Goal: Task Accomplishment & Management: Manage account settings

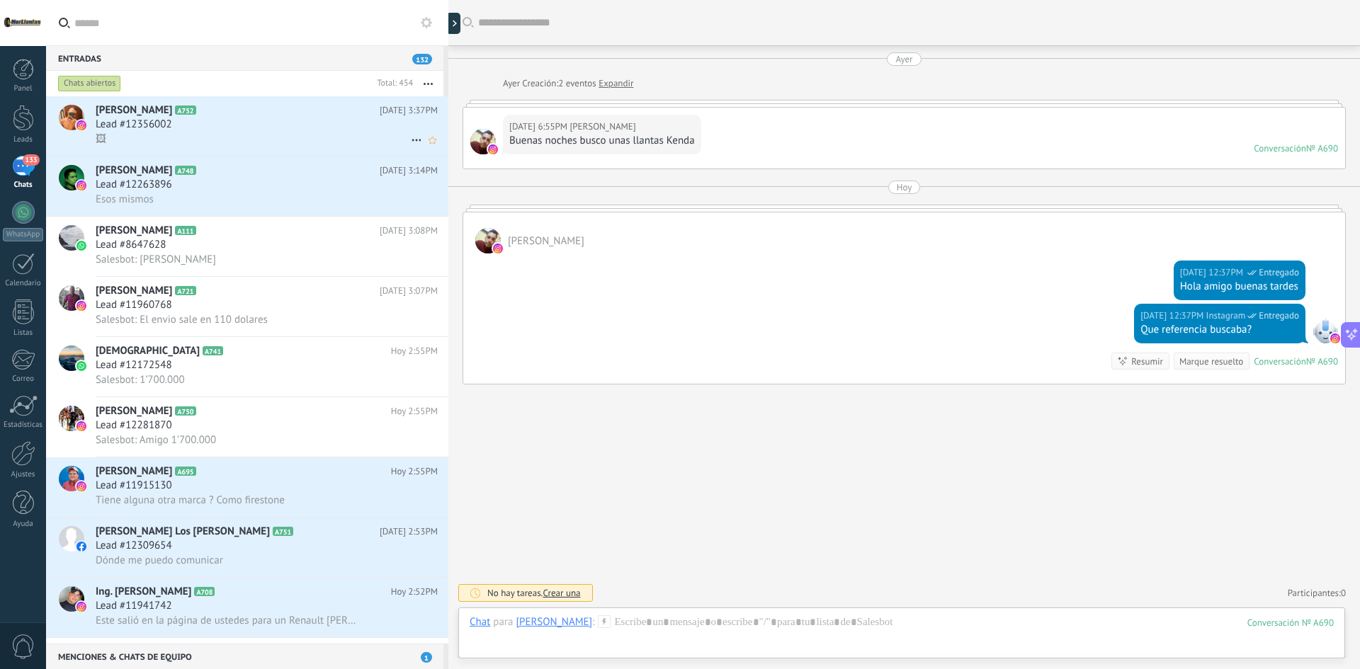
click at [240, 118] on div "Lead #12356002" at bounding box center [267, 125] width 342 height 14
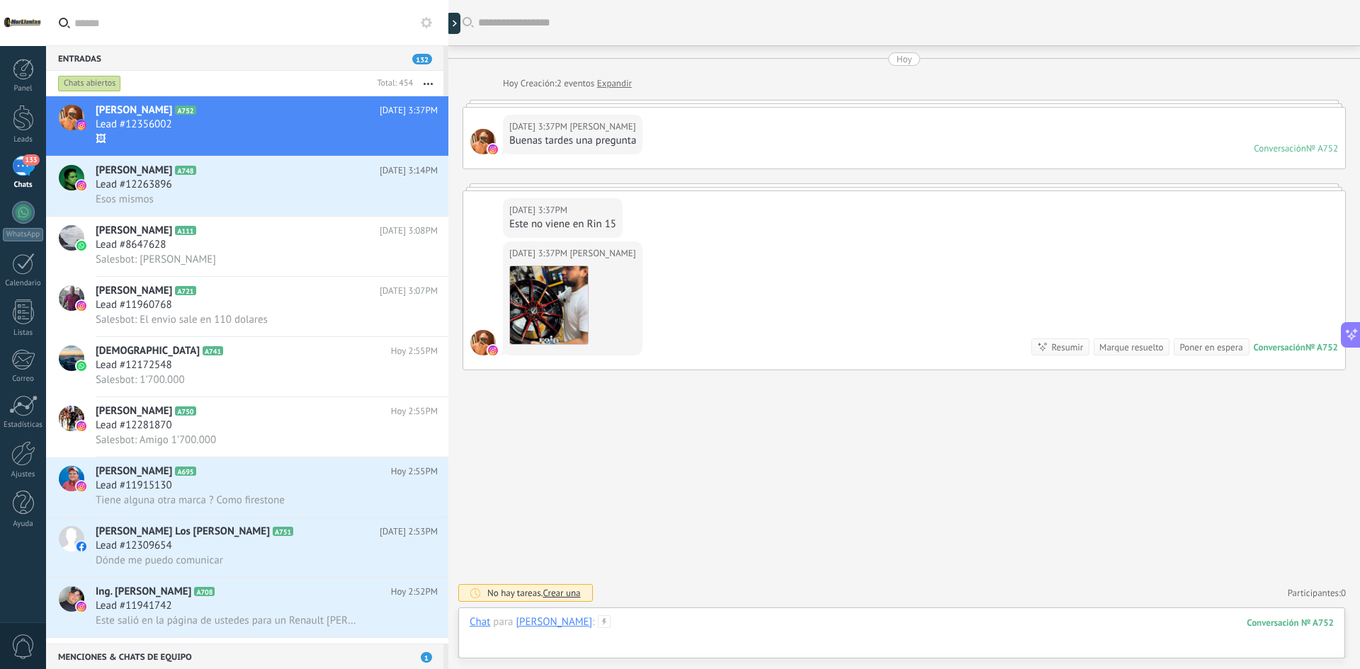
click at [703, 627] on div at bounding box center [902, 637] width 864 height 43
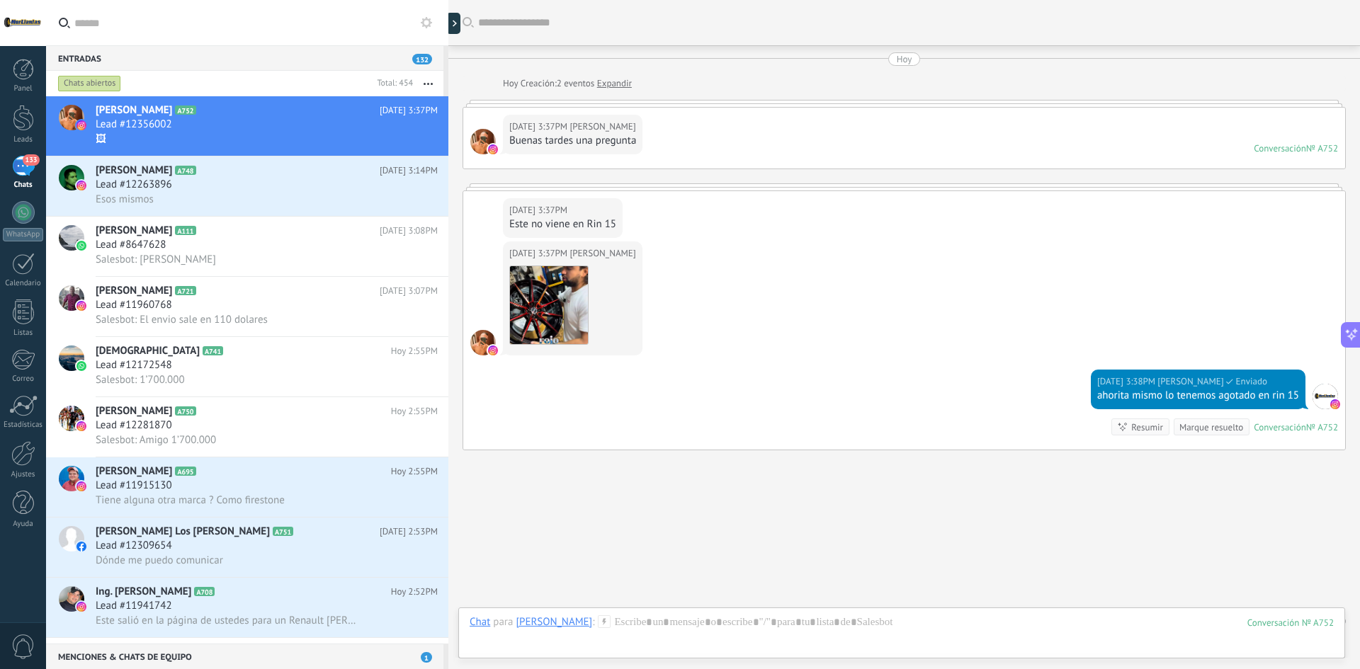
scroll to position [28, 0]
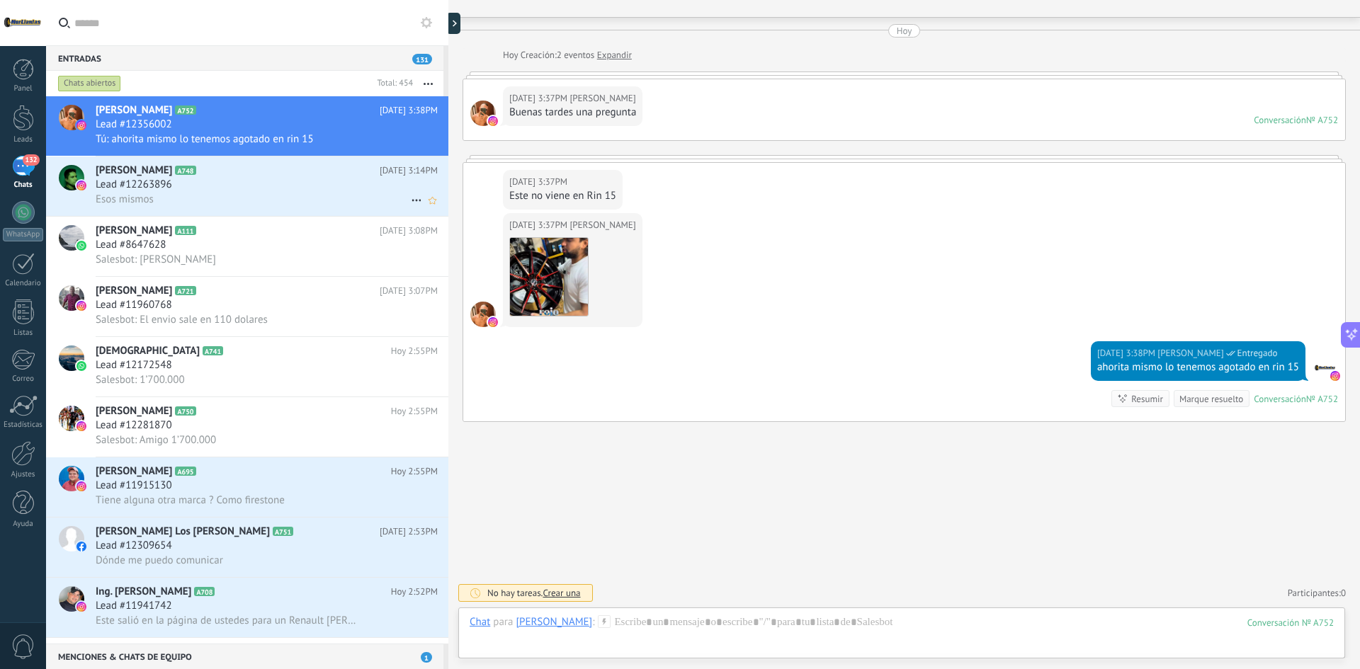
click at [206, 186] on div "Lead #12263896" at bounding box center [267, 185] width 342 height 14
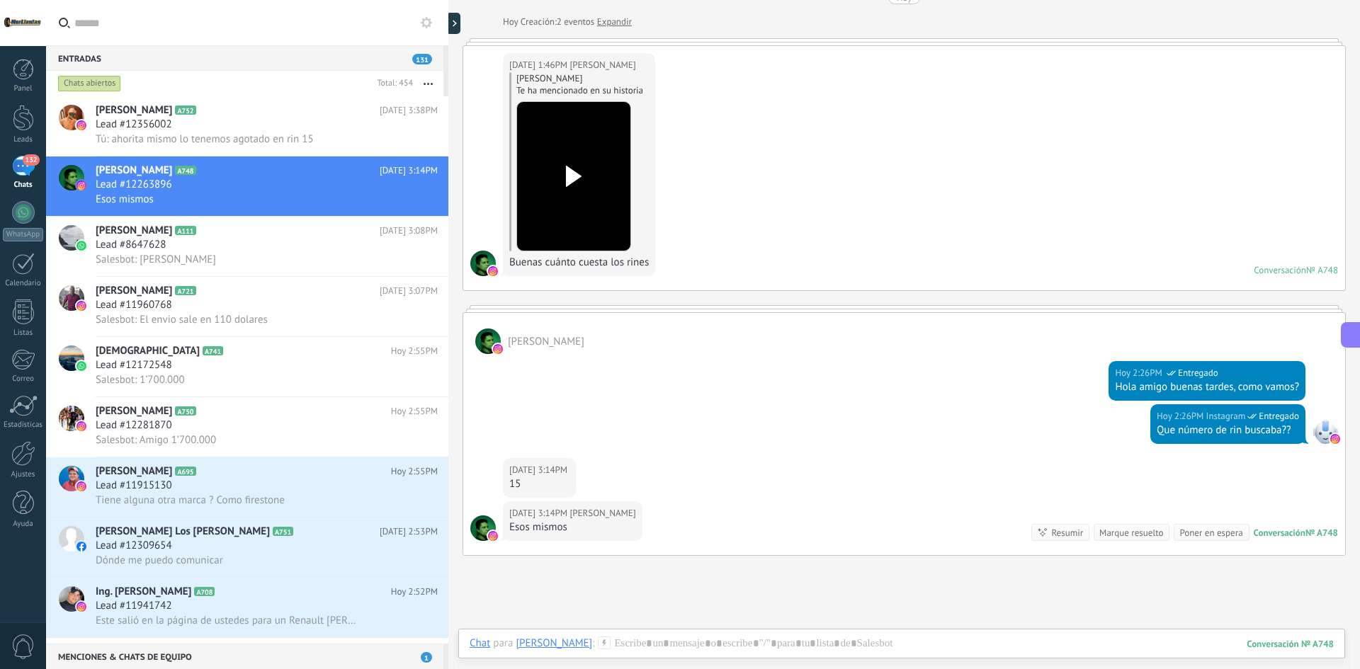
scroll to position [54, 0]
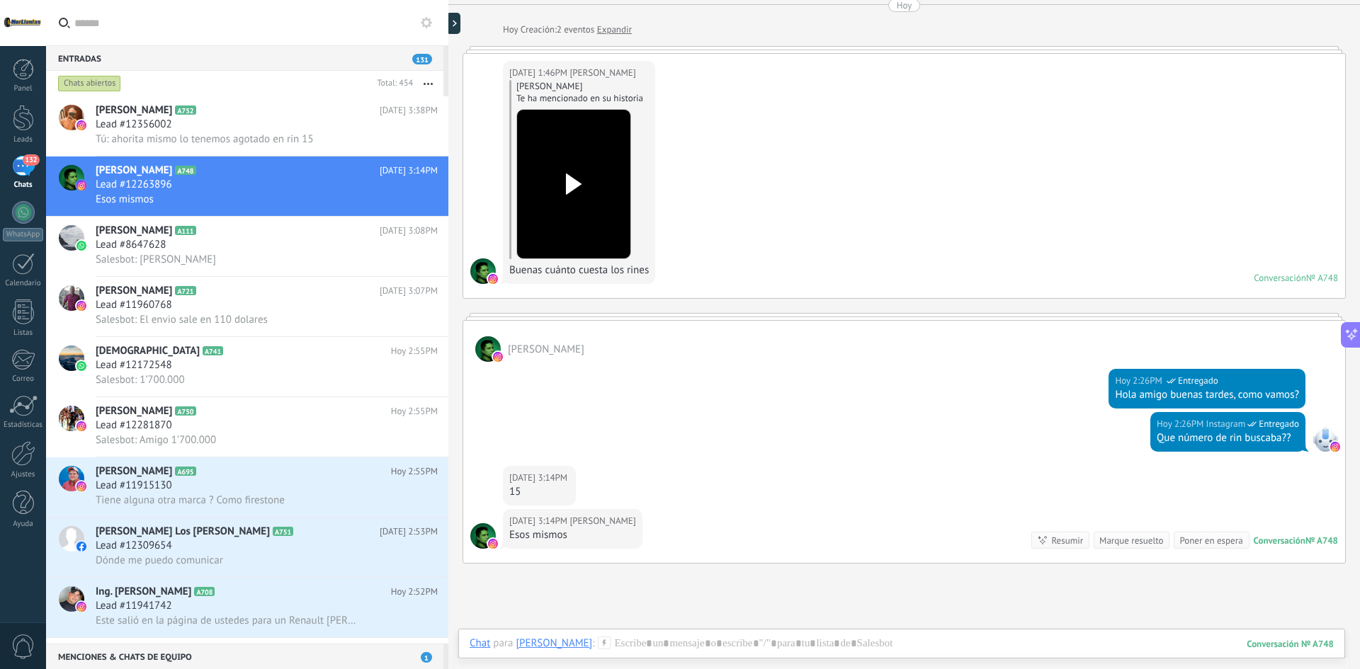
click at [589, 191] on div at bounding box center [573, 184] width 79 height 104
click at [741, 634] on div "Chat Correo Nota Tarea Chat para [PERSON_NAME] : 748 Enviar Cancelar Rastrear c…" at bounding box center [901, 654] width 887 height 51
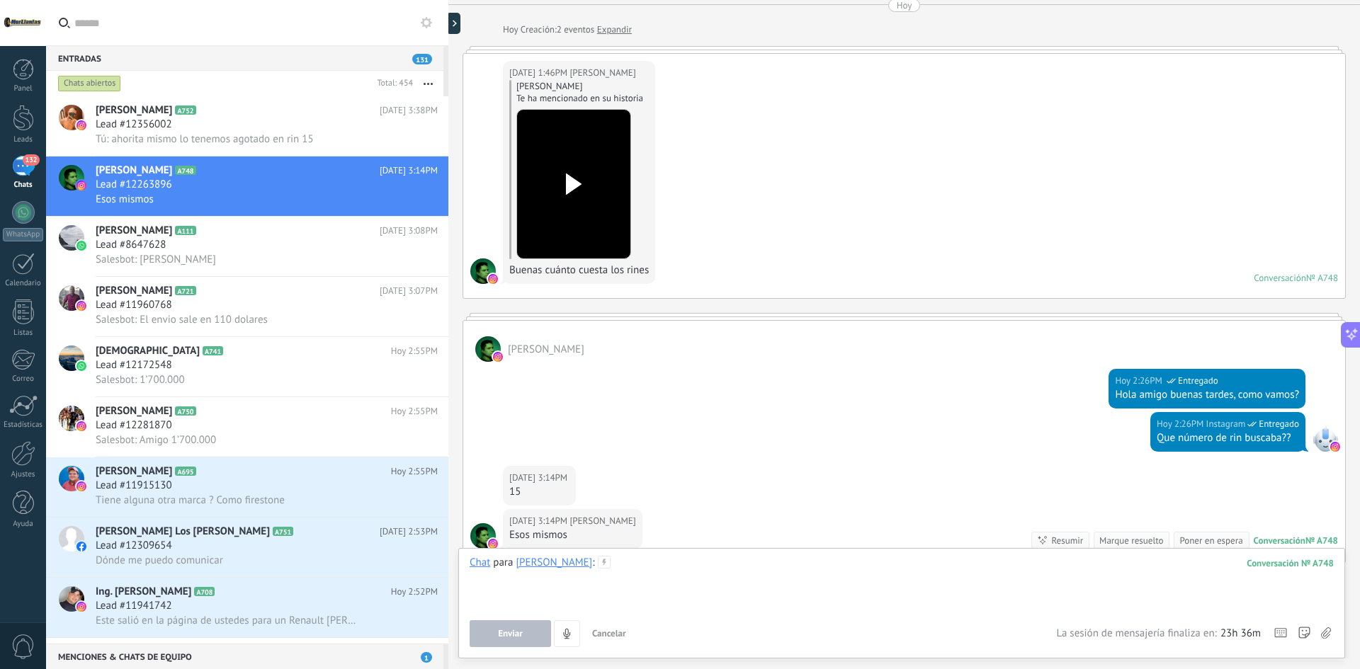
click at [698, 562] on div at bounding box center [902, 583] width 864 height 54
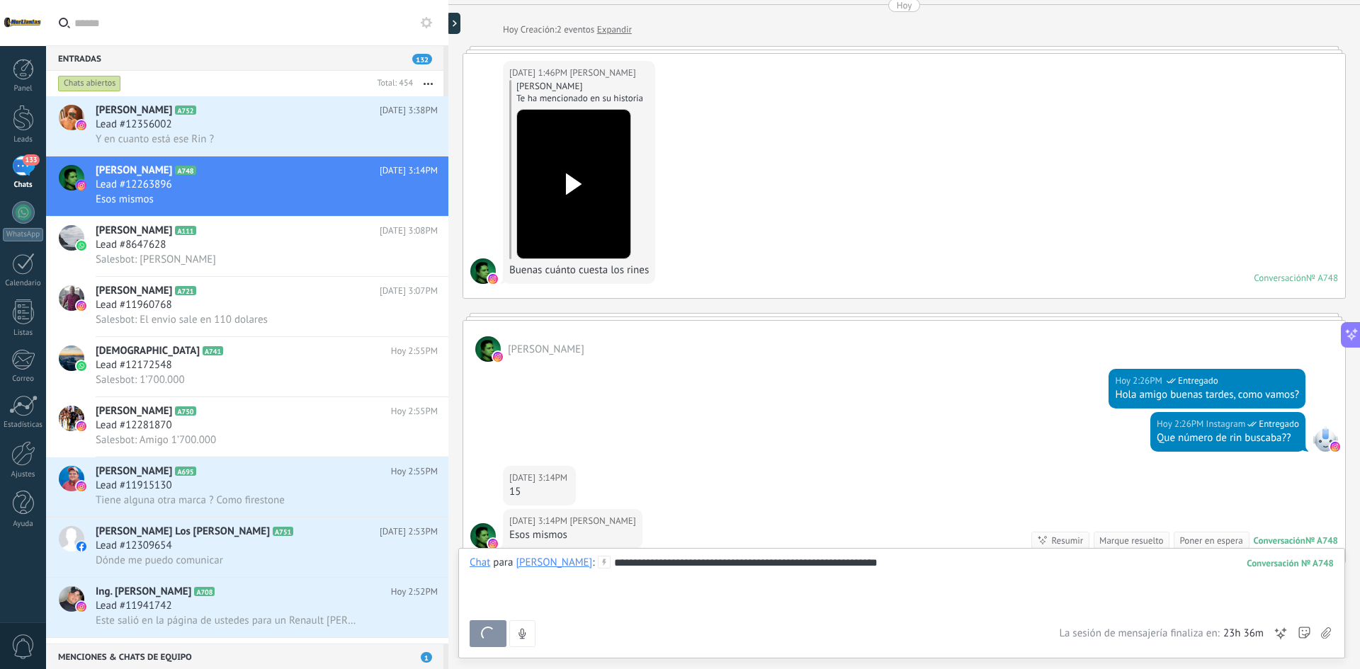
scroll to position [276, 0]
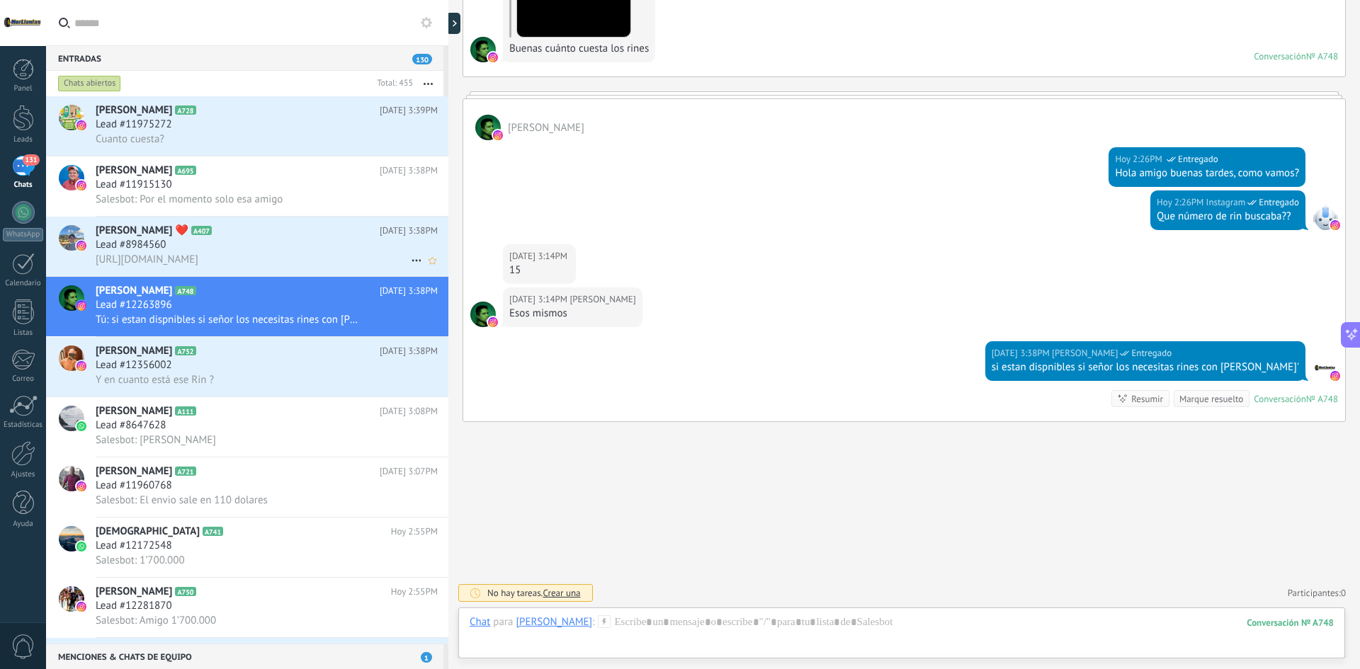
click at [199, 240] on div "Lead #8984560" at bounding box center [267, 245] width 342 height 14
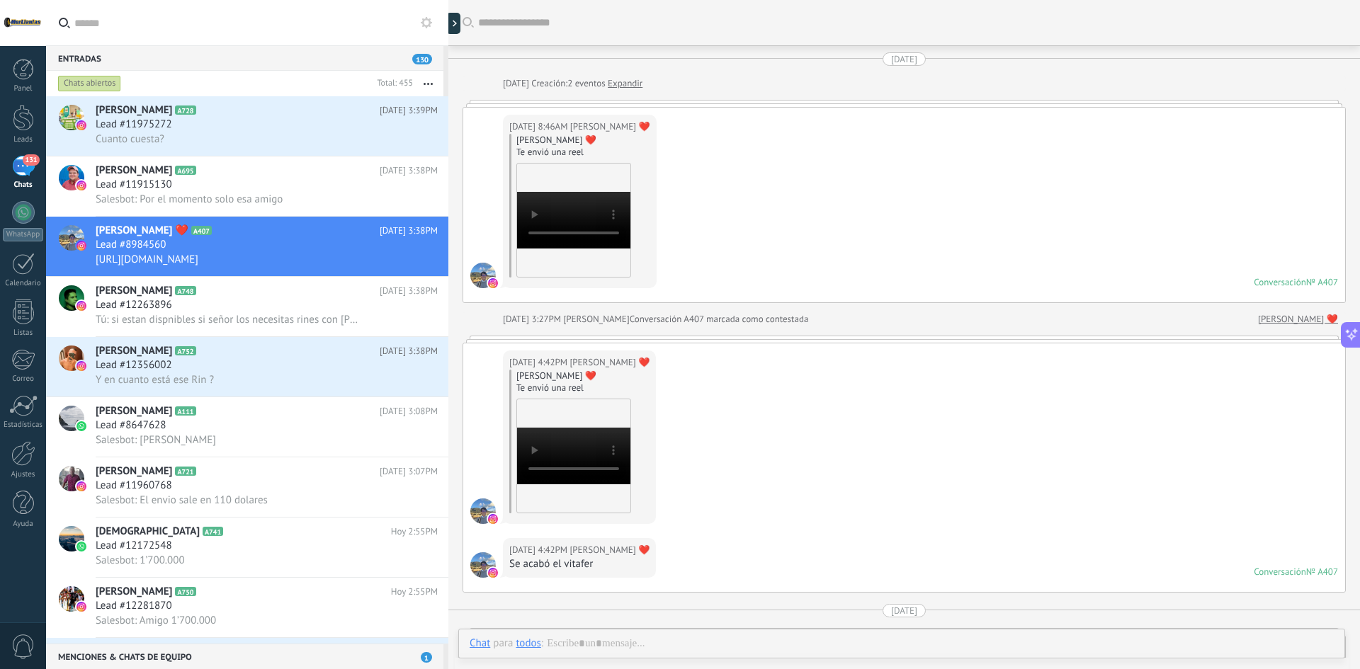
scroll to position [3387, 0]
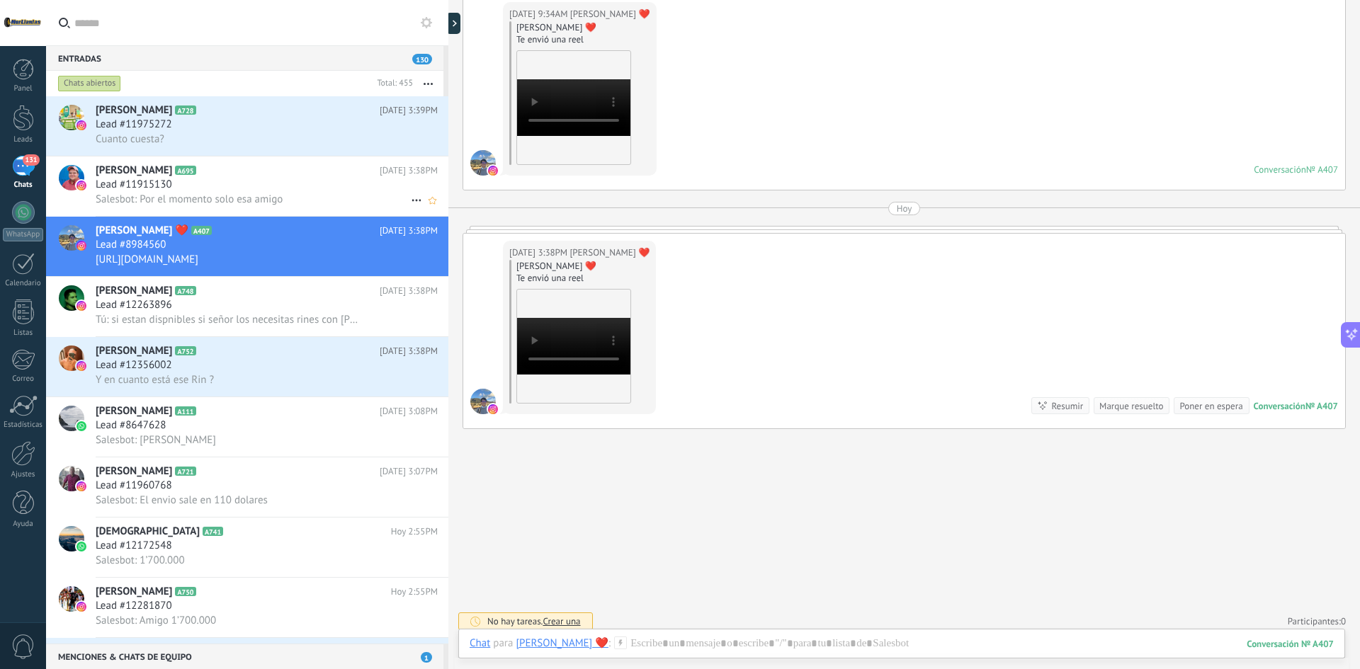
click at [279, 190] on div "Lead #11915130" at bounding box center [267, 185] width 342 height 14
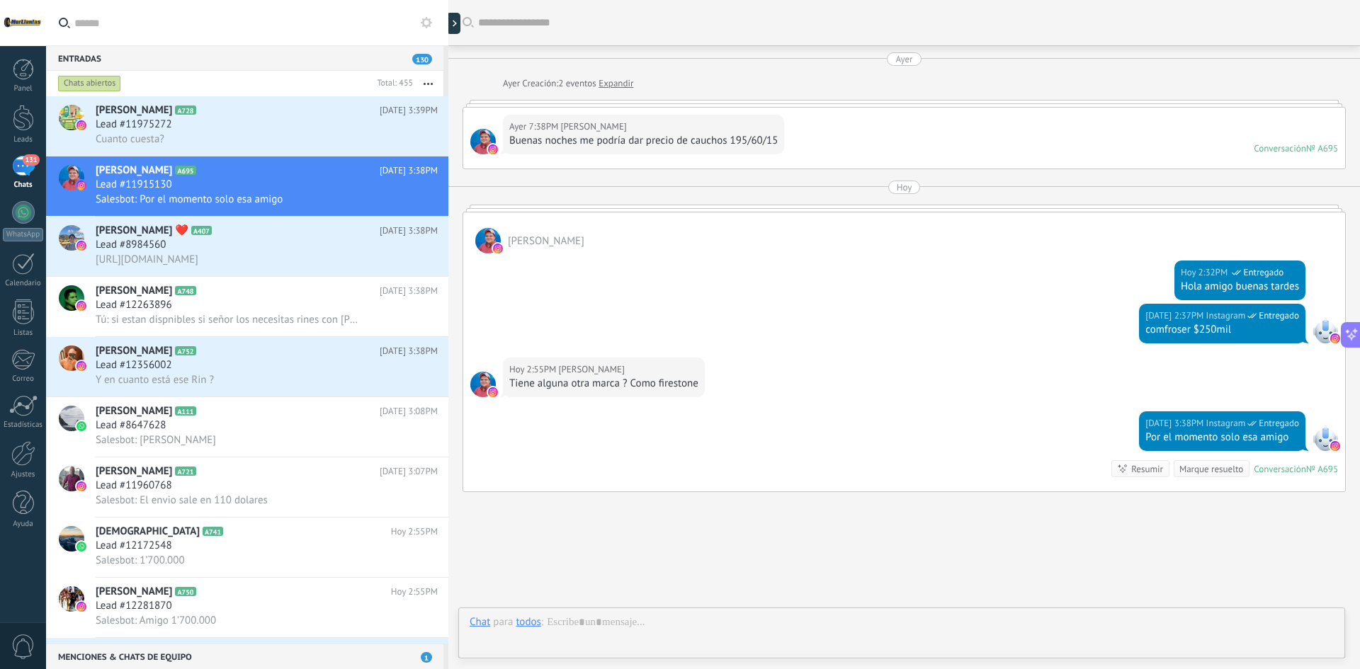
scroll to position [70, 0]
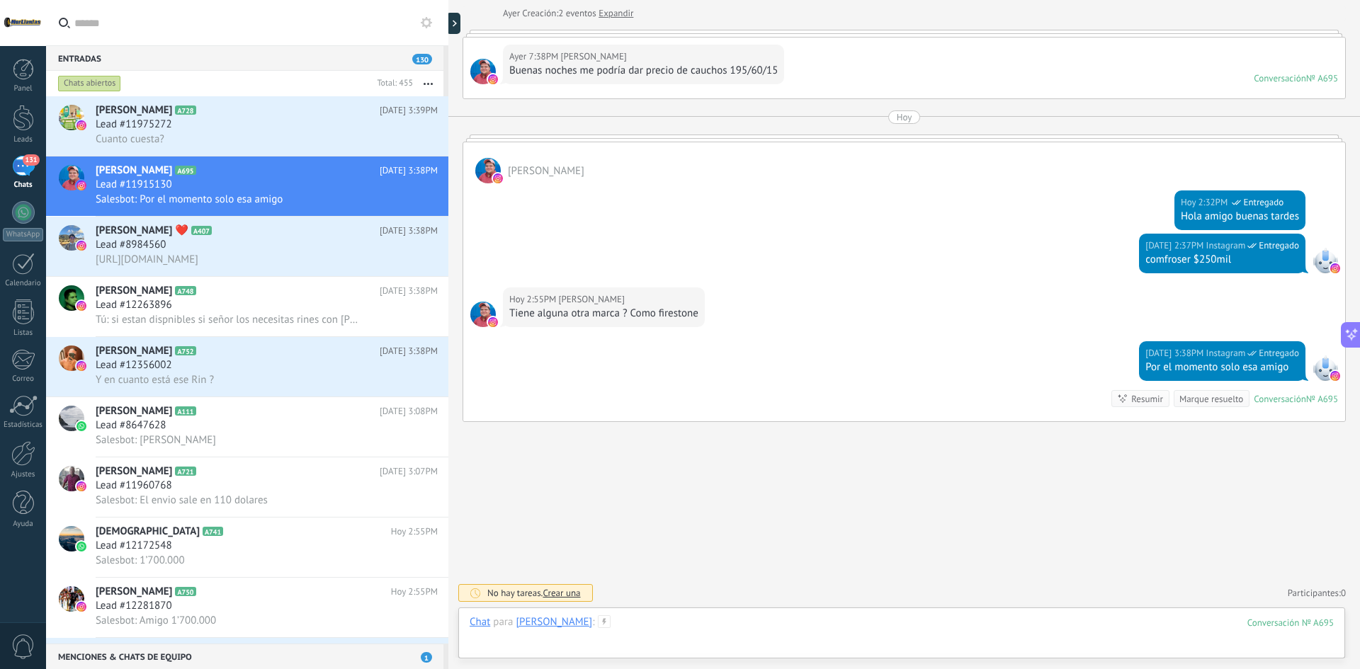
click at [732, 625] on div at bounding box center [902, 637] width 864 height 43
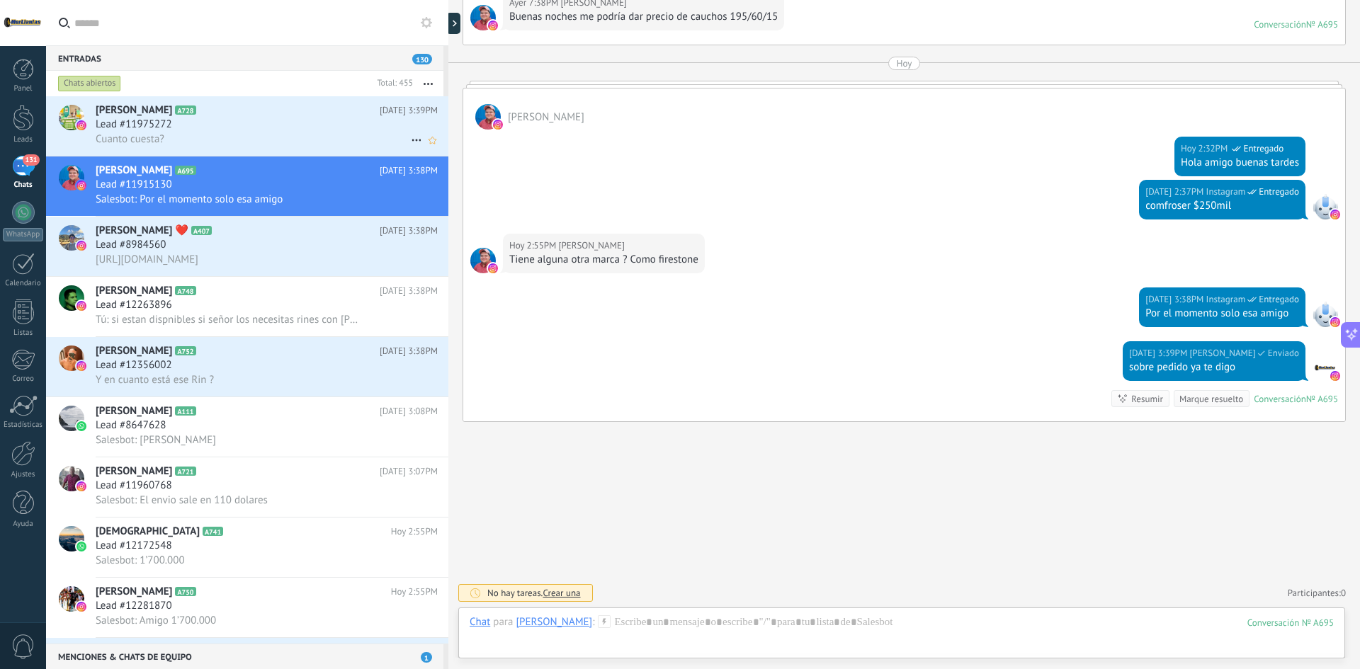
click at [191, 123] on div "Lead #11975272" at bounding box center [267, 125] width 342 height 14
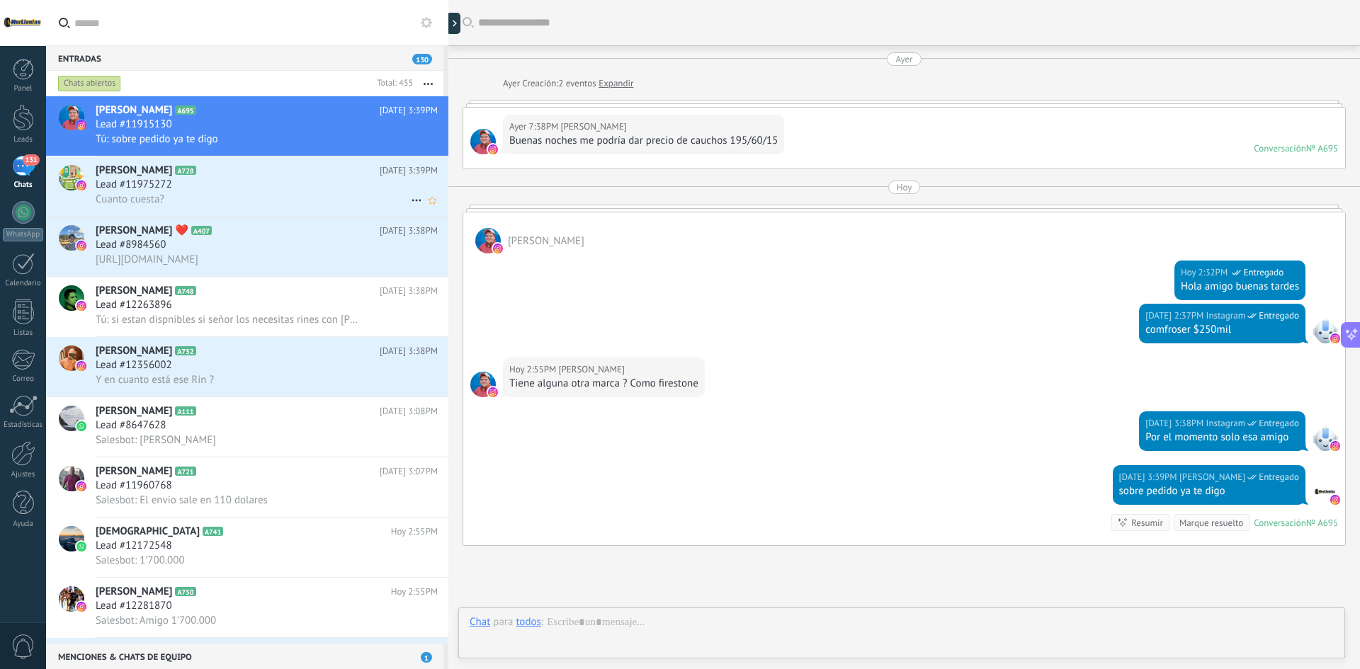
click at [194, 184] on div "Lead #11975272" at bounding box center [267, 185] width 342 height 14
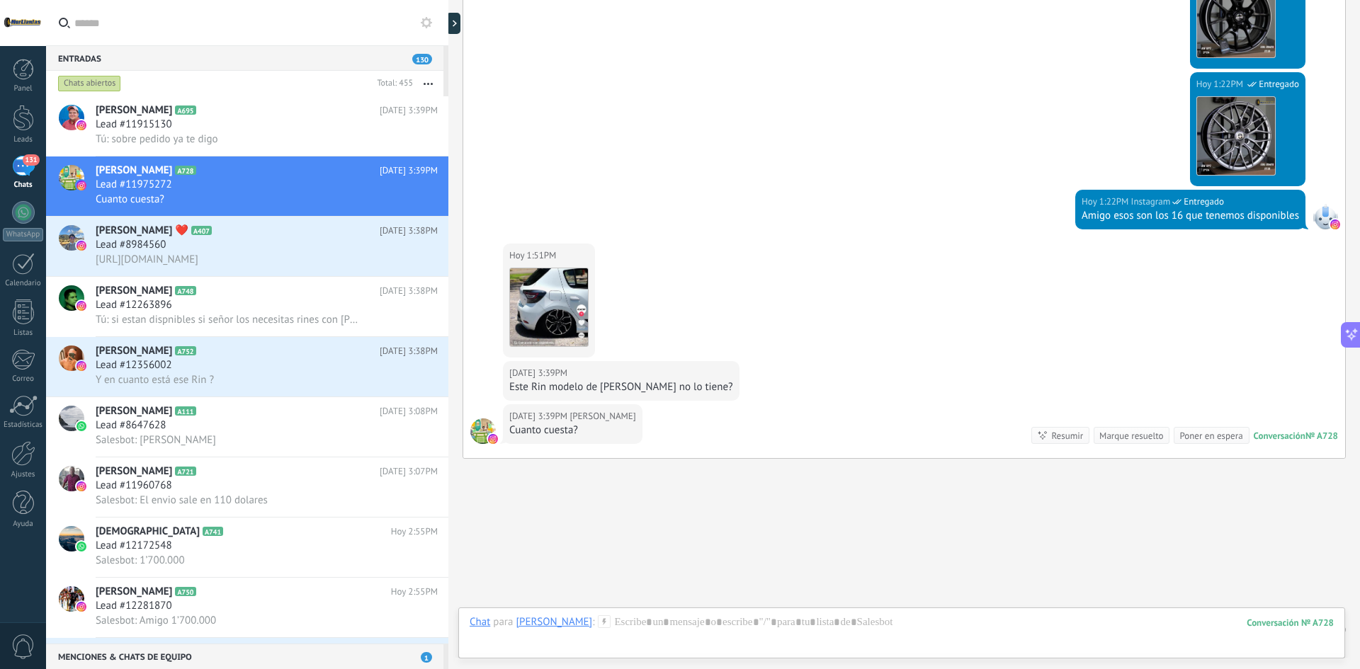
scroll to position [792, 0]
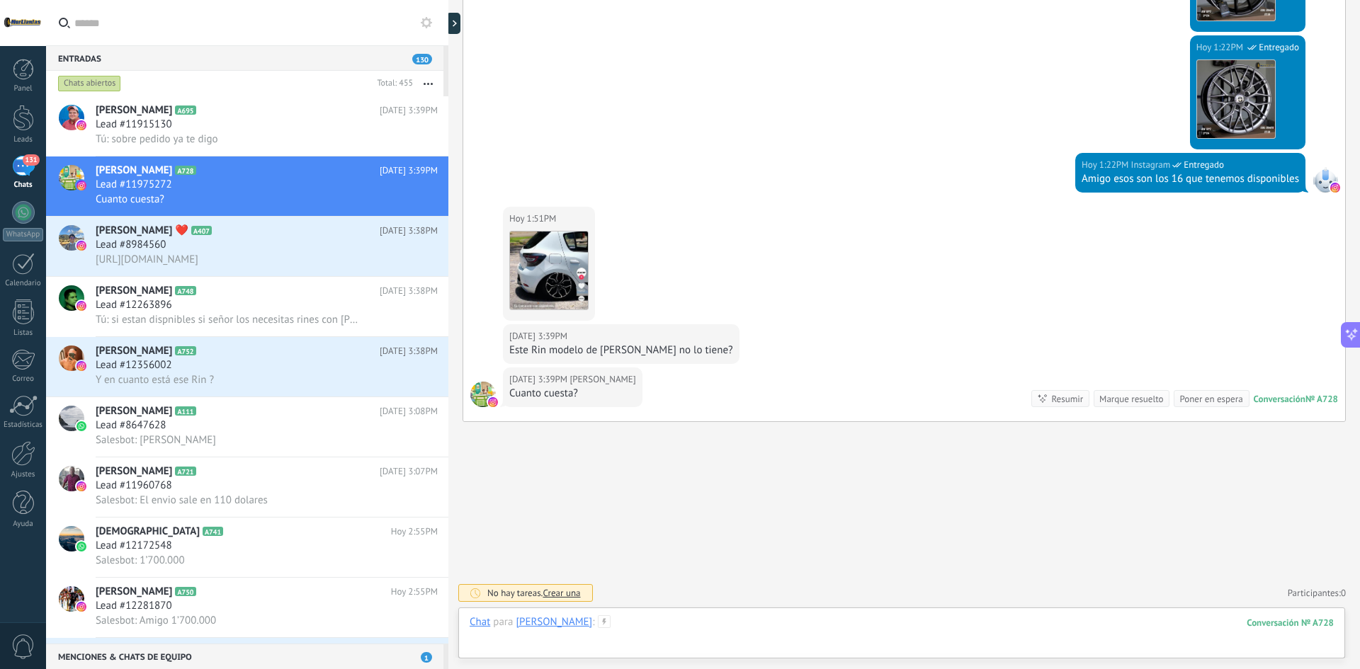
click at [709, 622] on div at bounding box center [902, 637] width 864 height 43
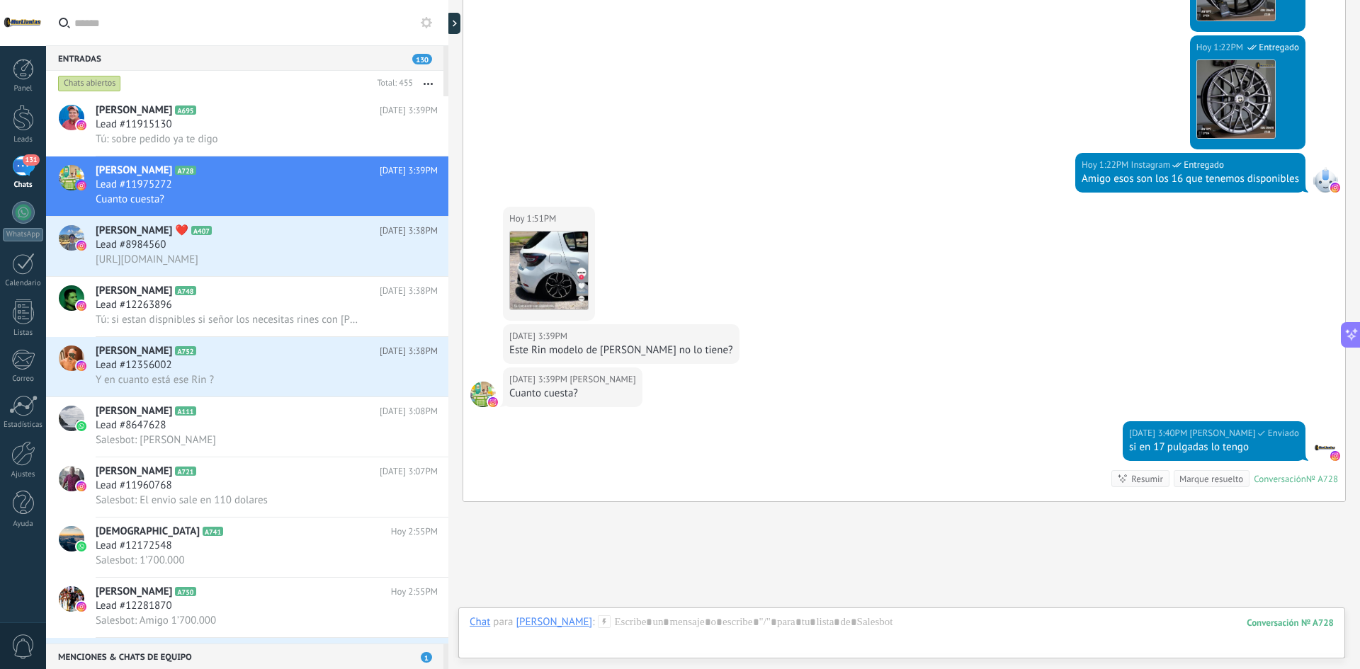
scroll to position [872, 0]
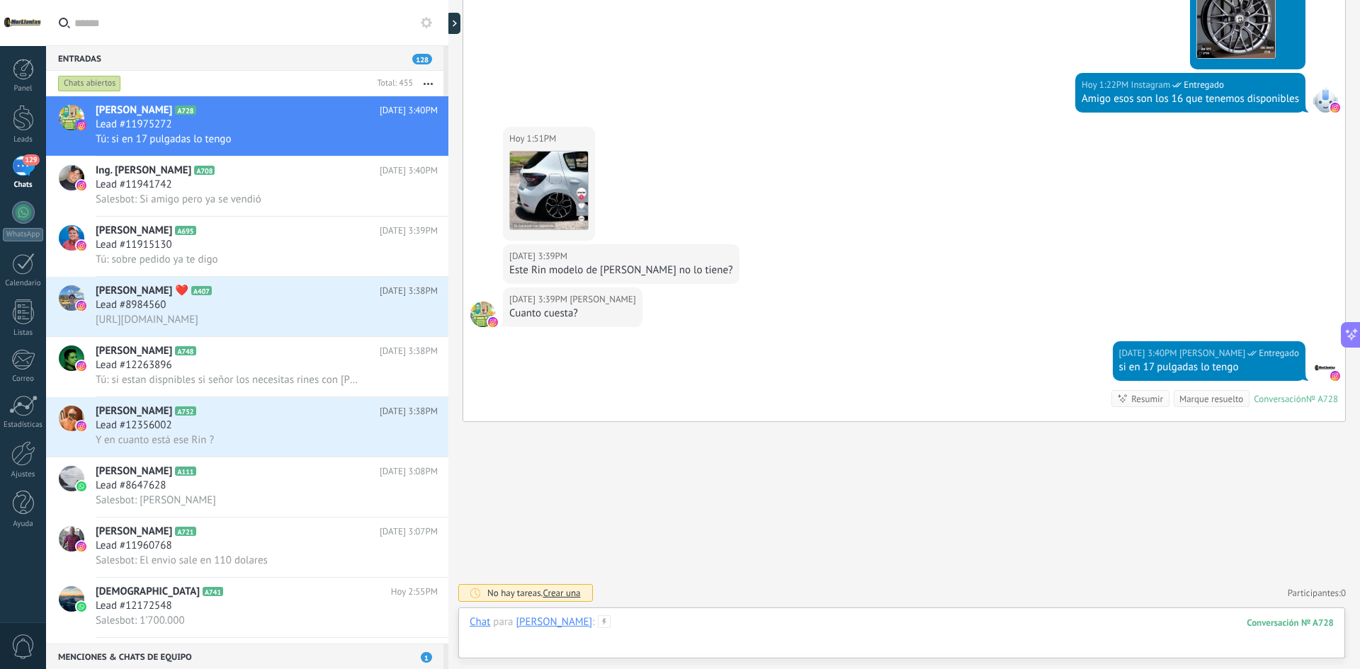
click at [1129, 633] on div at bounding box center [902, 637] width 864 height 43
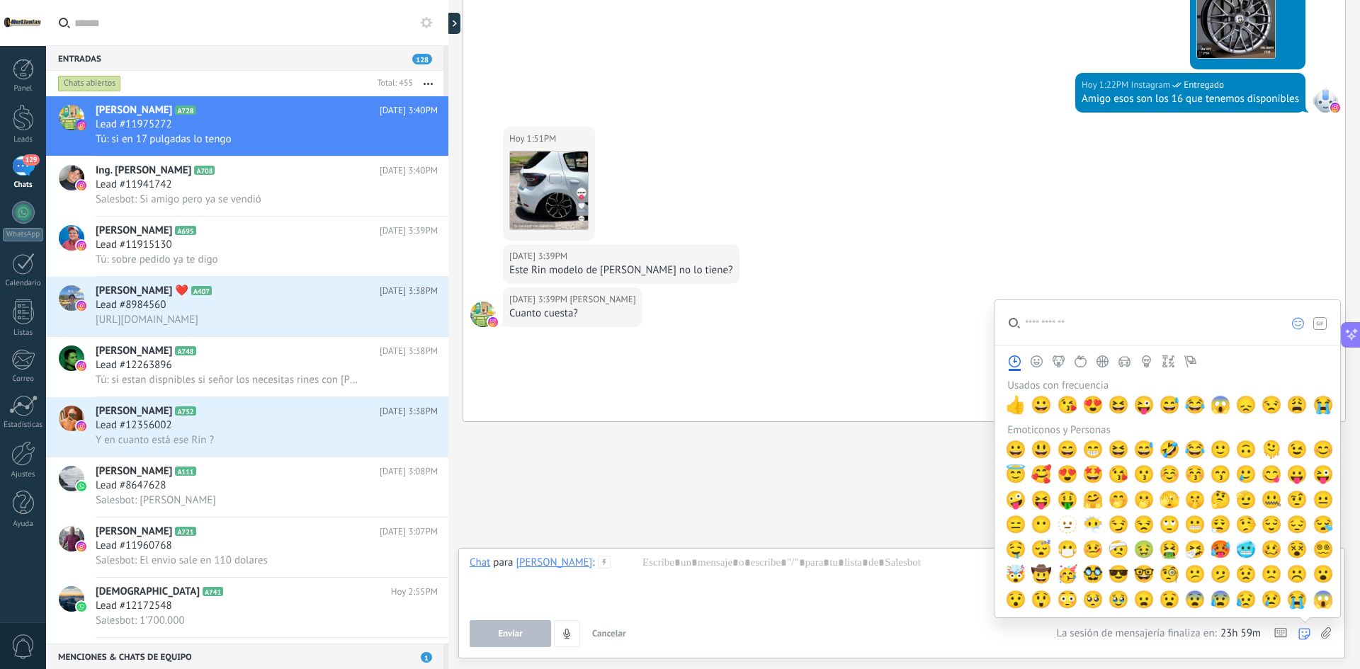
click at [1320, 635] on label at bounding box center [1325, 634] width 10 height 27
click at [0, 0] on input "file" at bounding box center [0, 0] width 0 height 0
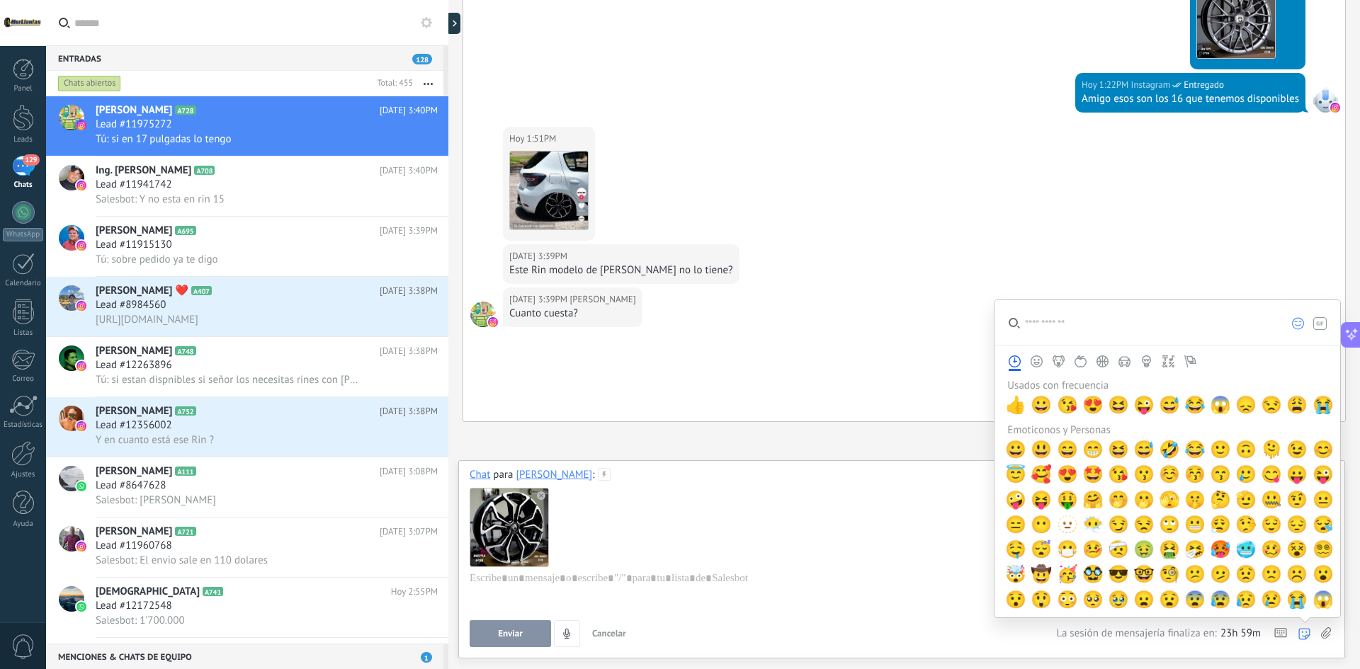
click at [689, 470] on div "Chat para [PERSON_NAME] : 728" at bounding box center [902, 539] width 864 height 142
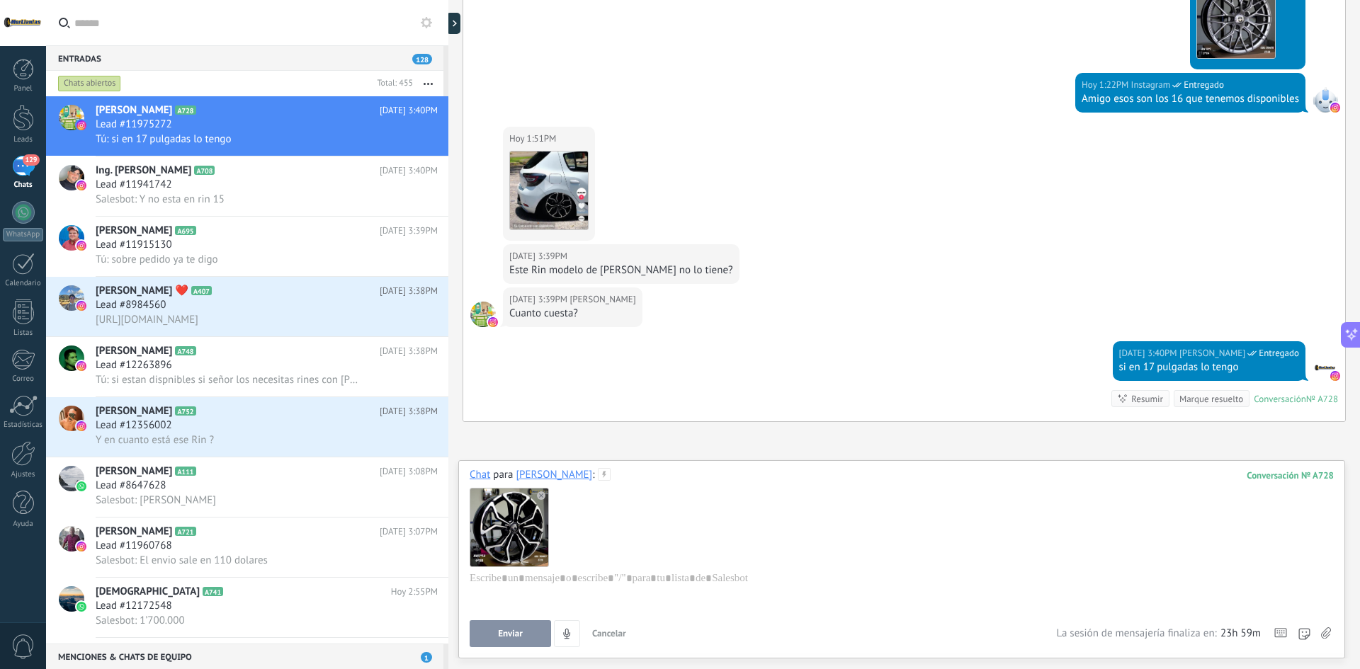
click at [736, 524] on div at bounding box center [902, 526] width 864 height 89
click at [652, 586] on div at bounding box center [902, 599] width 864 height 54
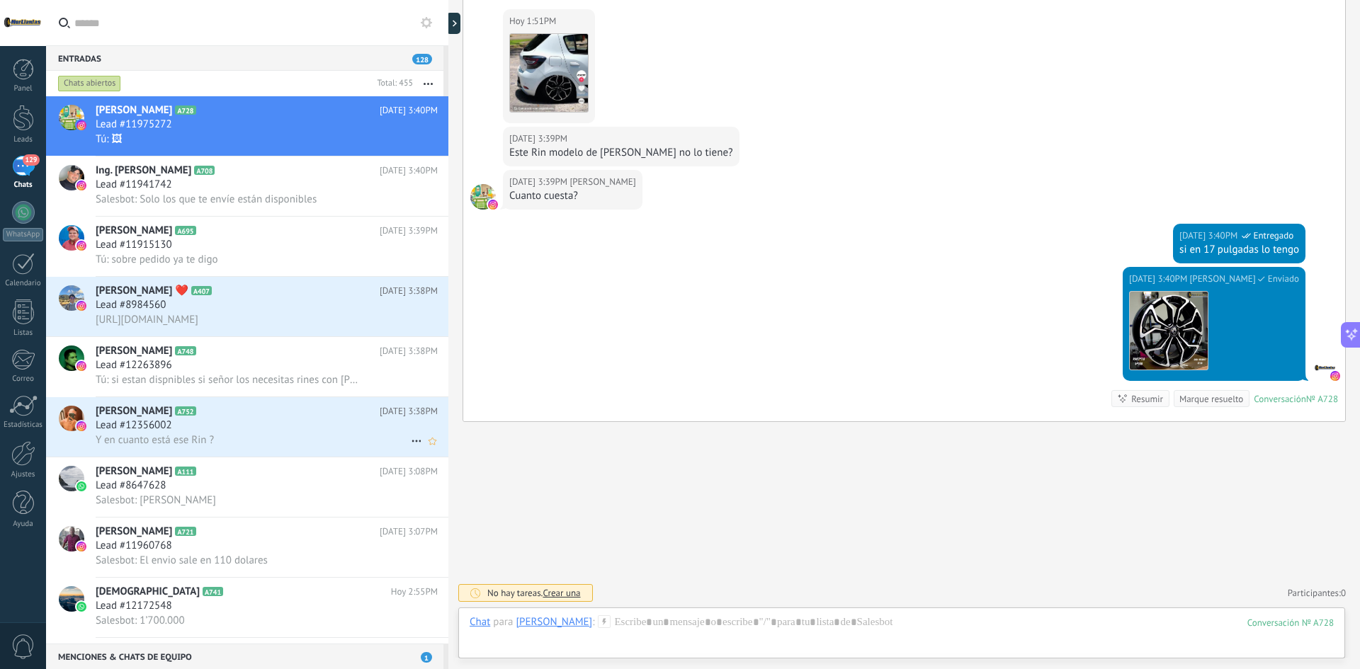
scroll to position [1017, 0]
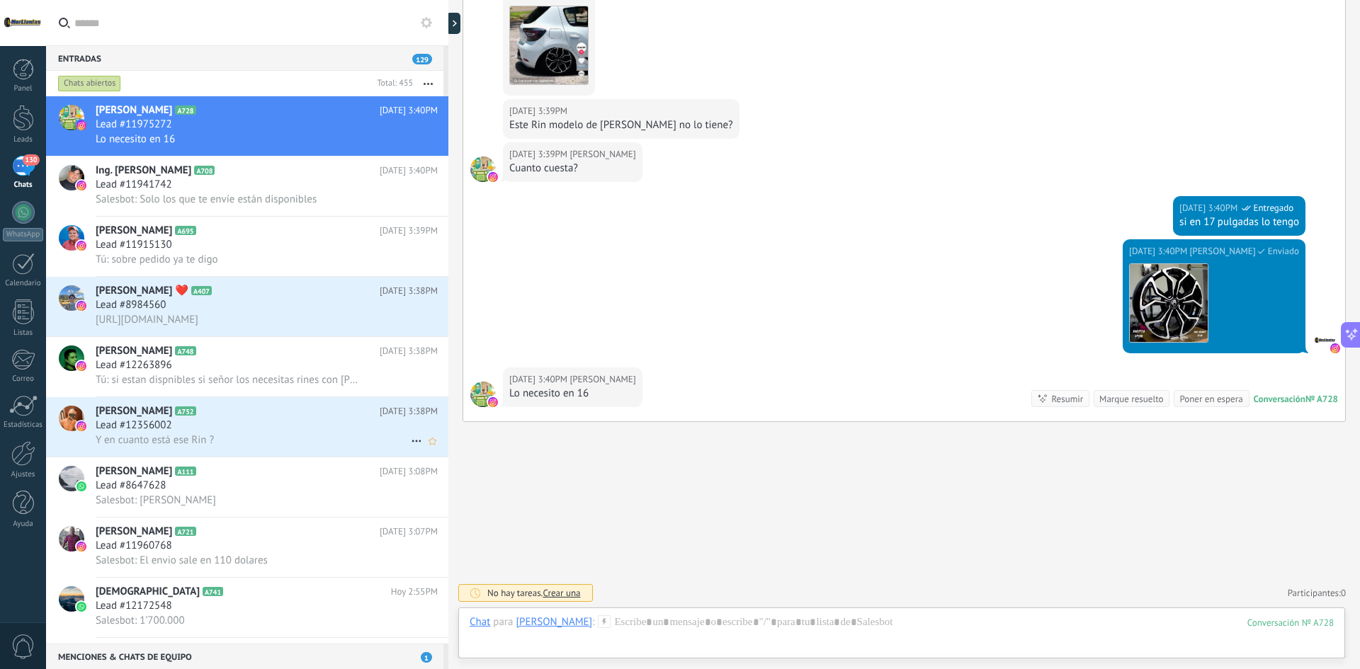
click at [275, 435] on div "Y en cuanto está ese Rin ?" at bounding box center [267, 440] width 342 height 15
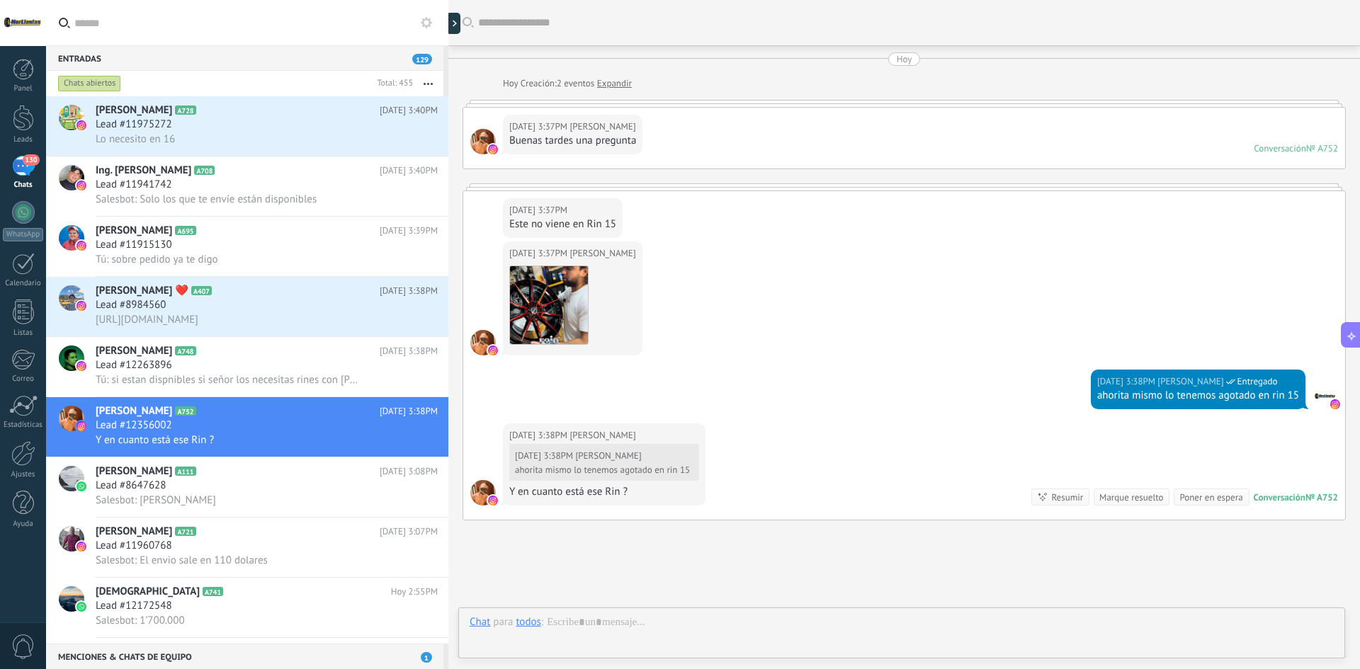
scroll to position [98, 0]
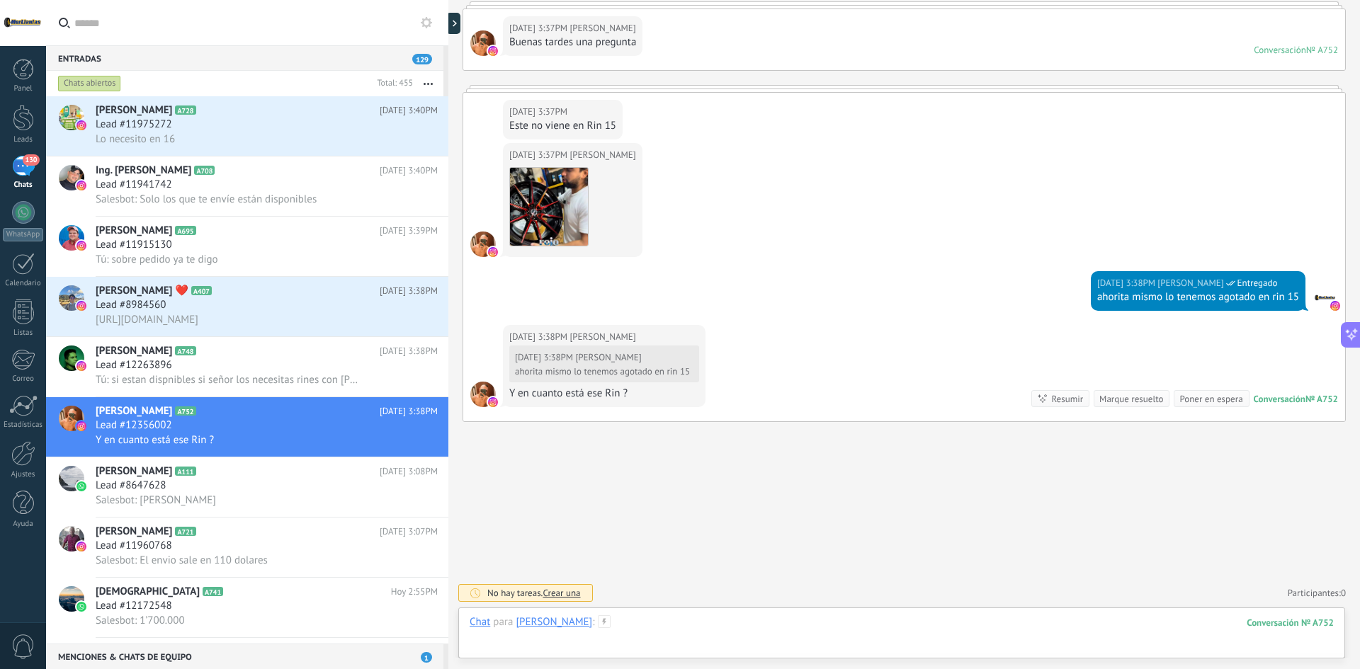
click at [680, 631] on div at bounding box center [902, 637] width 864 height 43
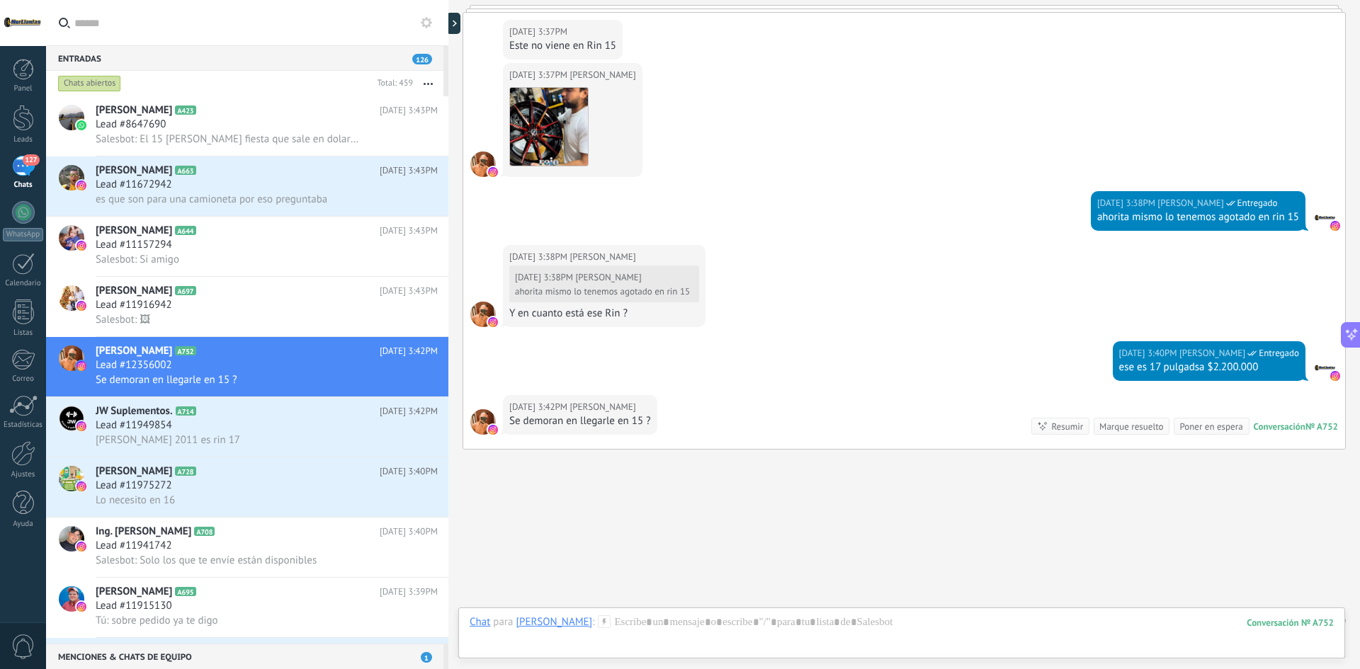
scroll to position [206, 0]
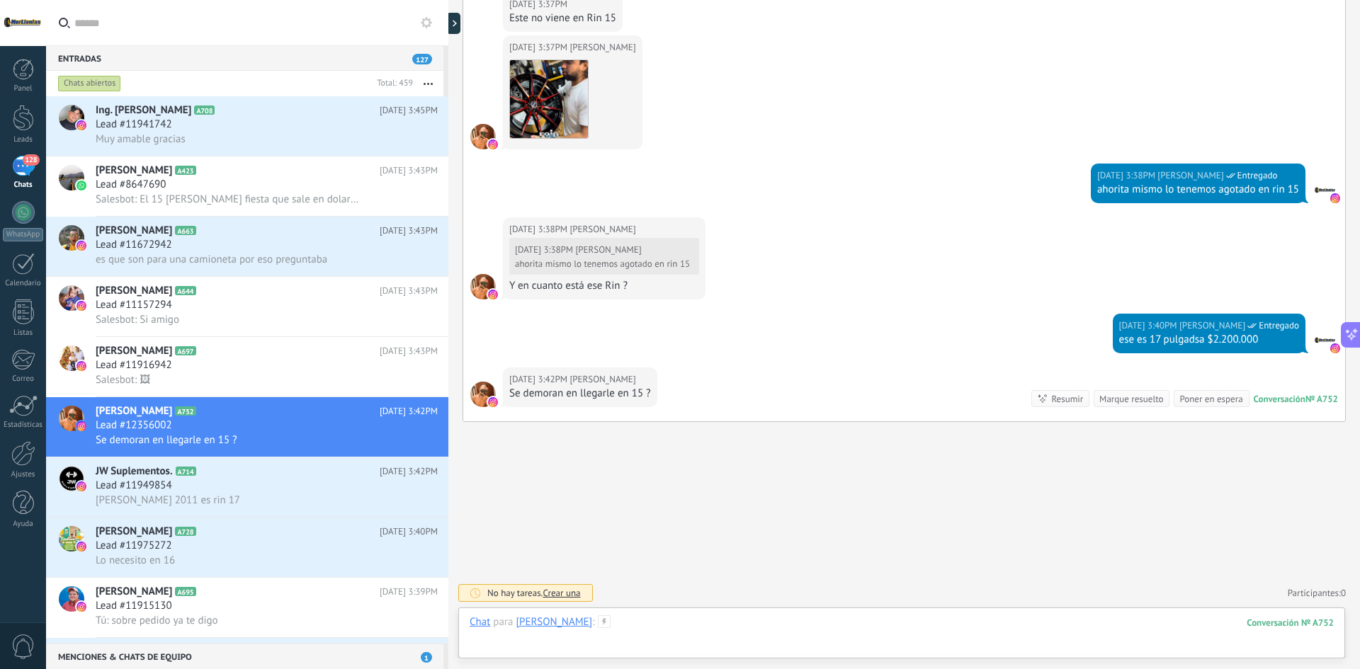
click at [708, 625] on div at bounding box center [902, 637] width 864 height 43
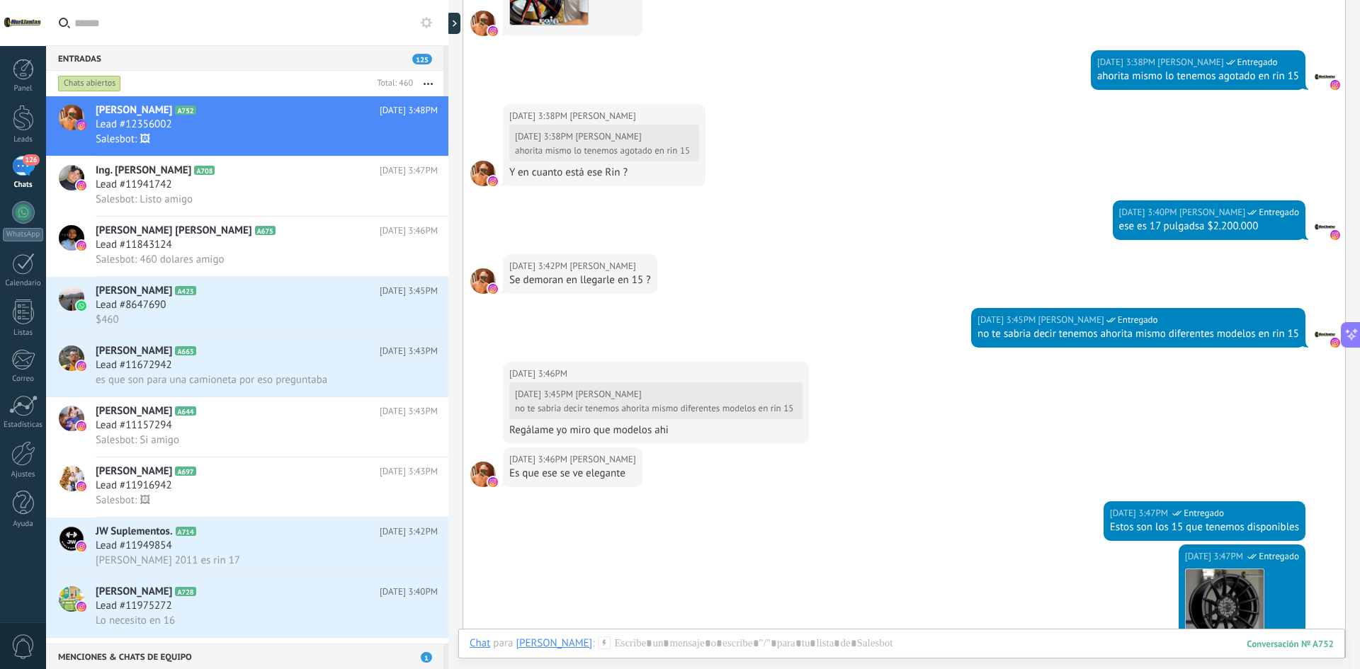
scroll to position [532, 0]
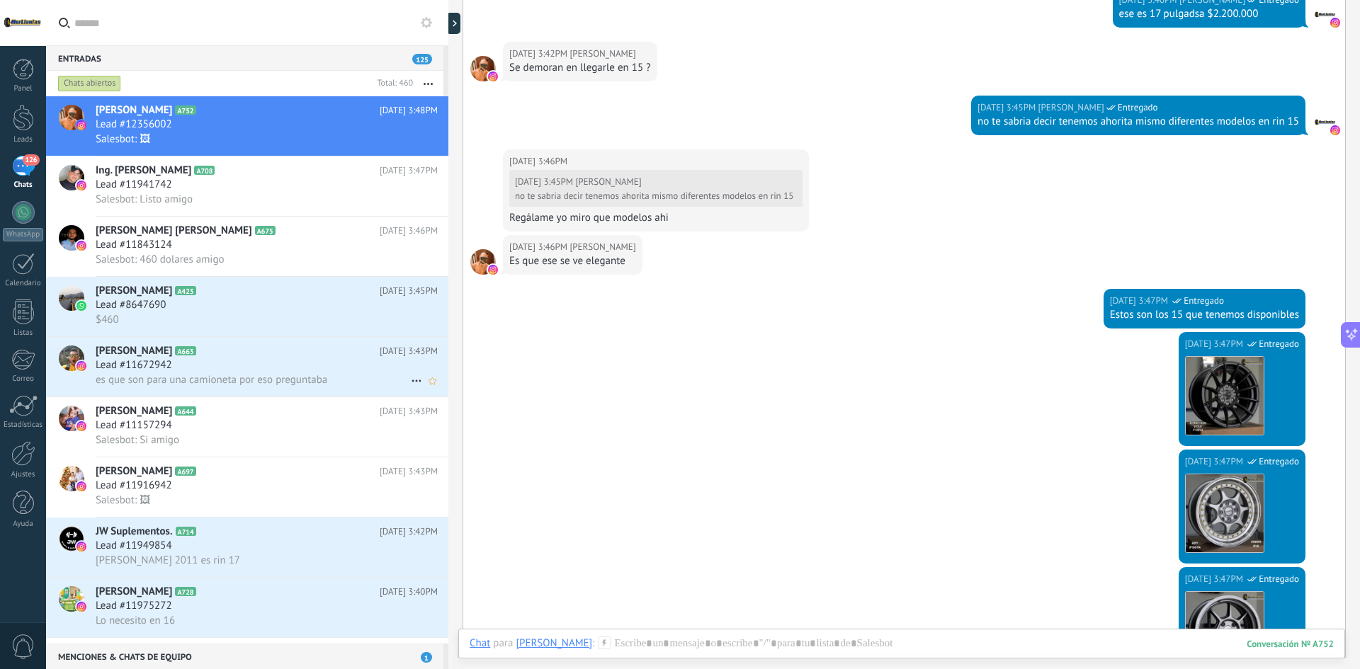
click at [228, 361] on div "Lead #11672942" at bounding box center [267, 365] width 342 height 14
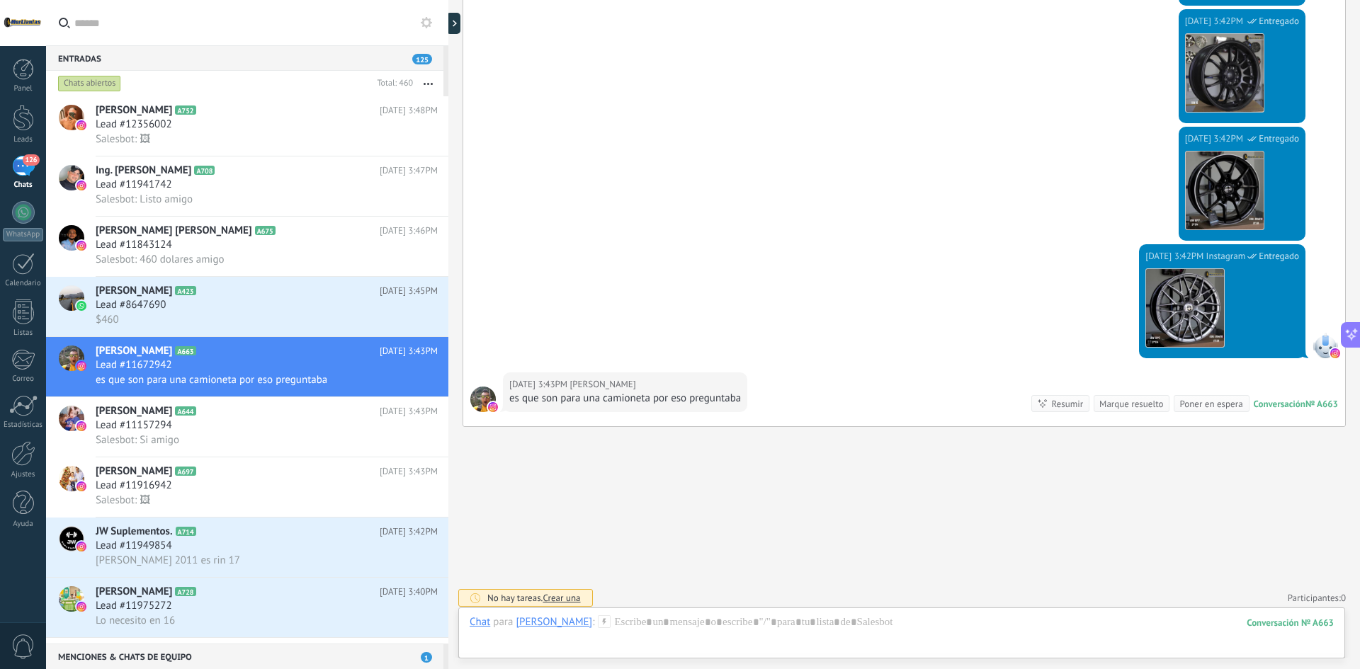
scroll to position [1814, 0]
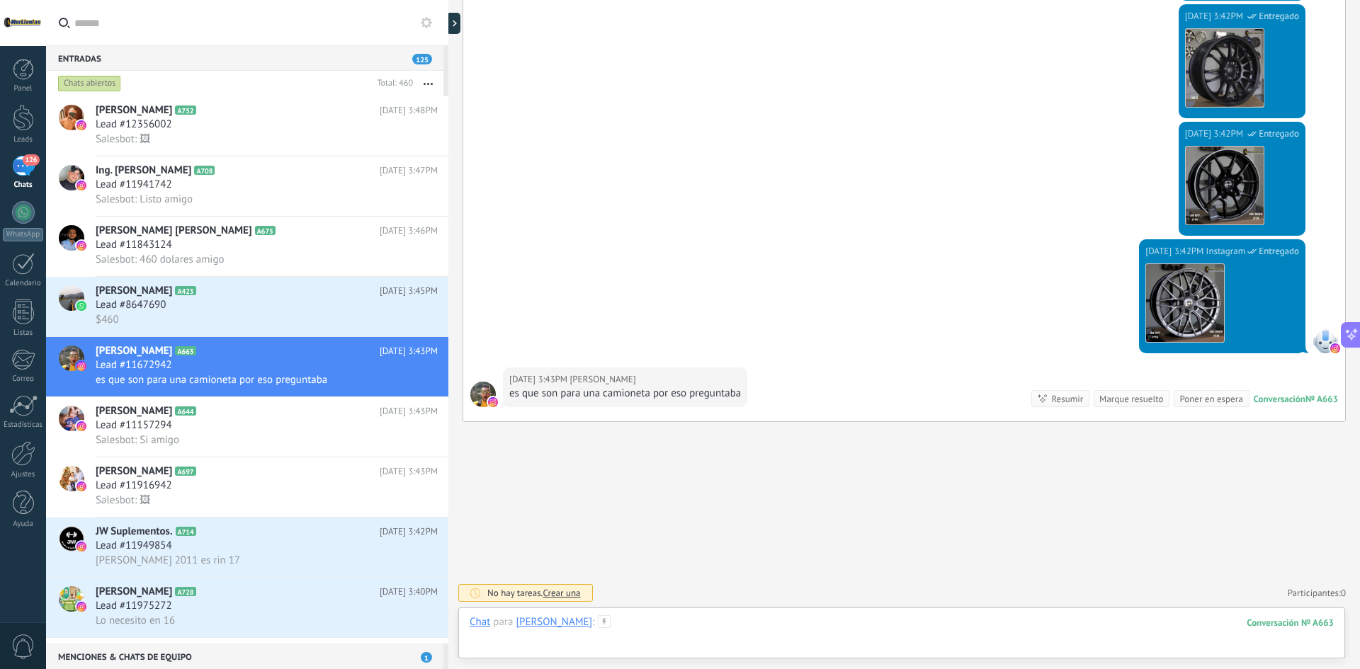
click at [705, 623] on div at bounding box center [902, 637] width 864 height 43
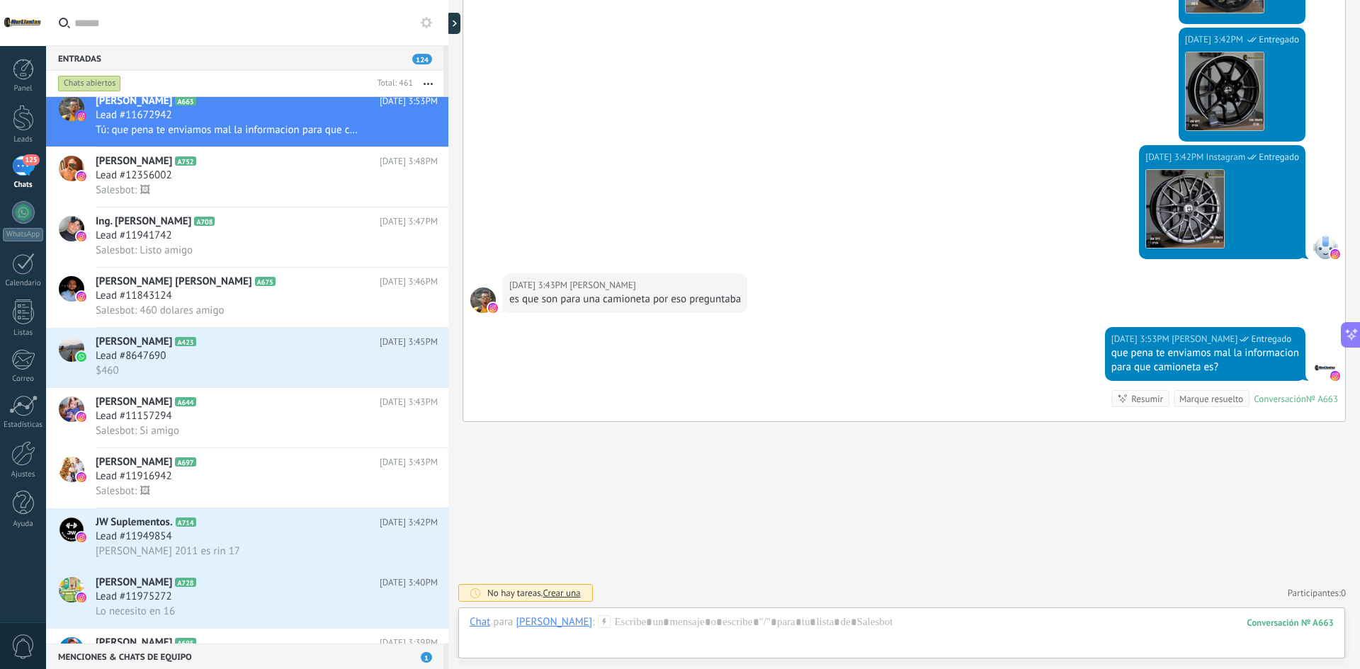
scroll to position [284, 0]
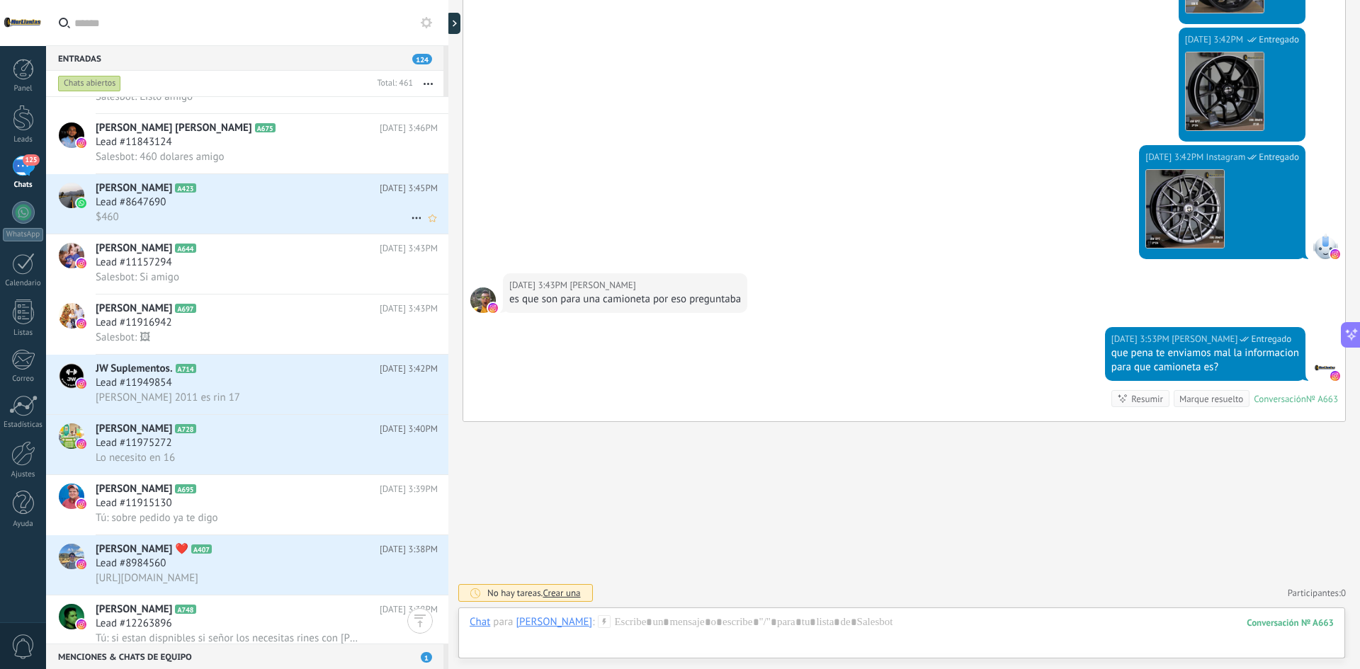
click at [226, 217] on div "$460" at bounding box center [267, 217] width 342 height 15
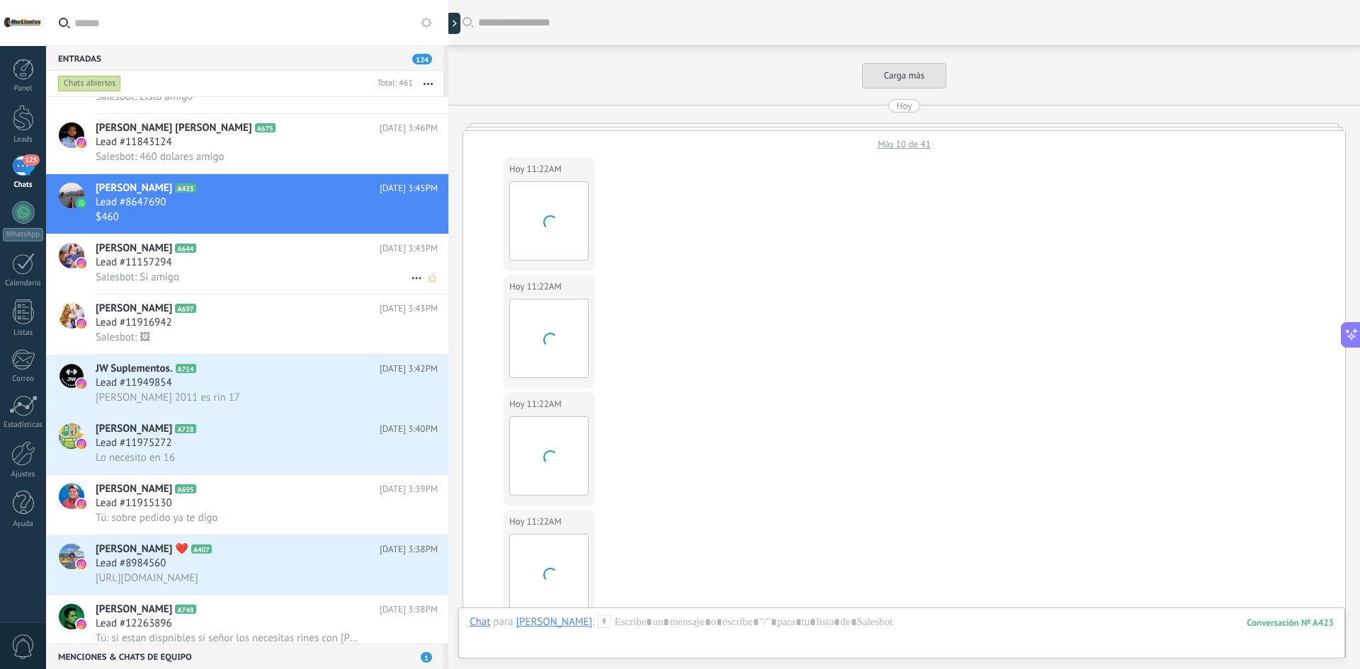
scroll to position [756, 0]
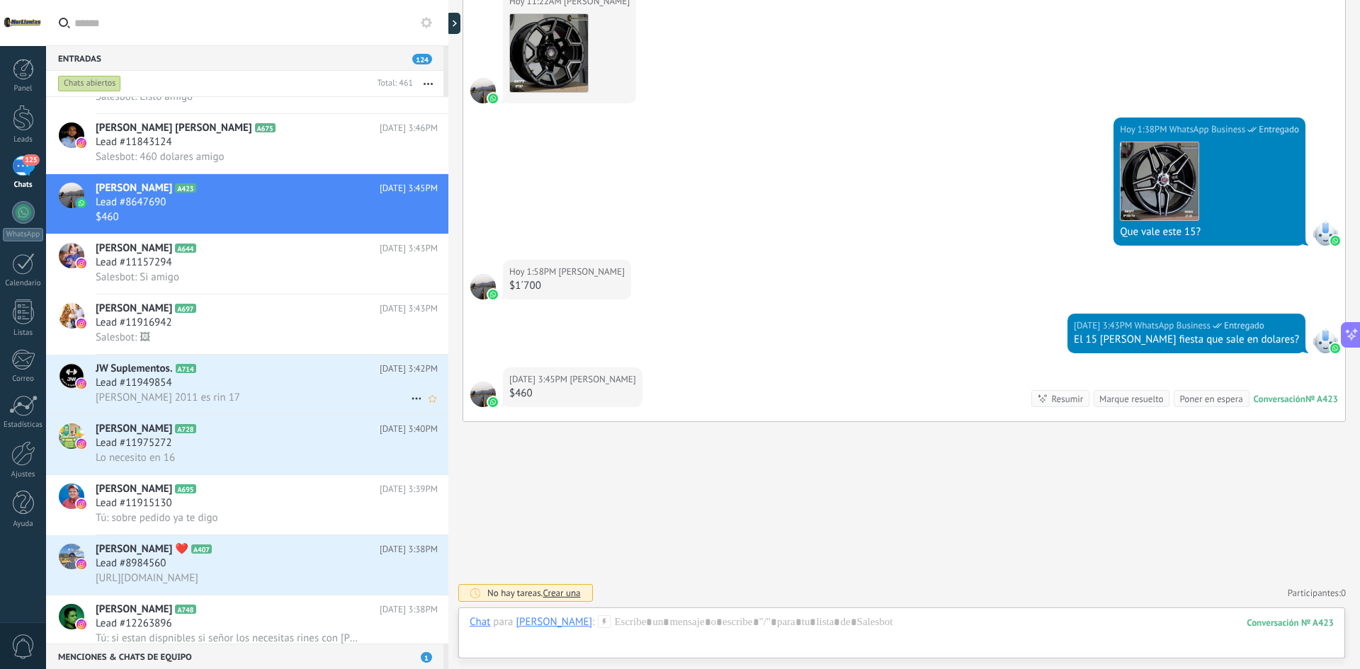
click at [265, 400] on div "[PERSON_NAME] 2011 es rin 17" at bounding box center [267, 397] width 342 height 15
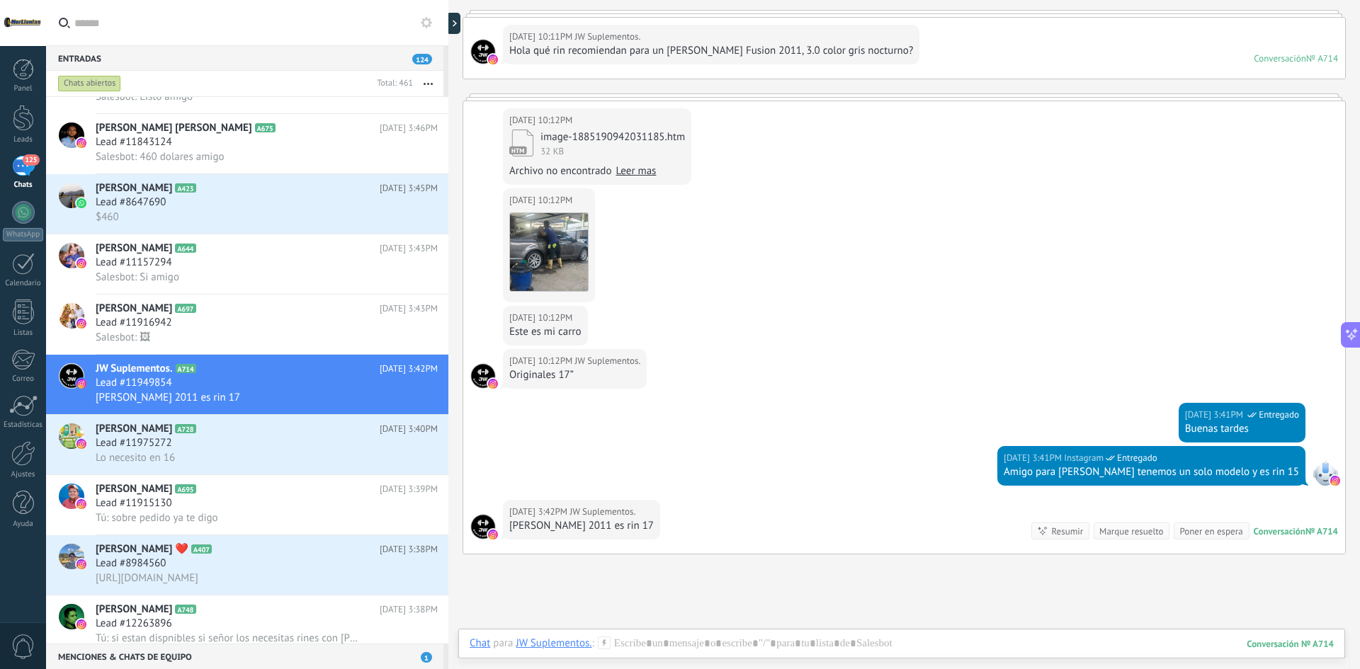
scroll to position [81, 0]
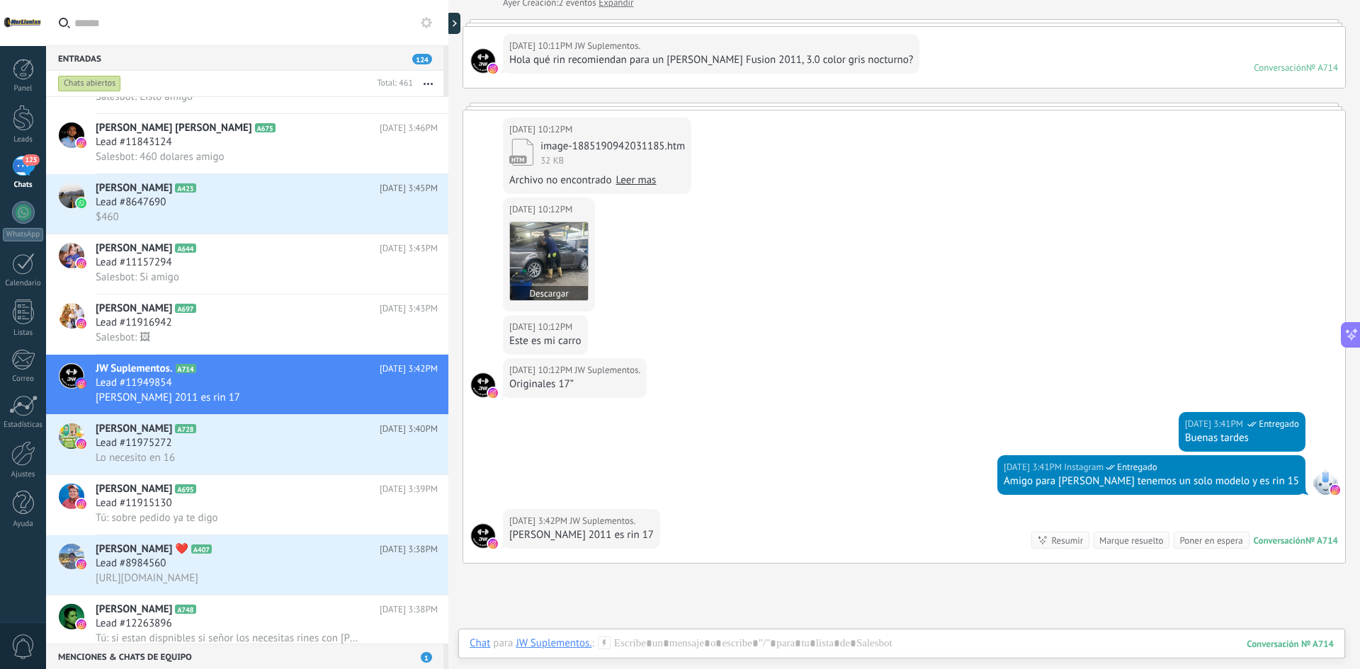
click at [566, 244] on img at bounding box center [549, 261] width 78 height 78
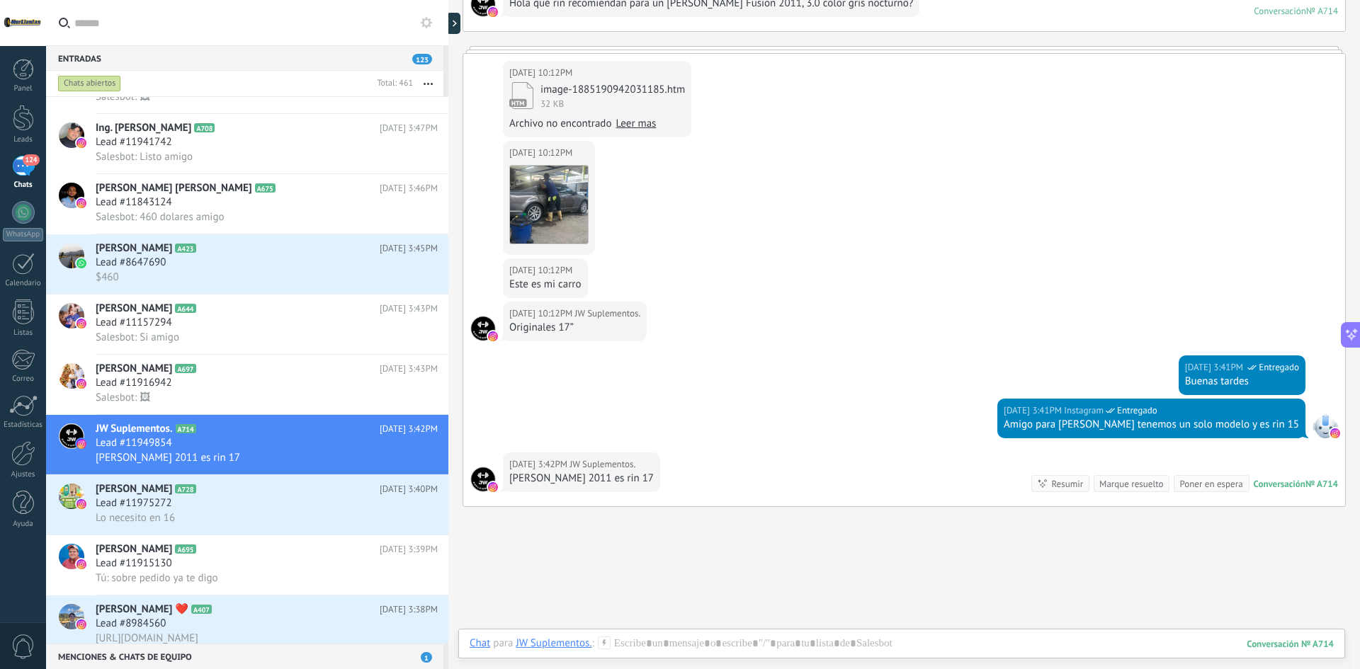
scroll to position [222, 0]
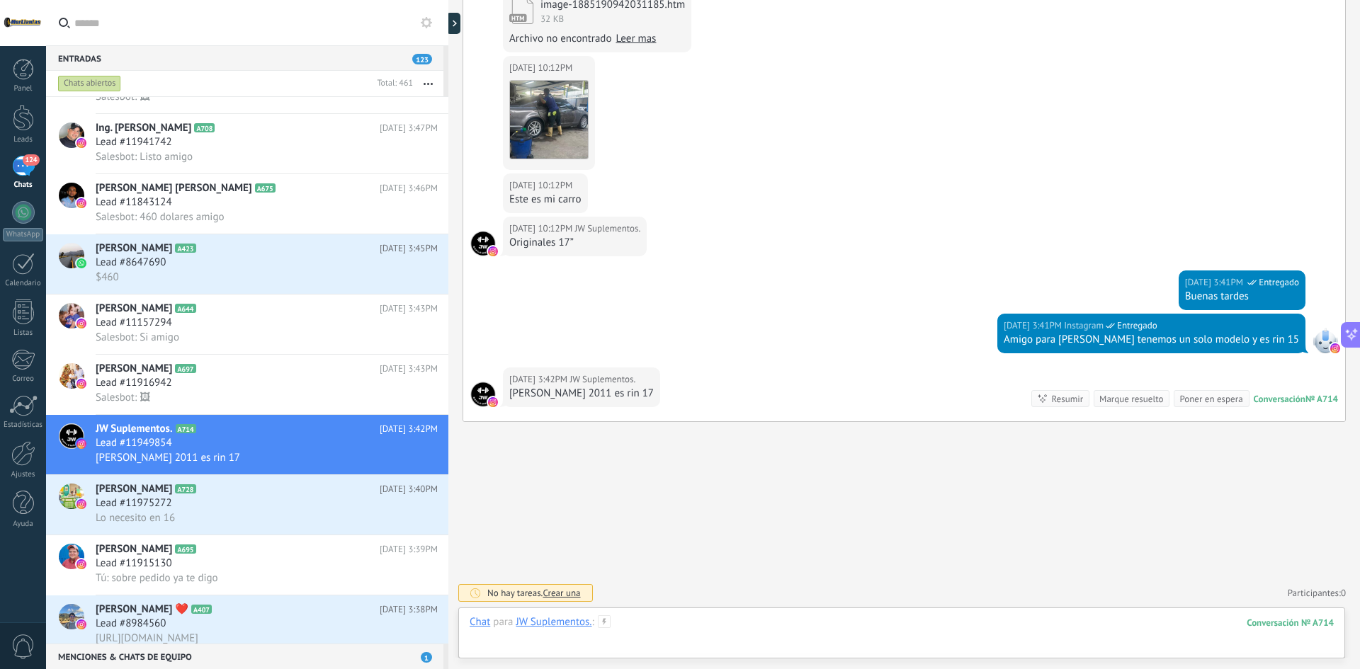
click at [720, 622] on div at bounding box center [902, 637] width 864 height 43
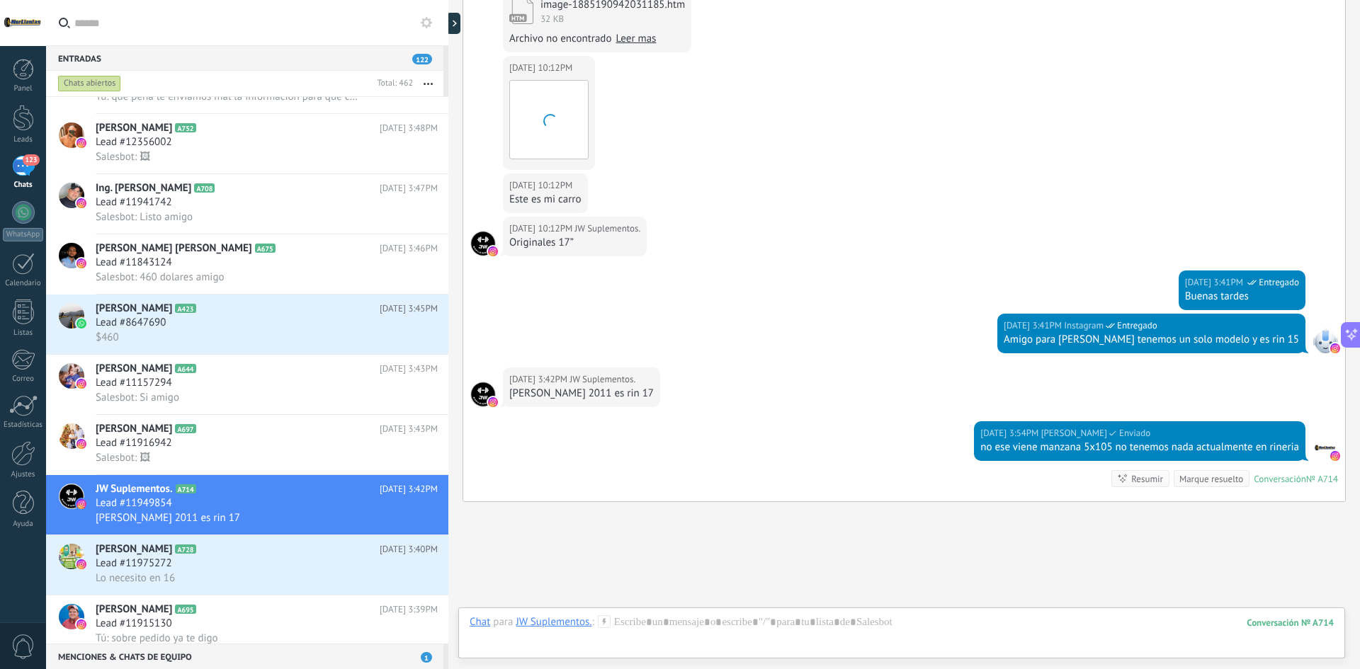
scroll to position [302, 0]
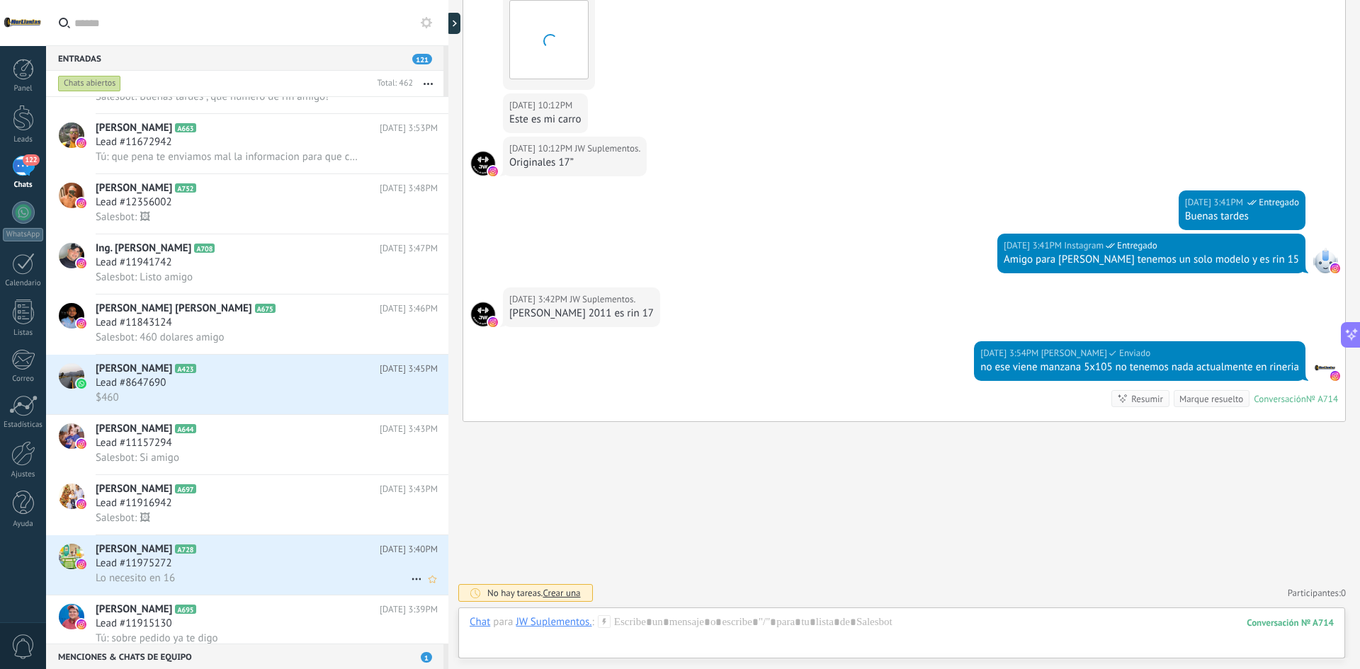
click at [316, 582] on div "Lo necesito en 16" at bounding box center [267, 578] width 342 height 15
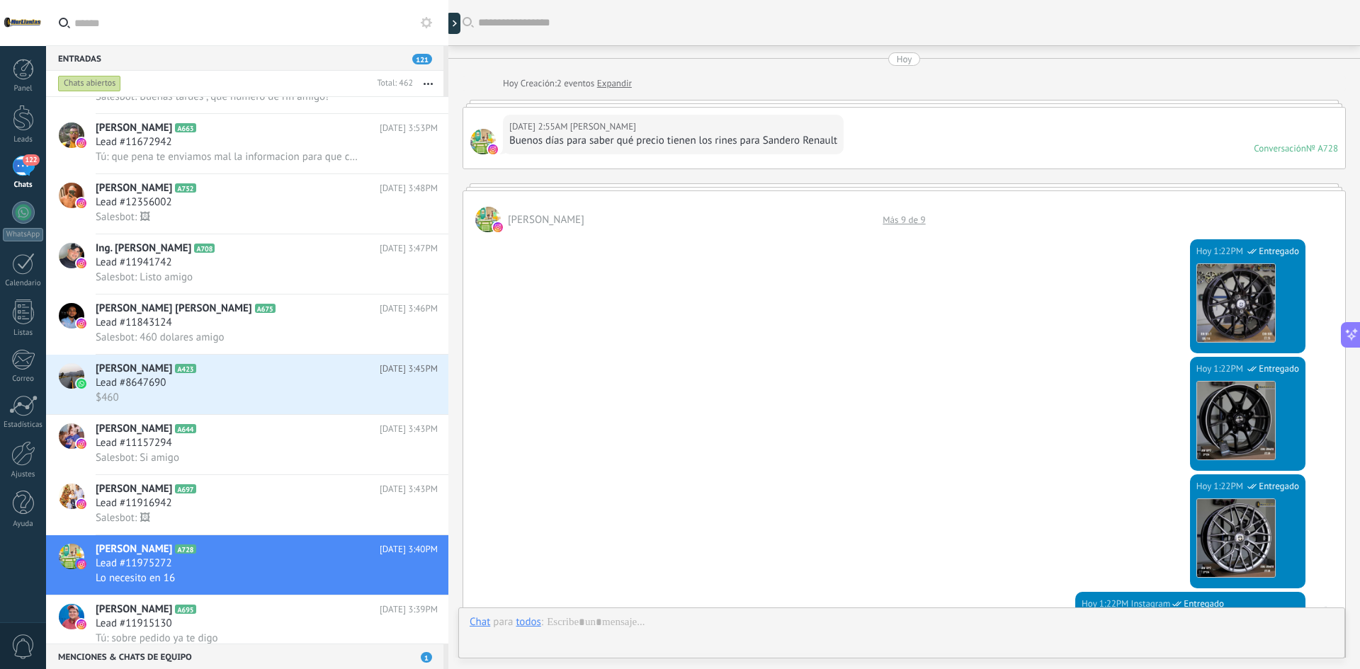
scroll to position [664, 0]
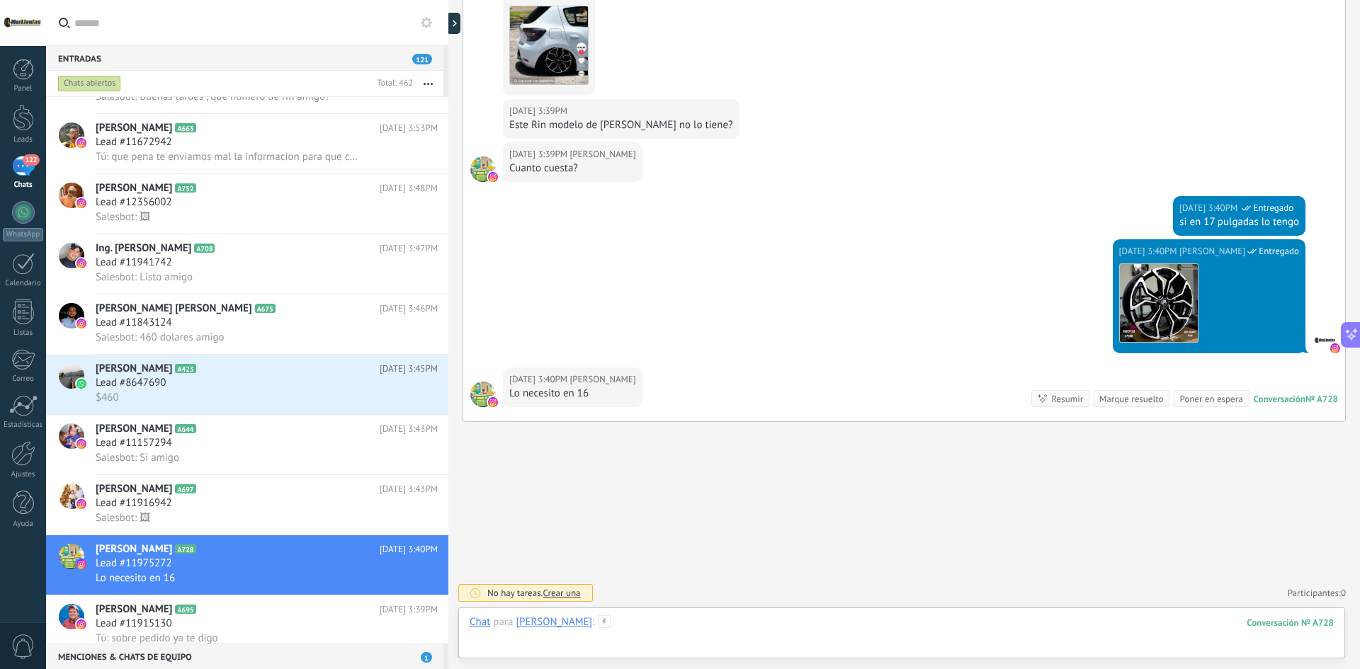
click at [768, 639] on div at bounding box center [902, 637] width 864 height 43
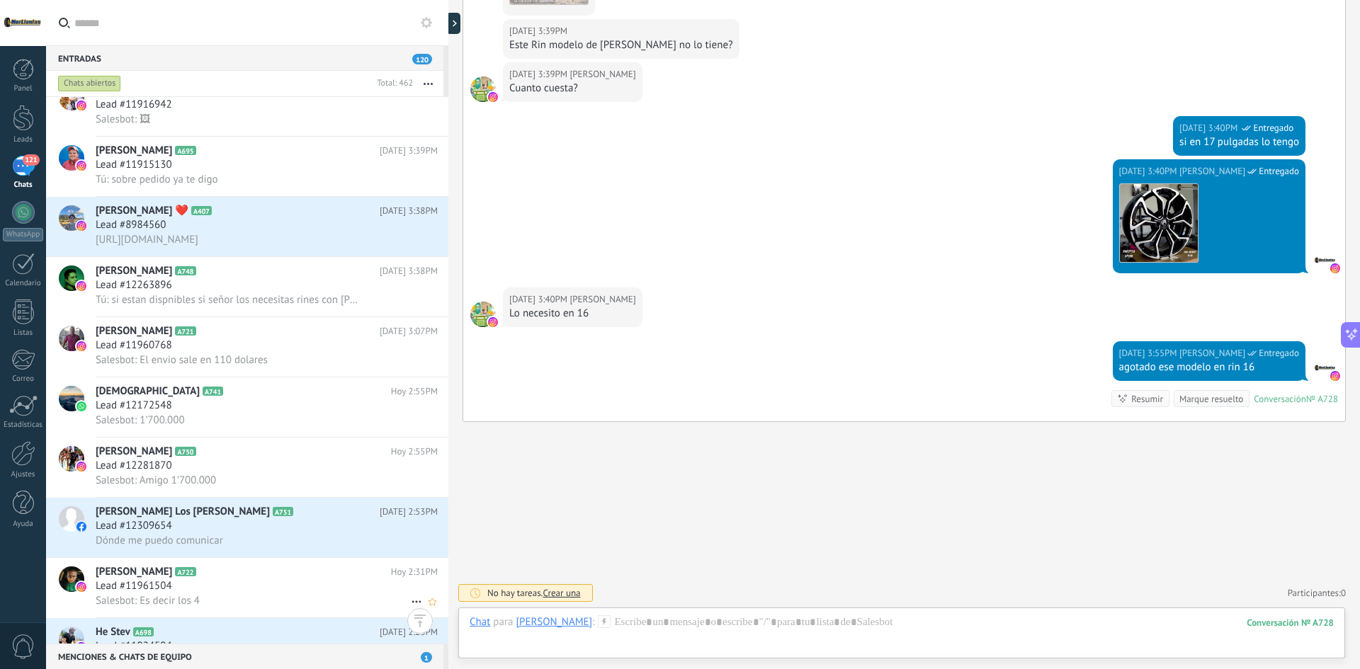
scroll to position [922, 0]
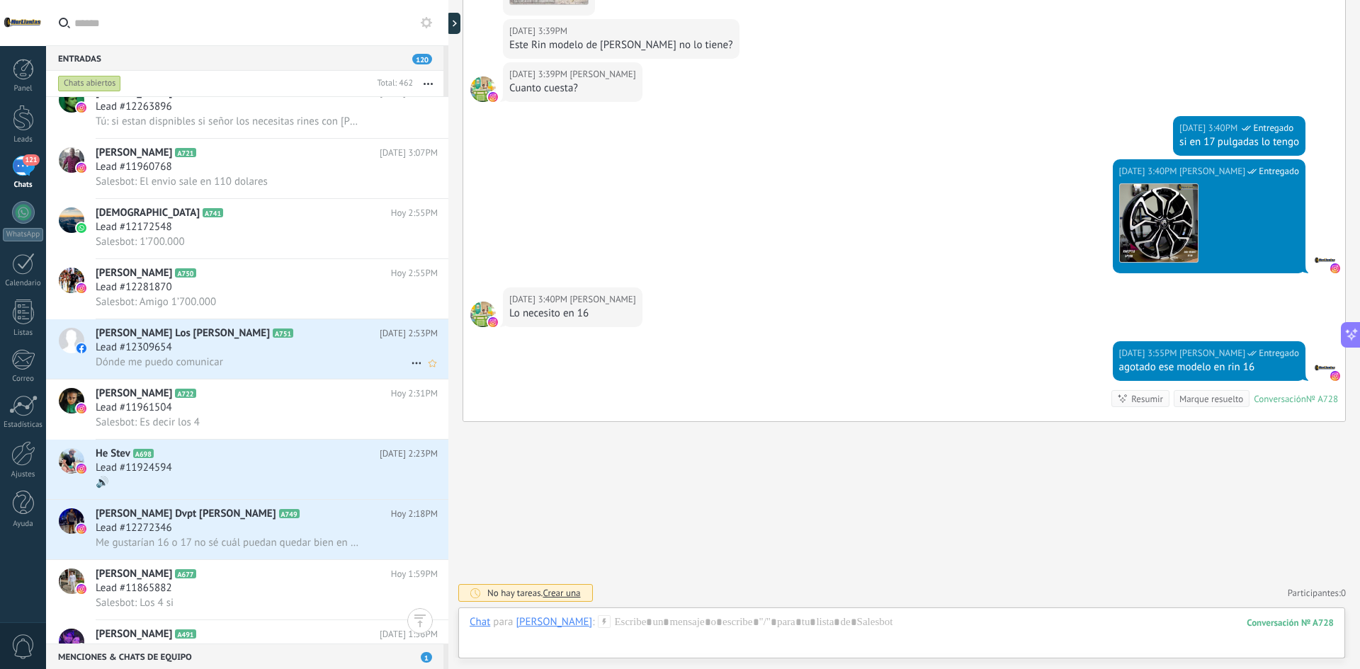
click at [266, 356] on div "Dónde me puedo comunicar" at bounding box center [267, 362] width 342 height 15
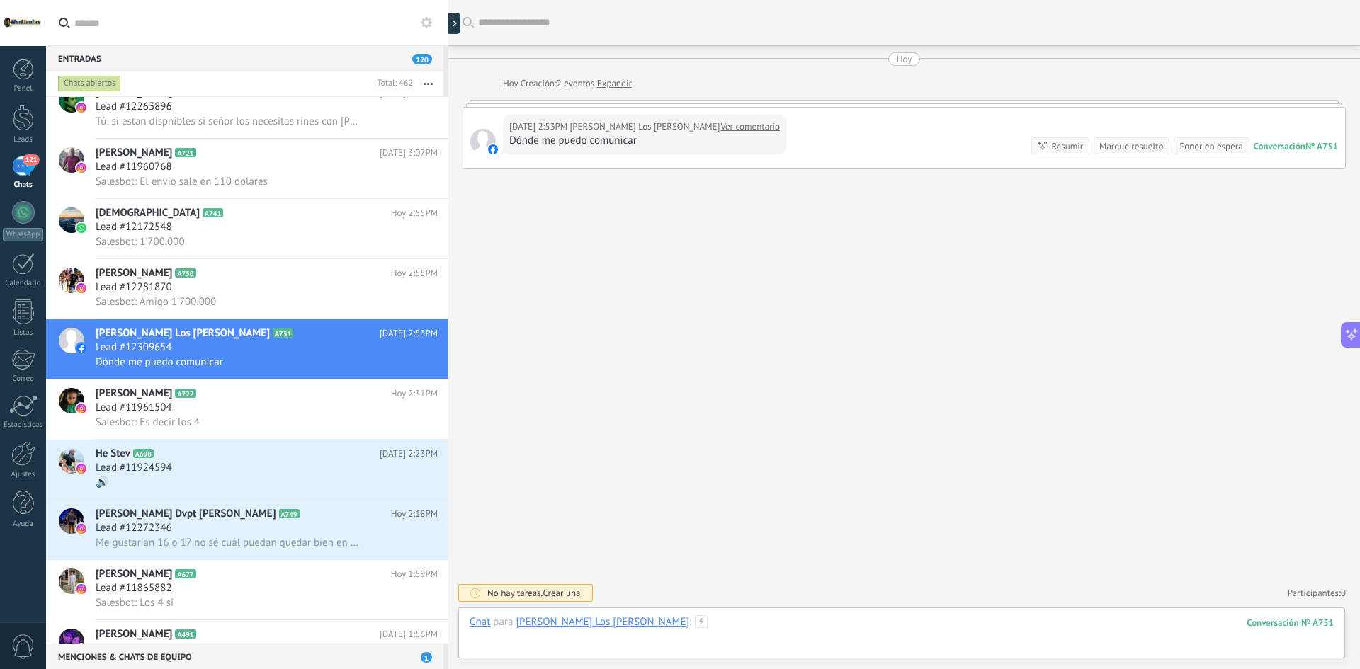
click at [677, 622] on div at bounding box center [902, 637] width 864 height 43
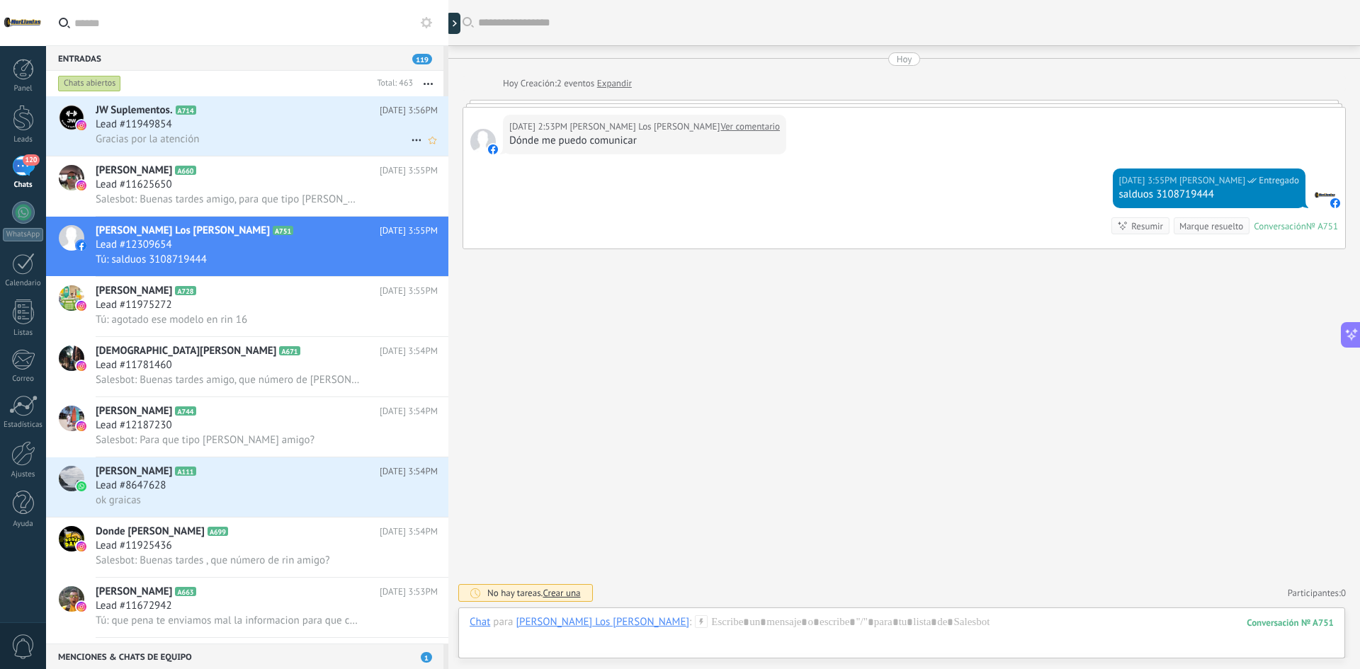
click at [283, 133] on div "Gracias por la atención" at bounding box center [267, 139] width 342 height 15
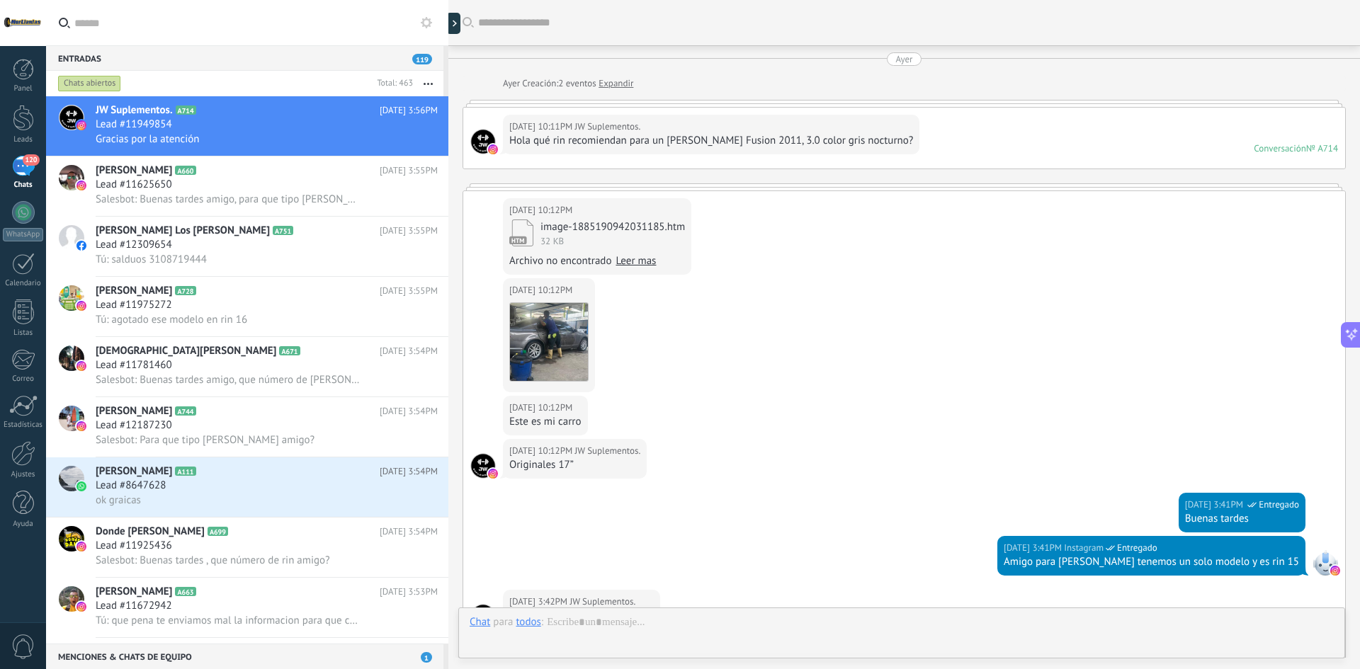
scroll to position [330, 0]
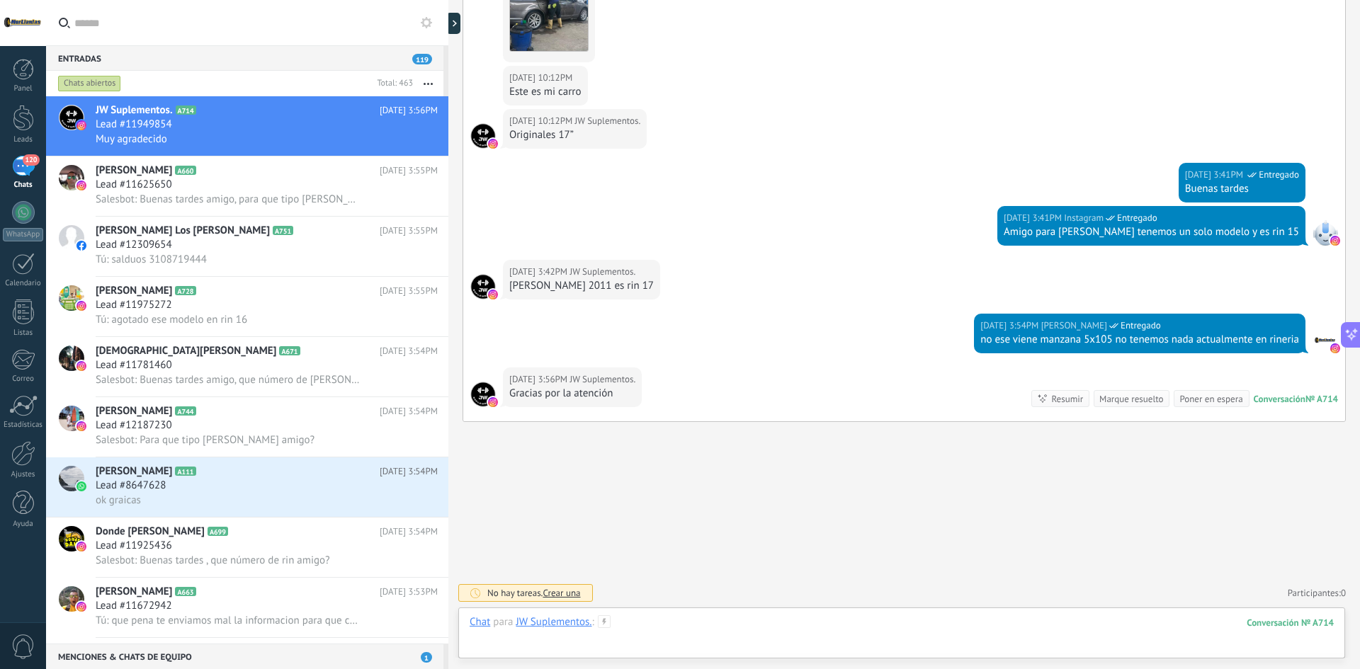
click at [727, 617] on div at bounding box center [902, 637] width 864 height 43
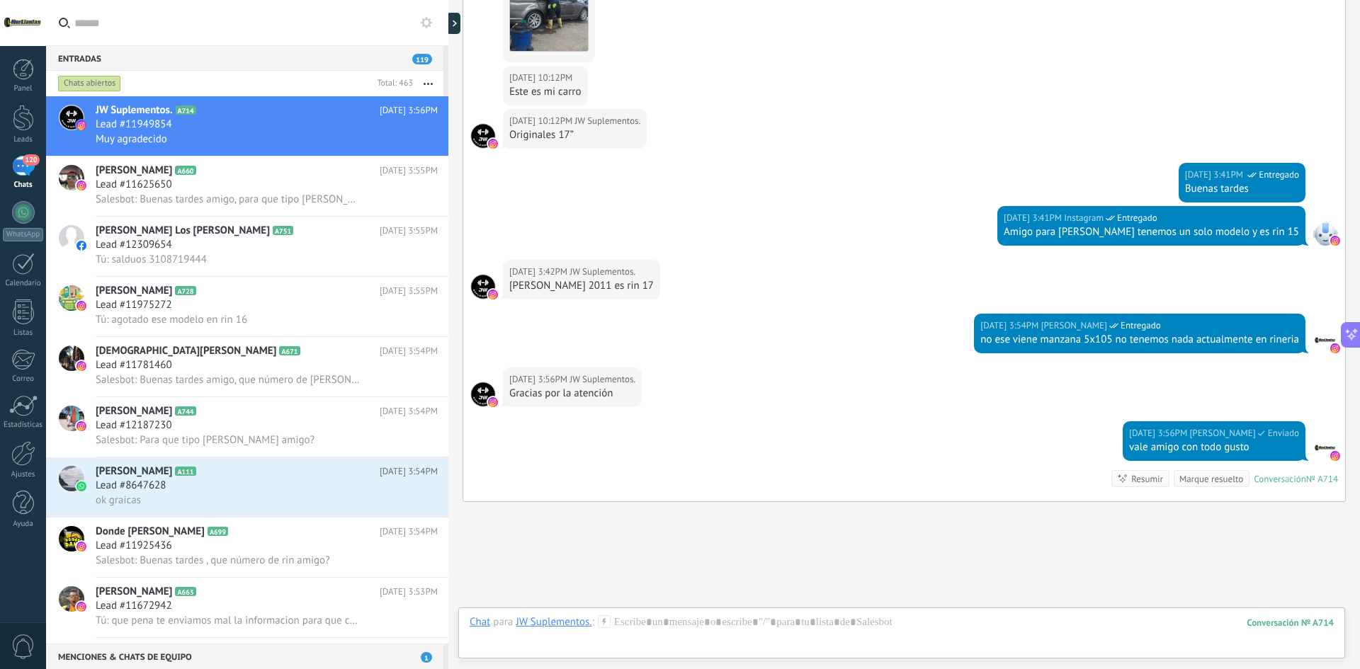
scroll to position [410, 0]
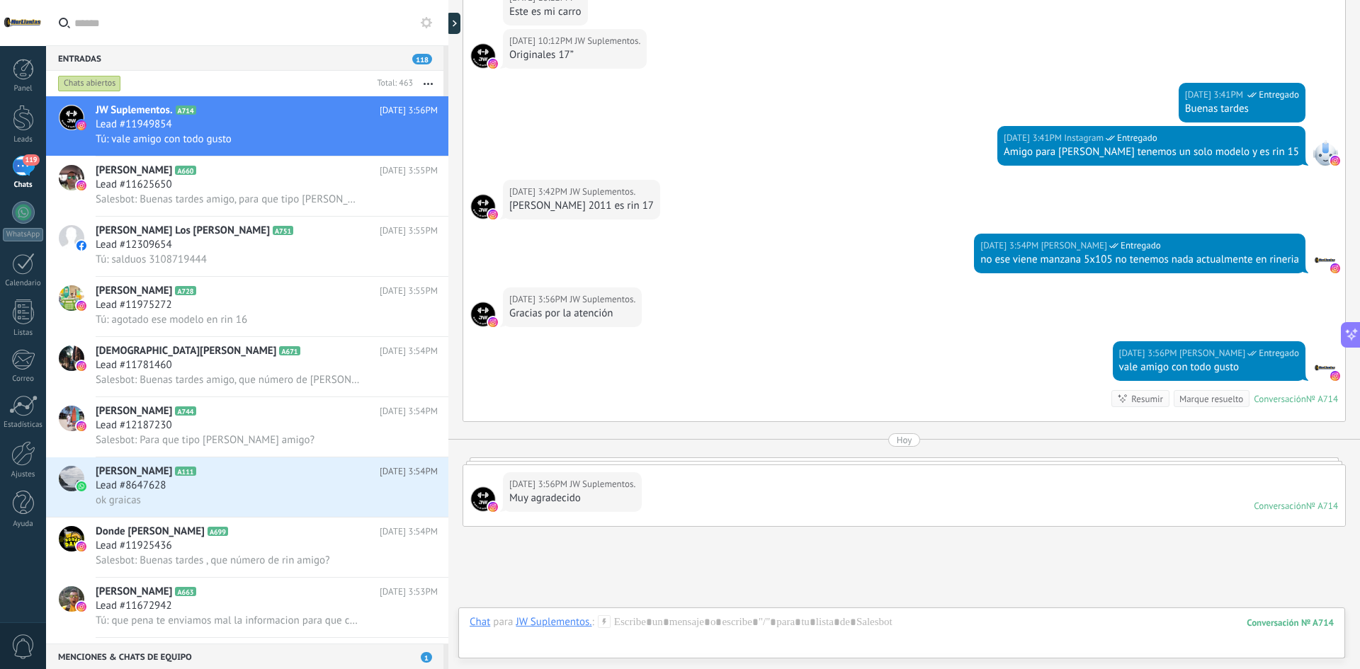
click at [95, 81] on div "Chats abiertos" at bounding box center [89, 83] width 63 height 17
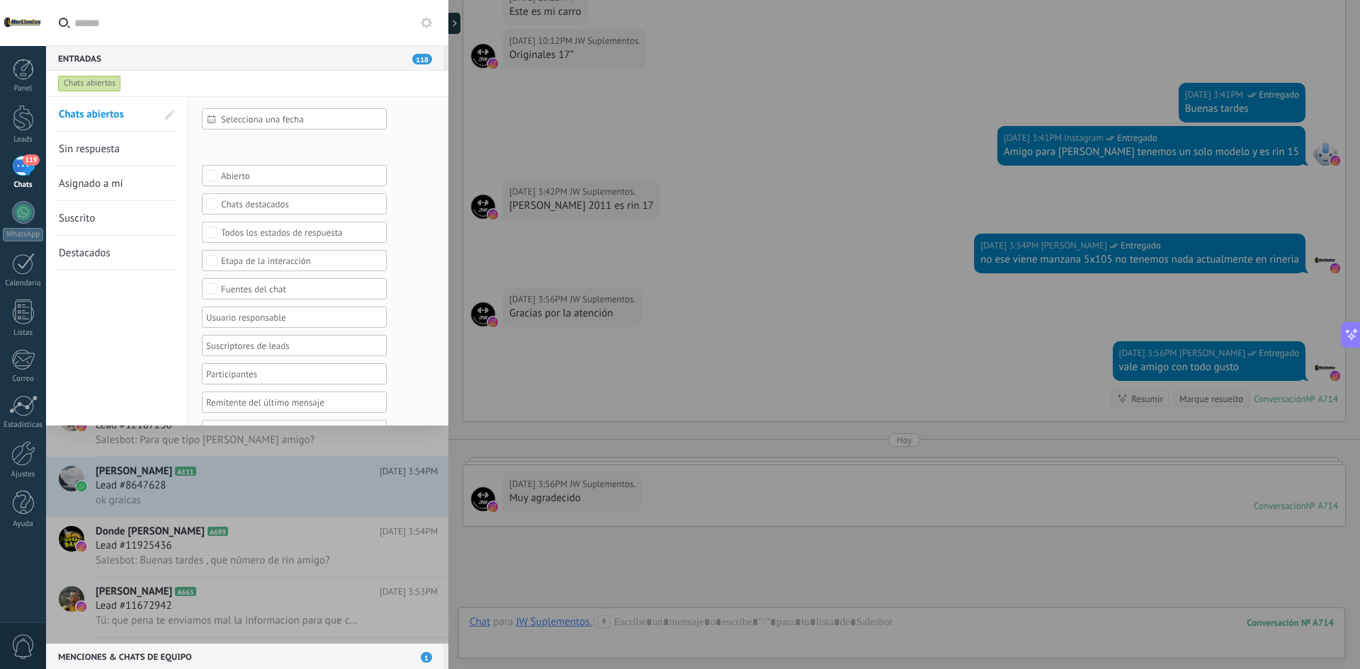
click at [96, 141] on link "Sin respuesta" at bounding box center [108, 149] width 98 height 34
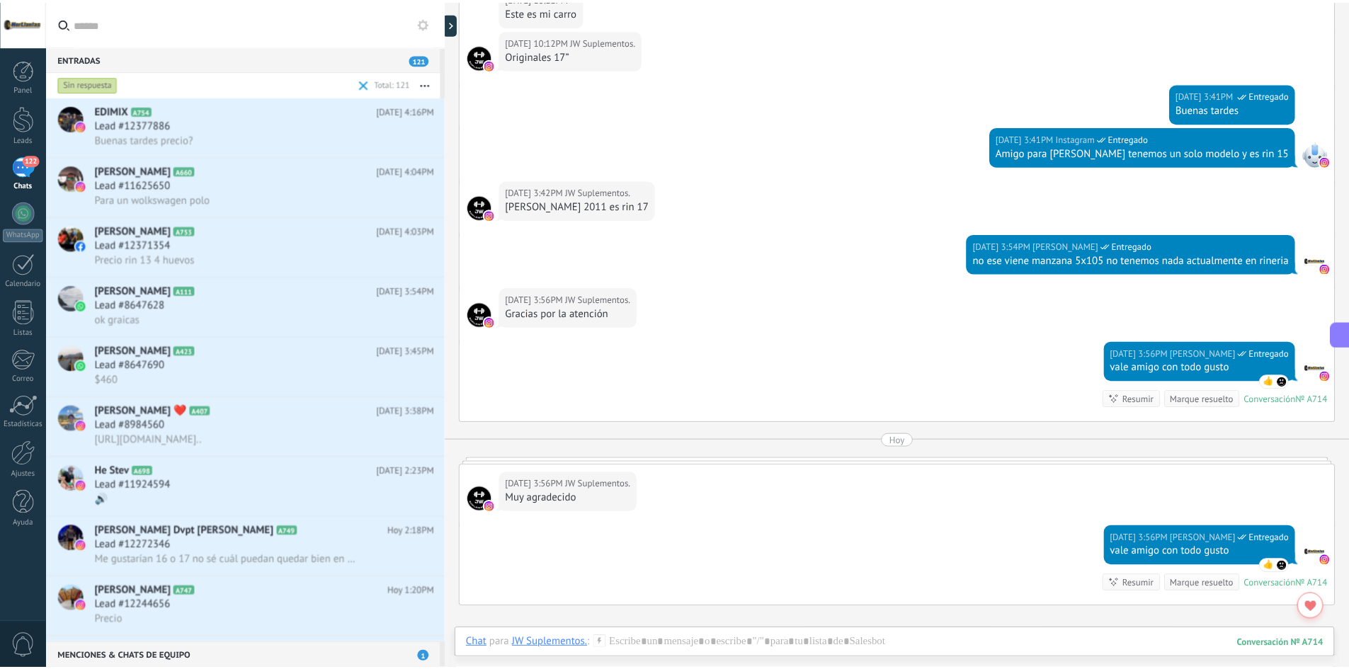
scroll to position [490, 0]
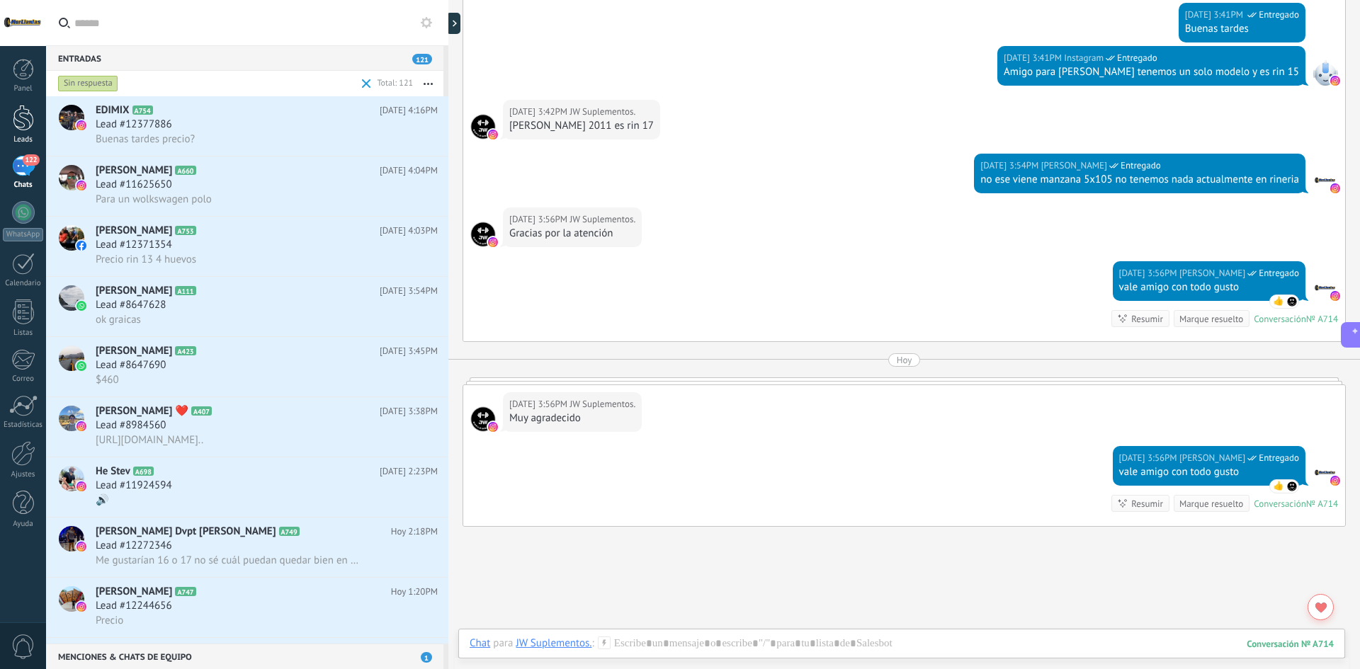
click at [13, 115] on div at bounding box center [23, 118] width 21 height 26
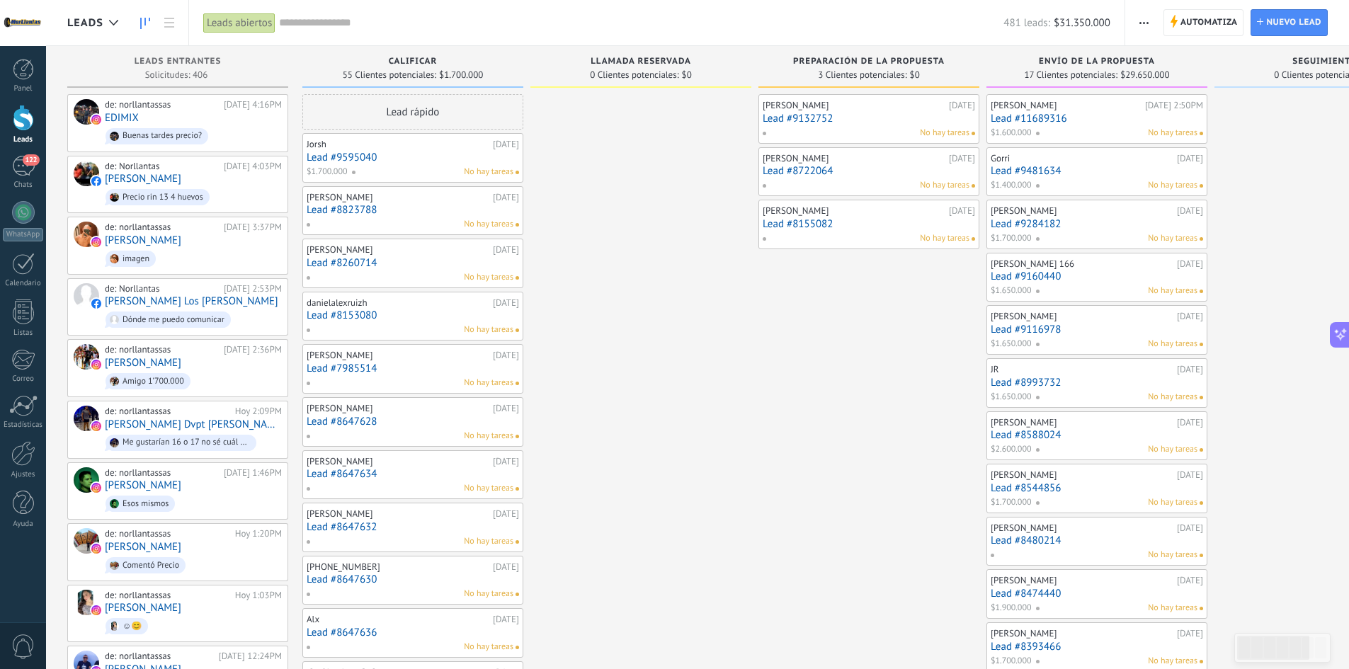
click at [1032, 123] on link "Lead #11689316" at bounding box center [1097, 119] width 213 height 12
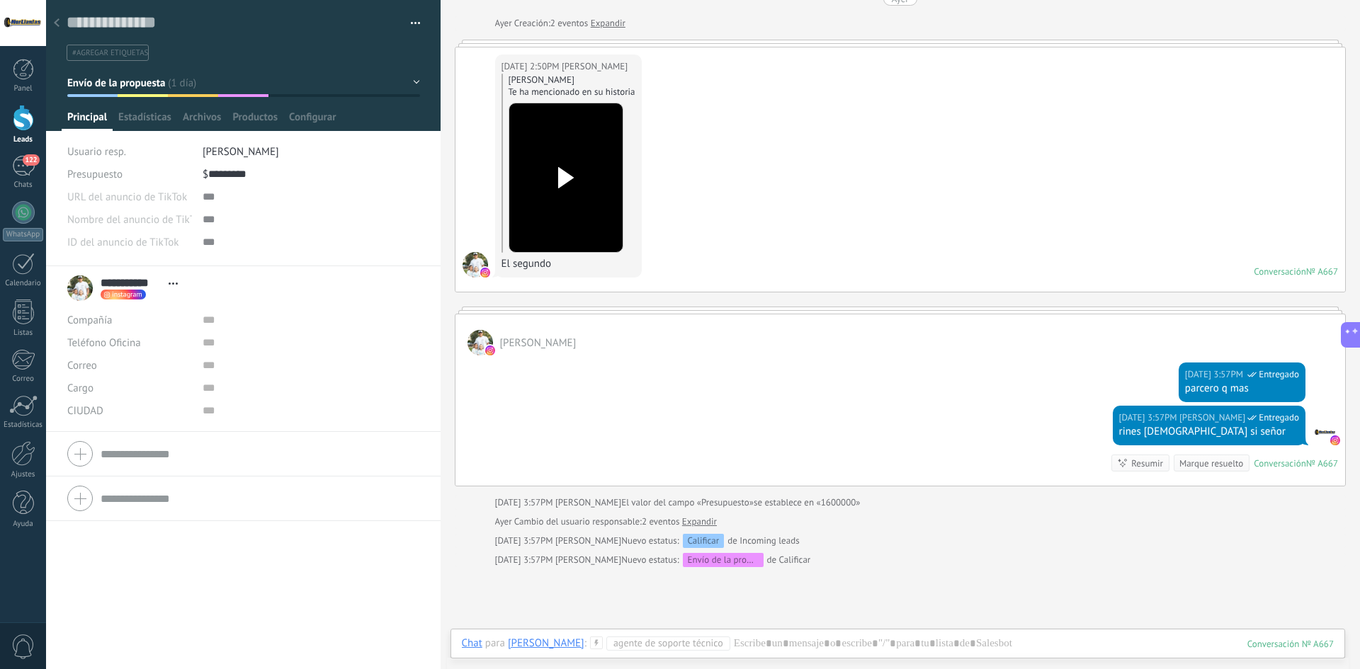
scroll to position [205, 0]
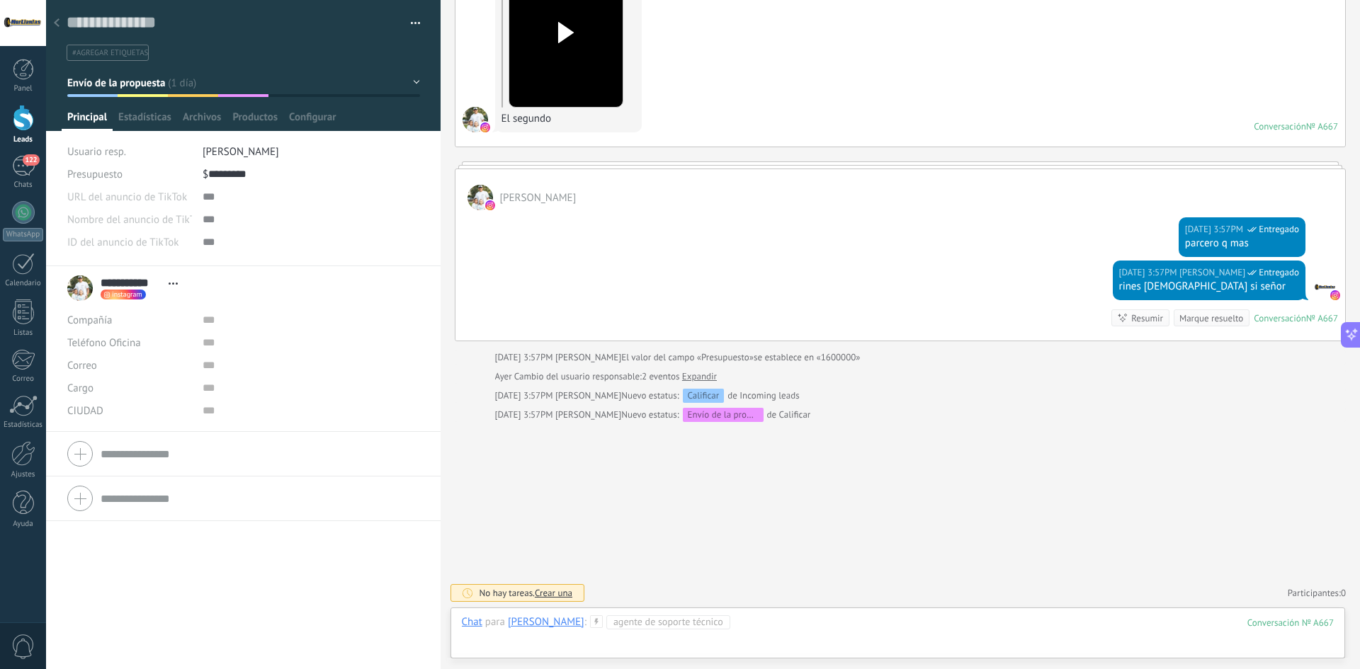
click at [781, 626] on div at bounding box center [898, 637] width 873 height 43
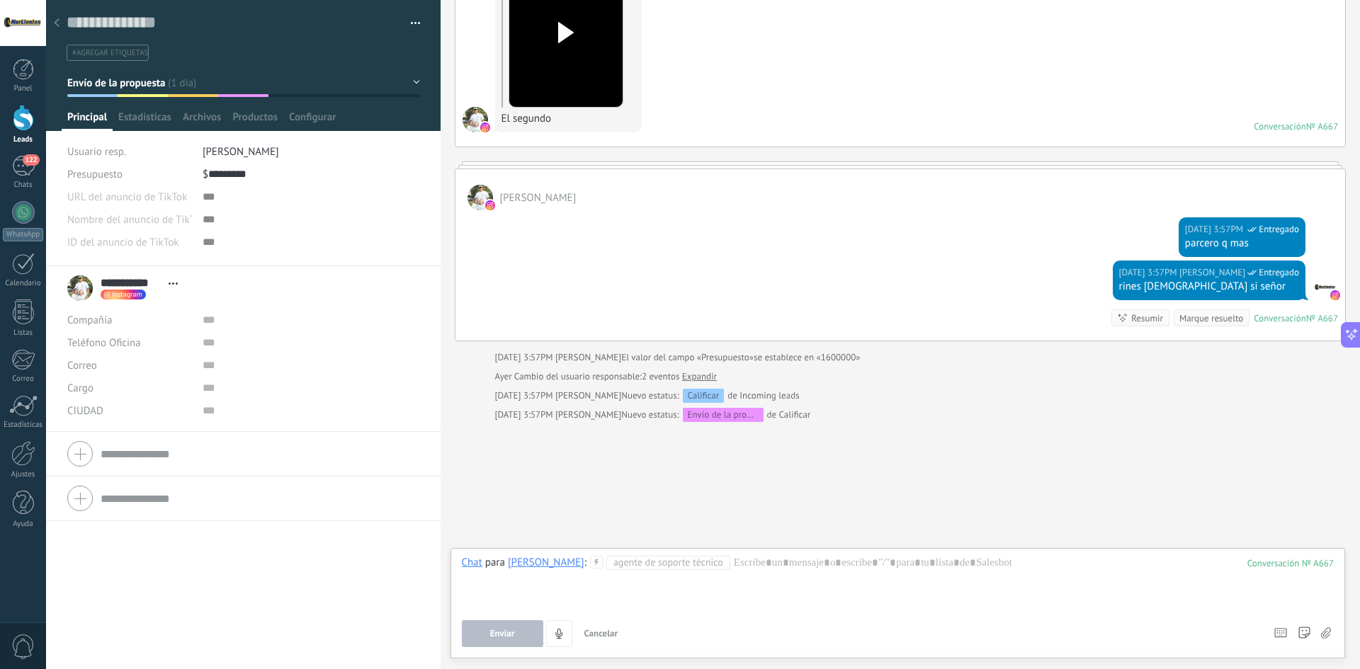
click at [65, 20] on div at bounding box center [57, 24] width 20 height 28
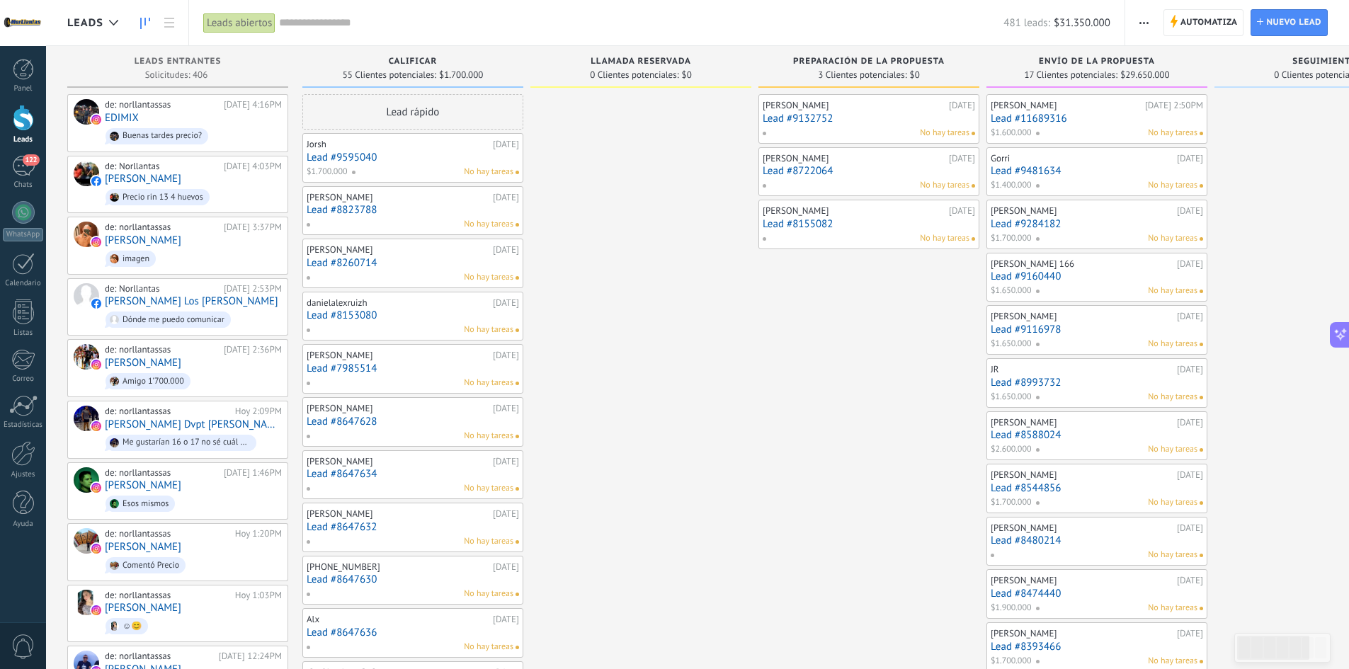
click at [1032, 172] on link "Lead #9481634" at bounding box center [1097, 171] width 213 height 12
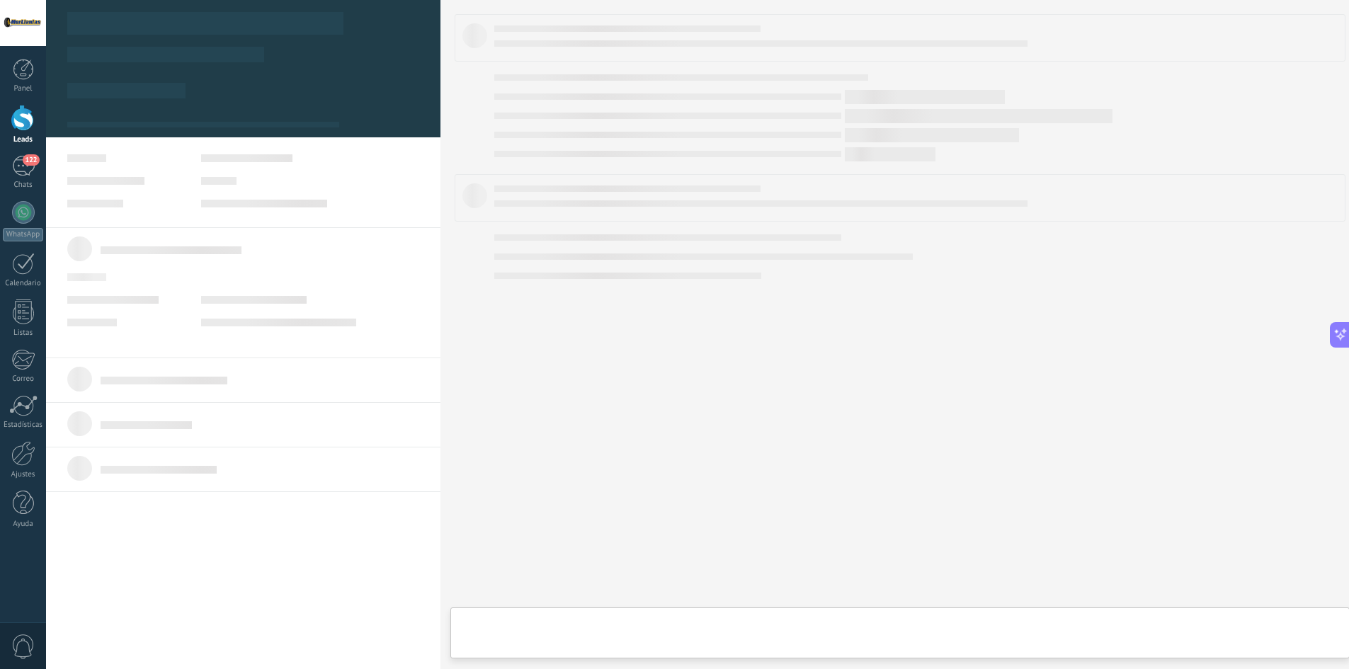
click at [1032, 172] on body ".abecls-1,.abecls-2{fill-rule:evenodd}.abecls-2{fill:#fff} .abhcls-1{fill:none}…" at bounding box center [674, 334] width 1349 height 669
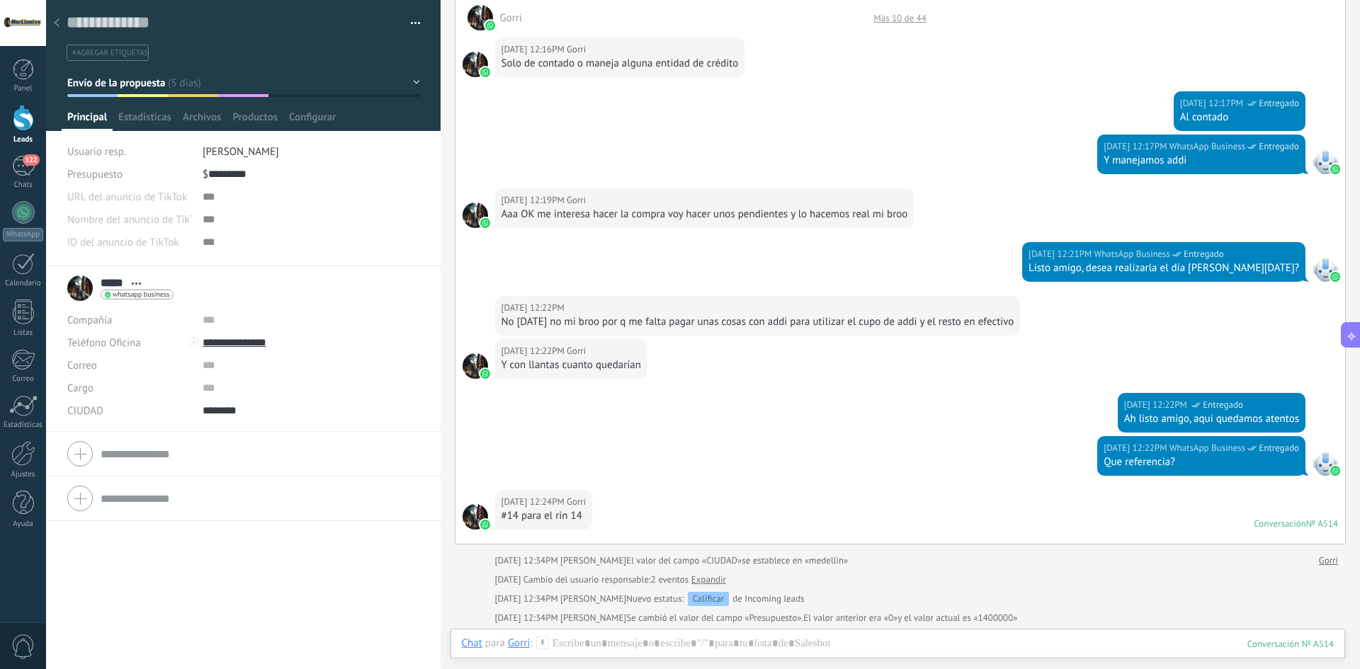
scroll to position [779, 0]
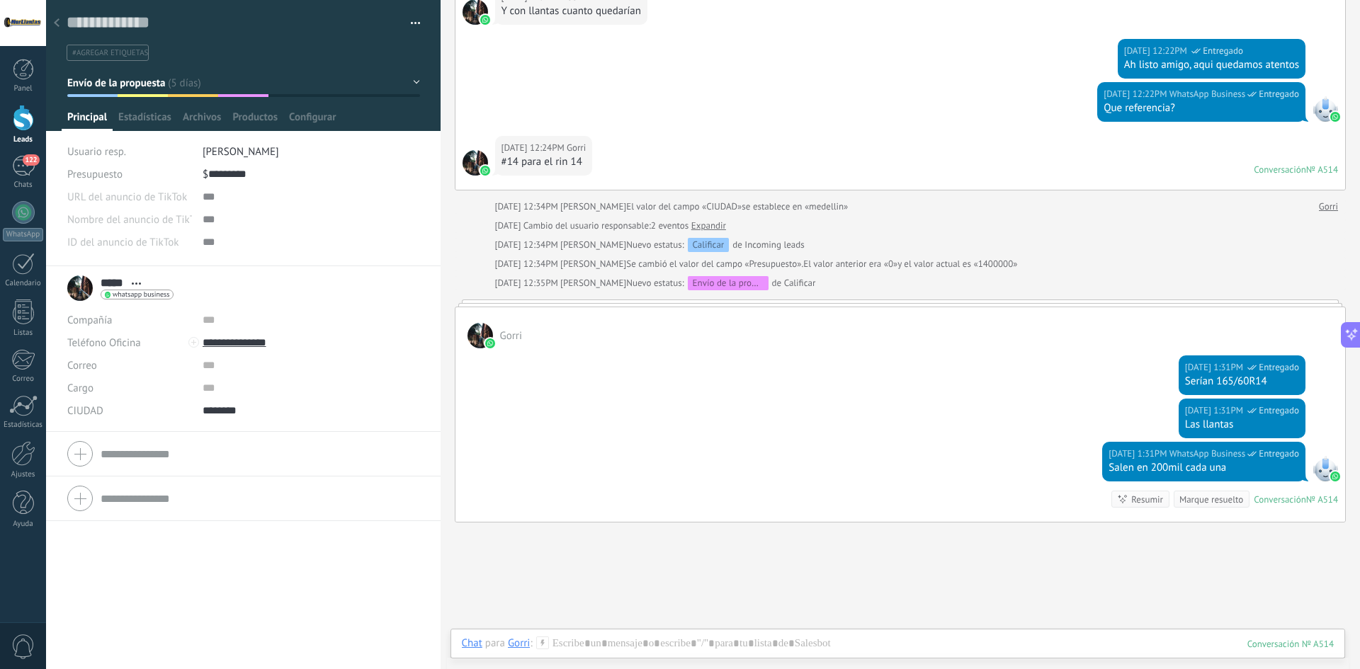
click at [60, 26] on div at bounding box center [57, 24] width 20 height 28
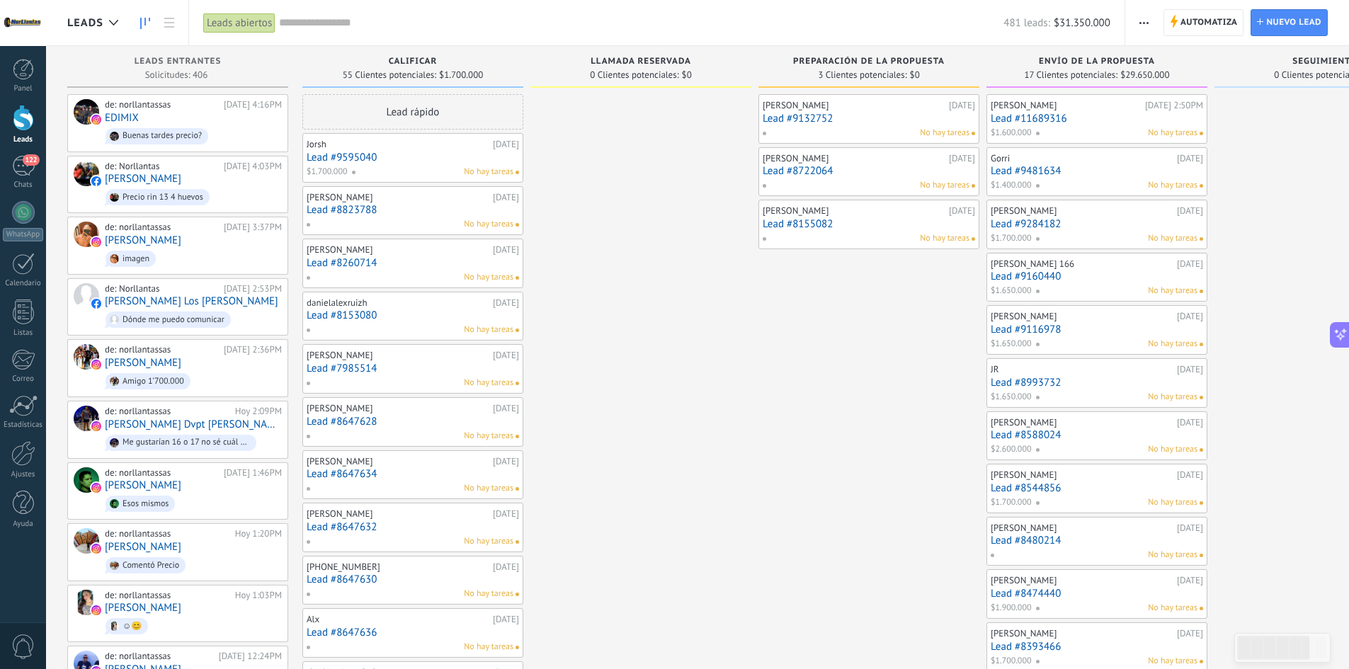
click at [1029, 227] on link "Lead #9284182" at bounding box center [1097, 224] width 213 height 12
click at [1029, 227] on body ".abecls-1,.abecls-2{fill-rule:evenodd}.abecls-2{fill:#fff} .abhcls-1{fill:none}…" at bounding box center [674, 334] width 1349 height 669
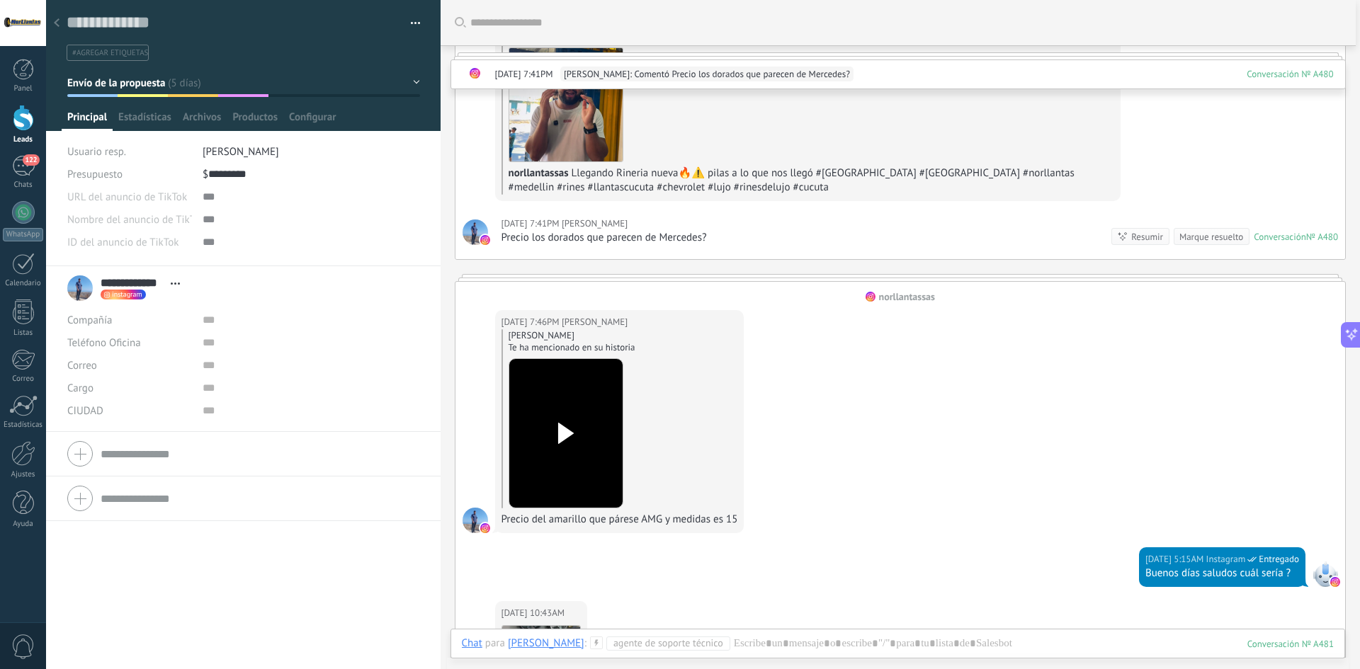
scroll to position [126, 0]
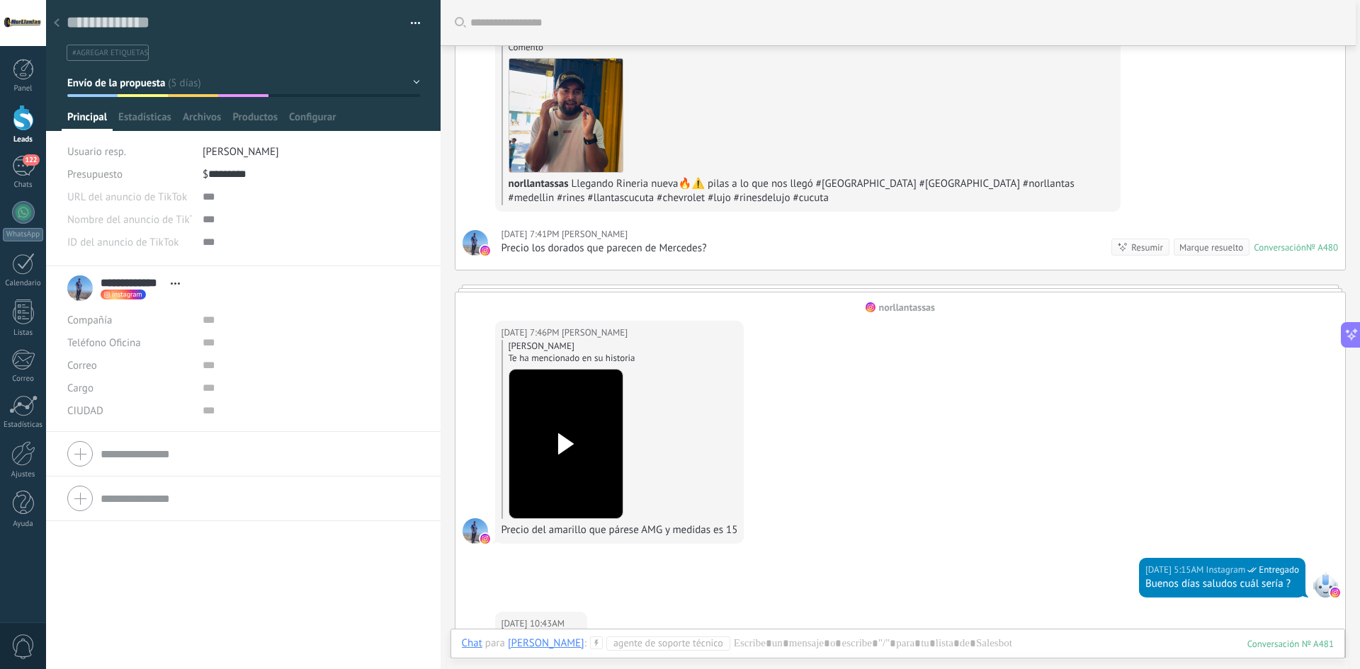
click at [57, 18] on div at bounding box center [57, 24] width 20 height 28
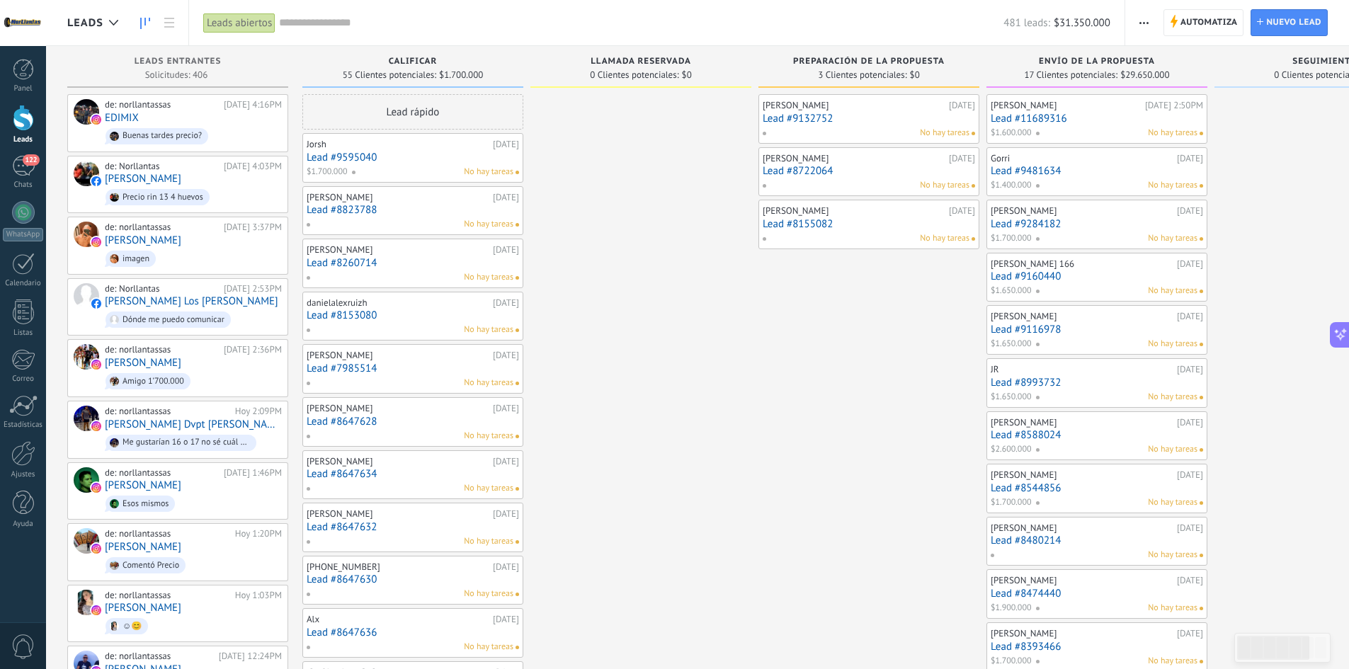
click at [1033, 335] on link "Lead #9116978" at bounding box center [1097, 330] width 213 height 12
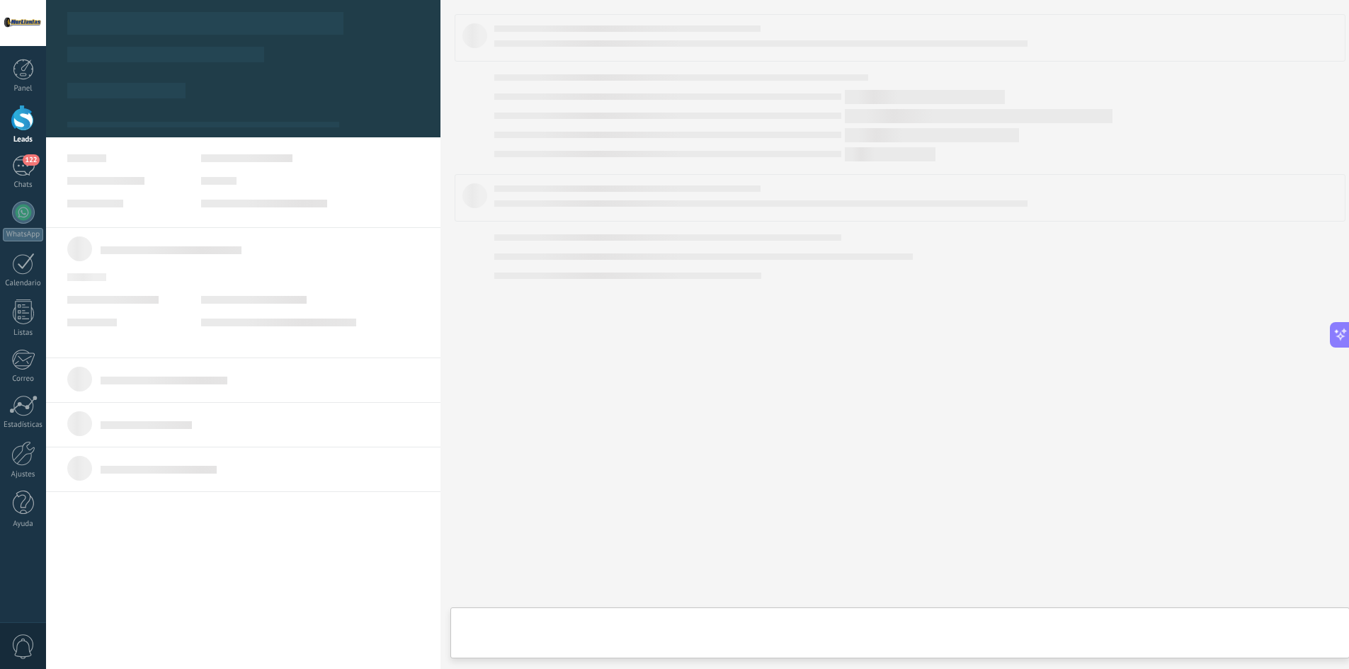
click at [1033, 335] on div at bounding box center [703, 334] width 1314 height 669
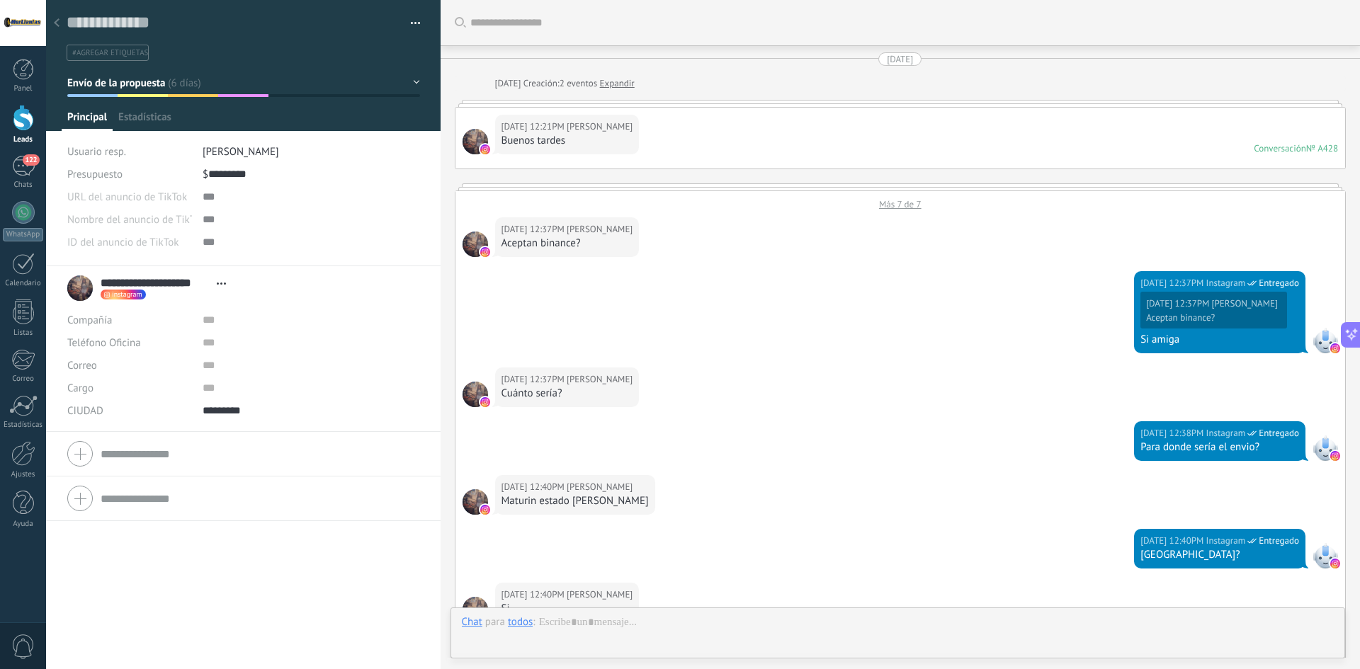
type textarea "**********"
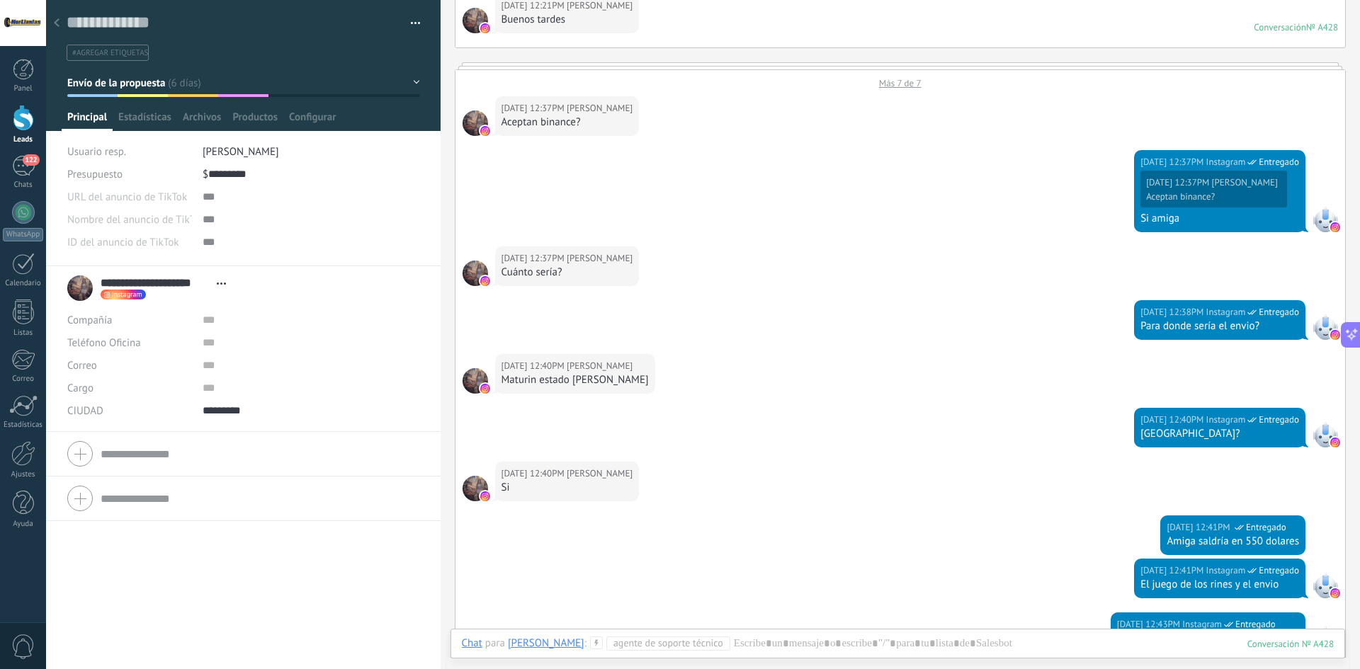
scroll to position [354, 0]
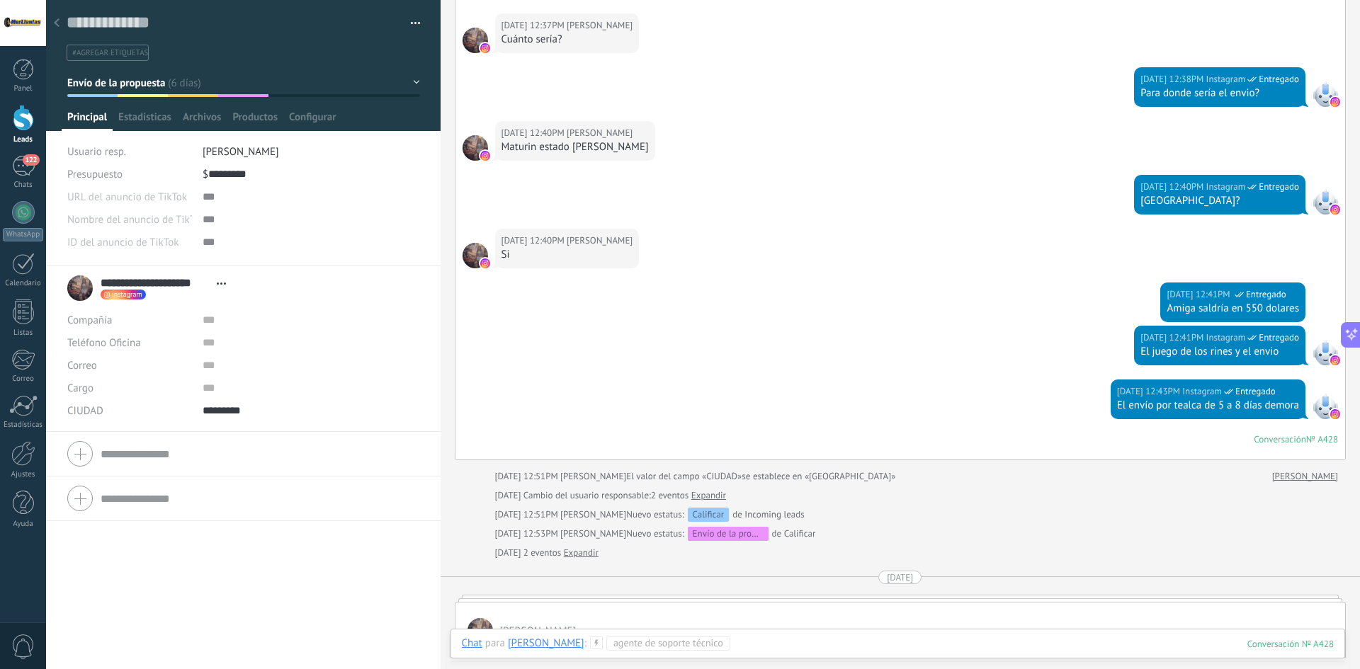
click at [834, 640] on div at bounding box center [898, 658] width 873 height 43
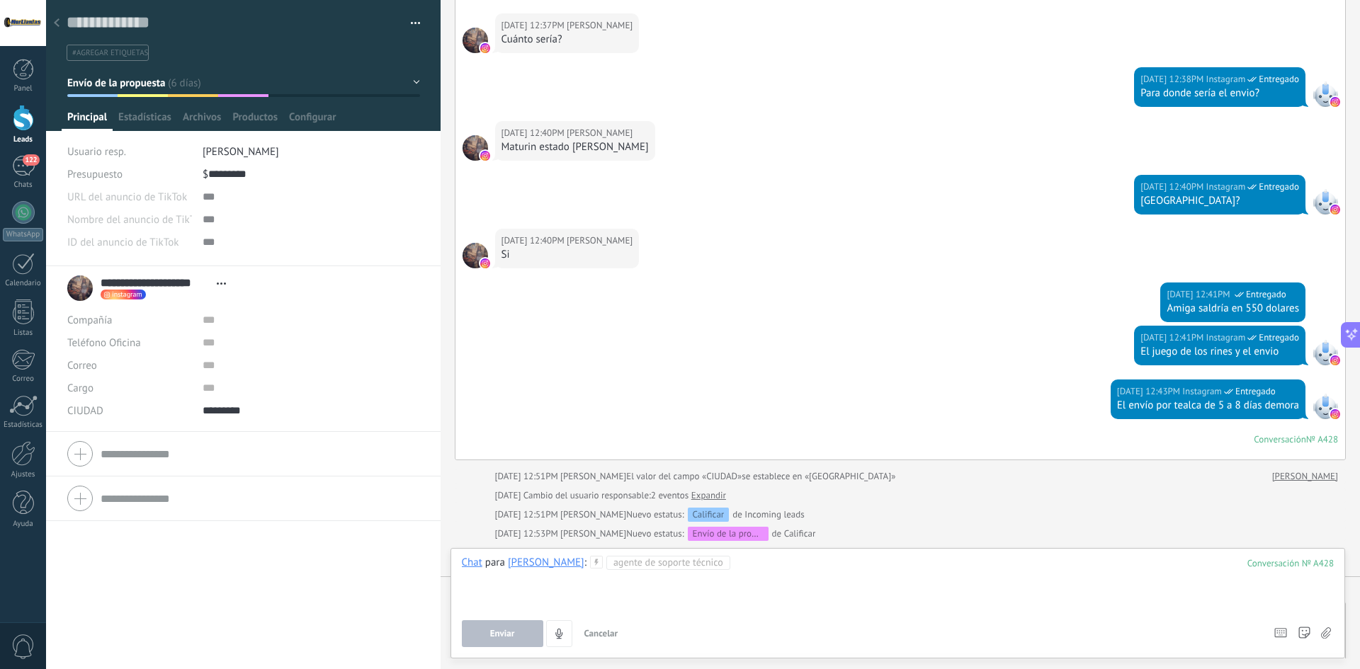
click at [818, 600] on div at bounding box center [898, 583] width 873 height 54
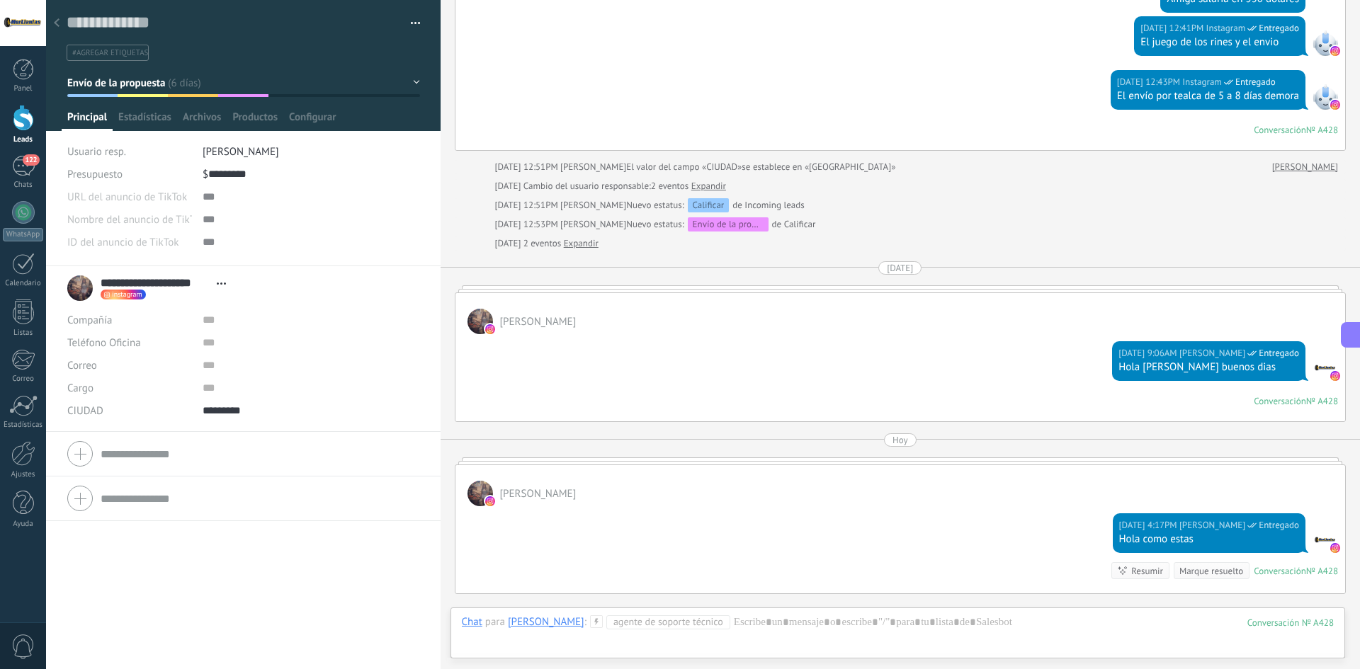
click at [56, 24] on use at bounding box center [57, 22] width 6 height 9
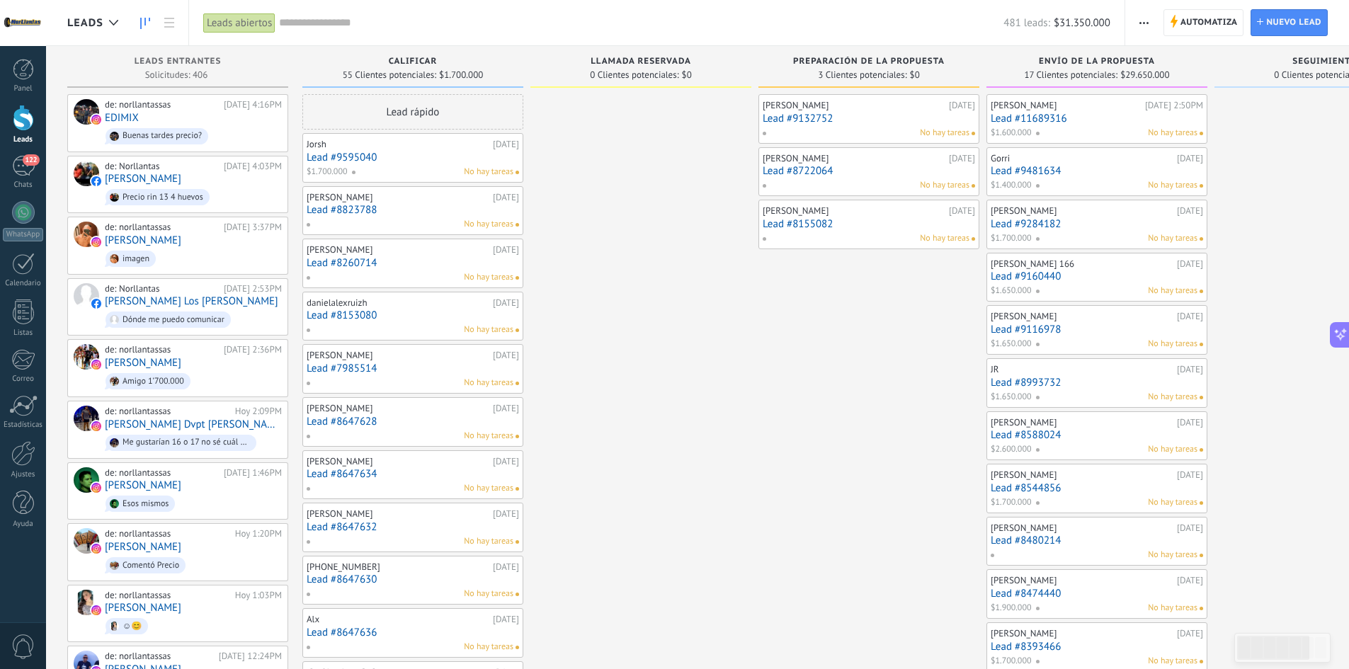
click at [1044, 387] on link "Lead #8993732" at bounding box center [1097, 383] width 213 height 12
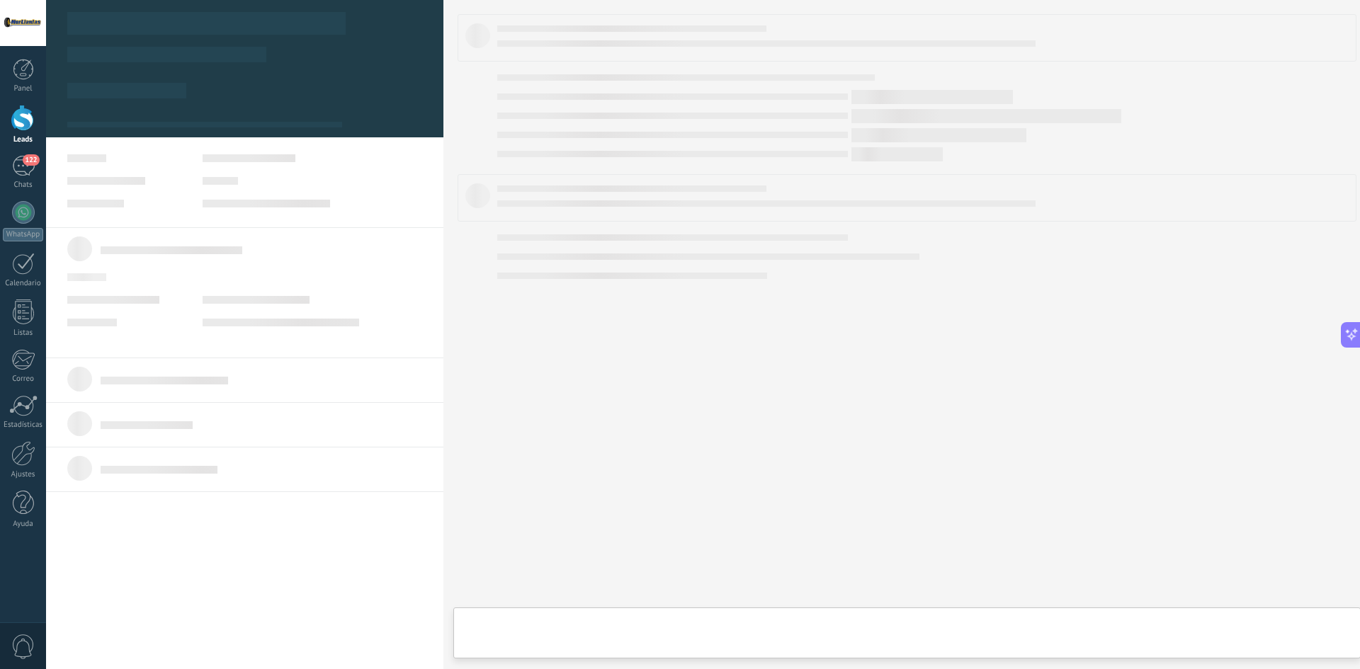
click at [1044, 387] on div at bounding box center [907, 334] width 899 height 641
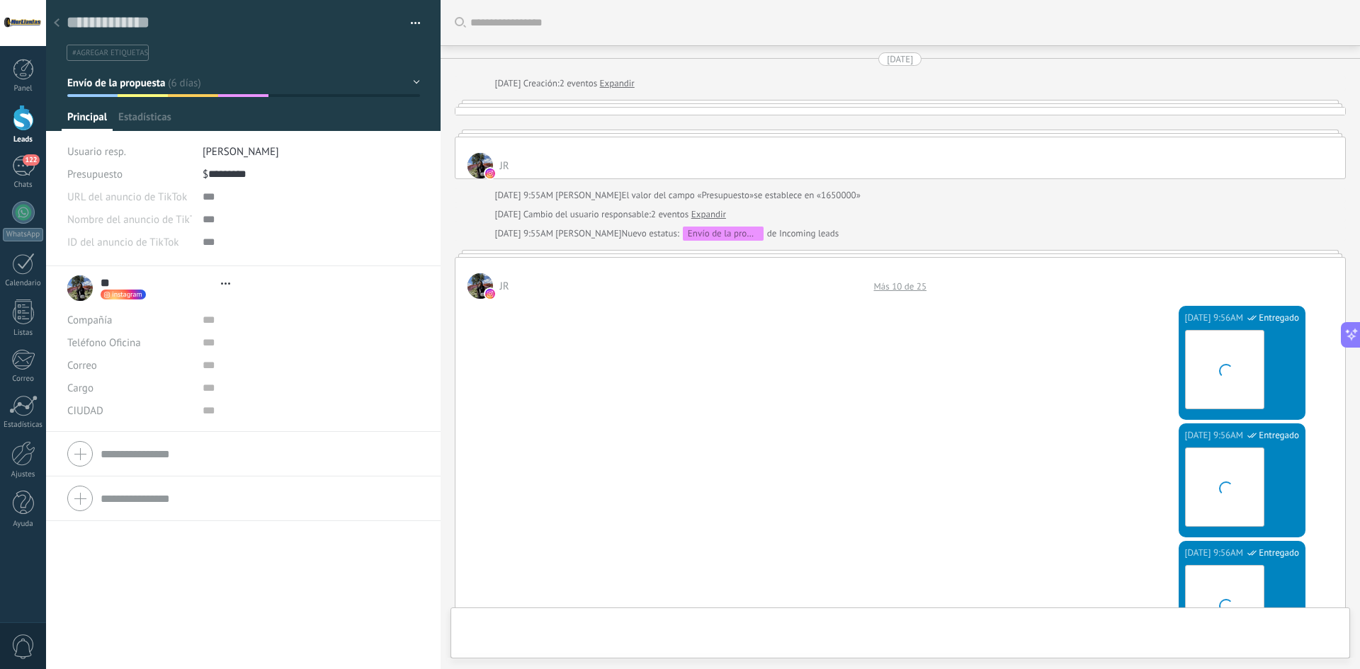
type textarea "**********"
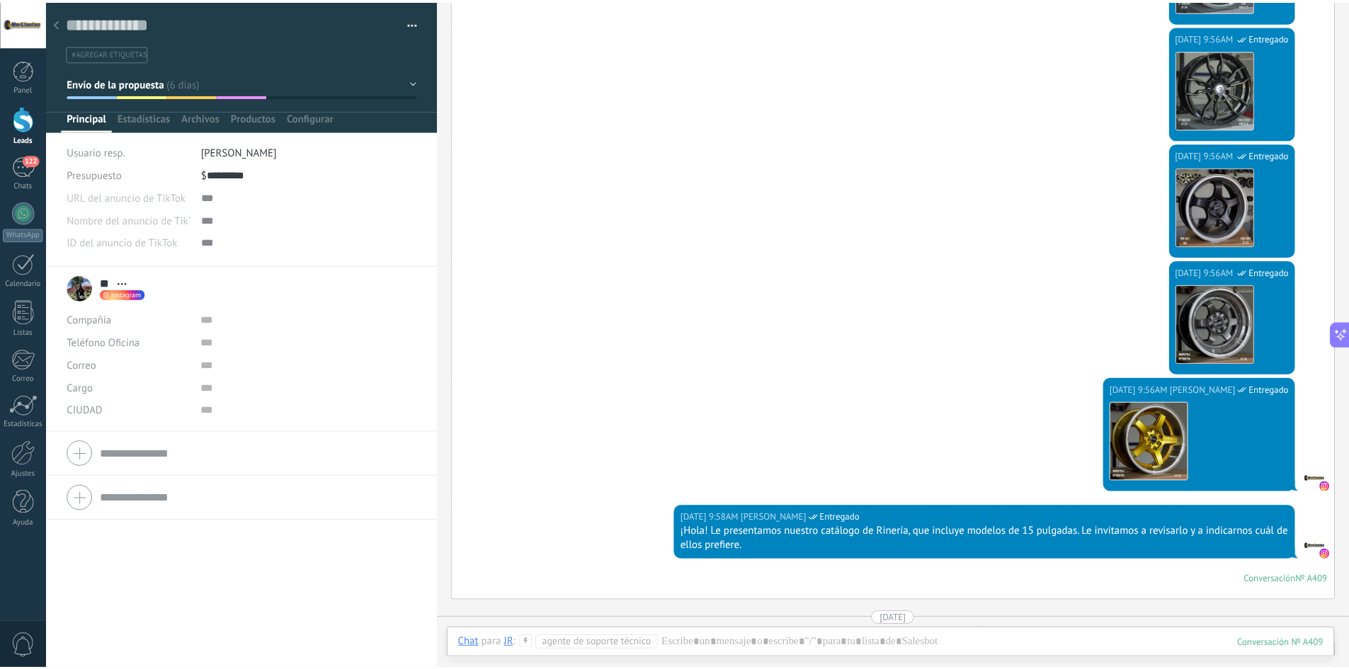
scroll to position [1185, 0]
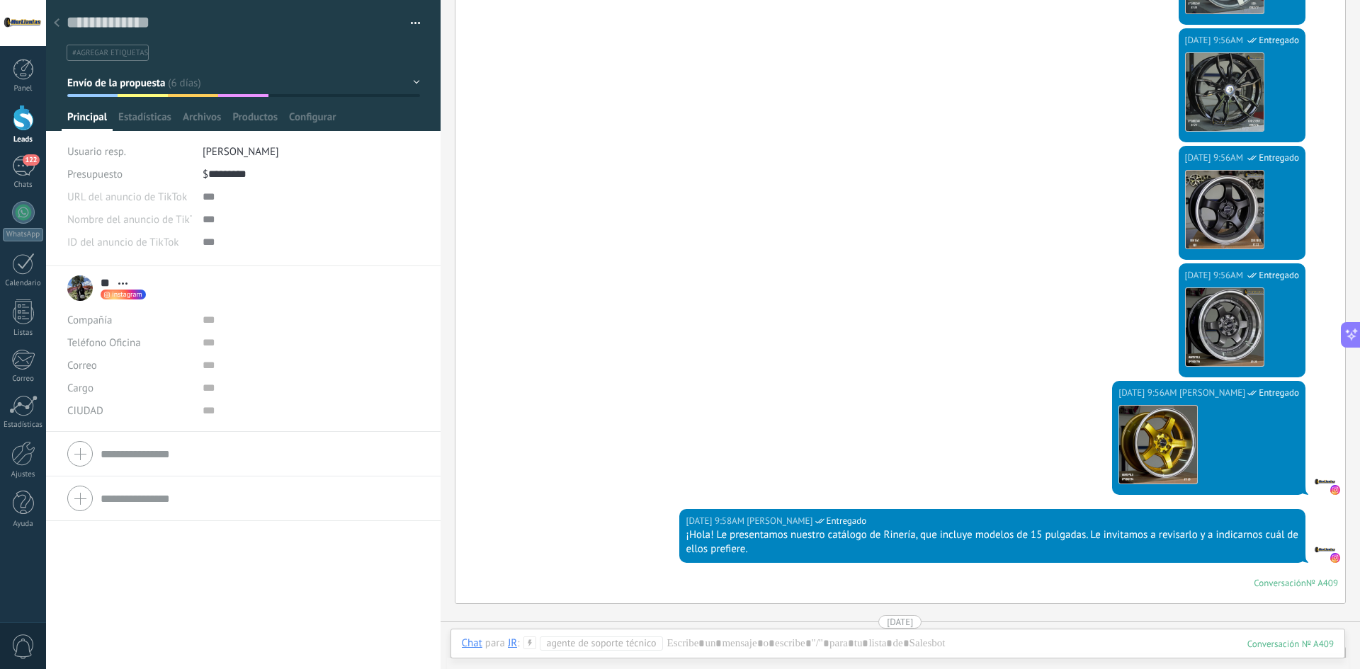
click at [52, 21] on div at bounding box center [57, 24] width 20 height 28
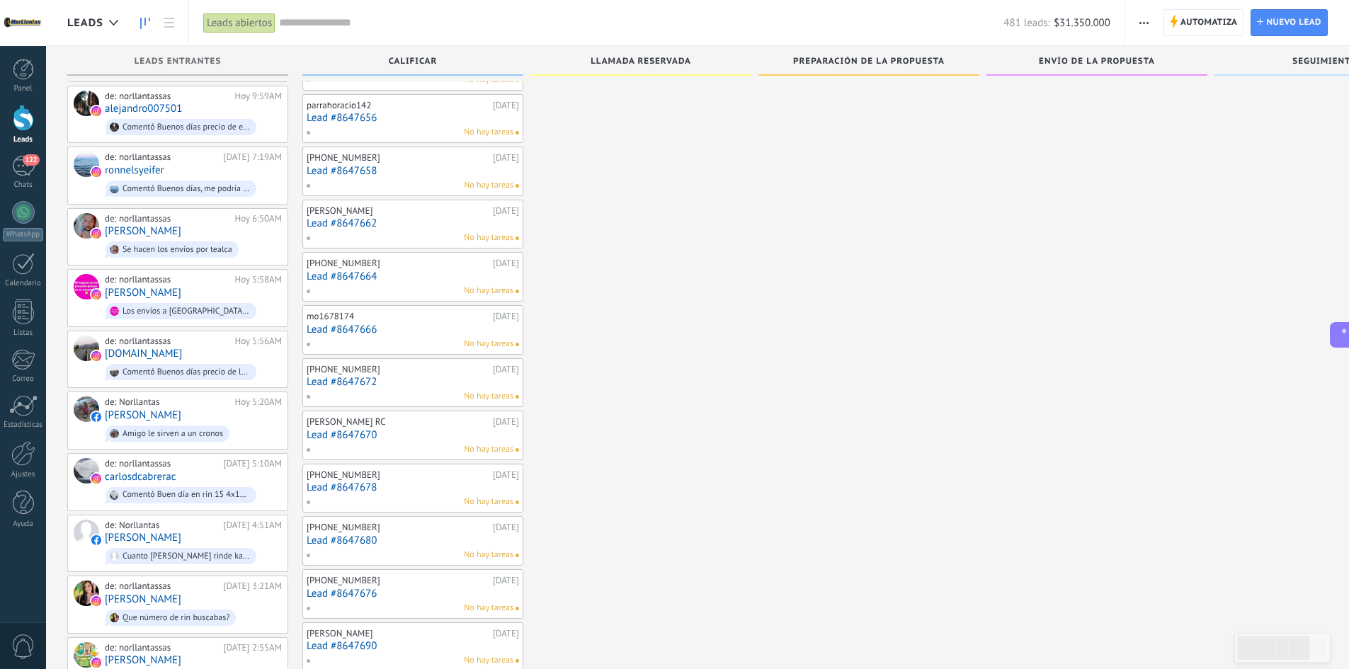
scroll to position [992, 0]
click at [26, 164] on span "122" at bounding box center [31, 159] width 16 height 11
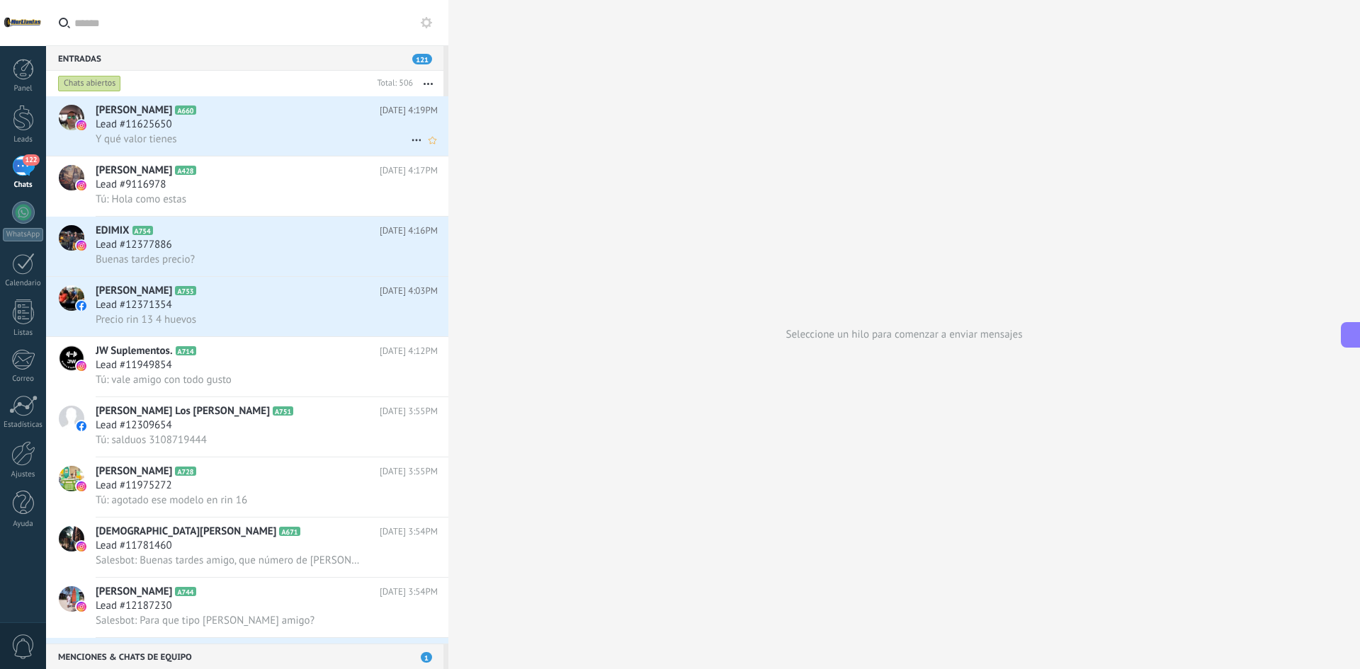
click at [220, 136] on div "Y qué valor tienes" at bounding box center [267, 139] width 342 height 15
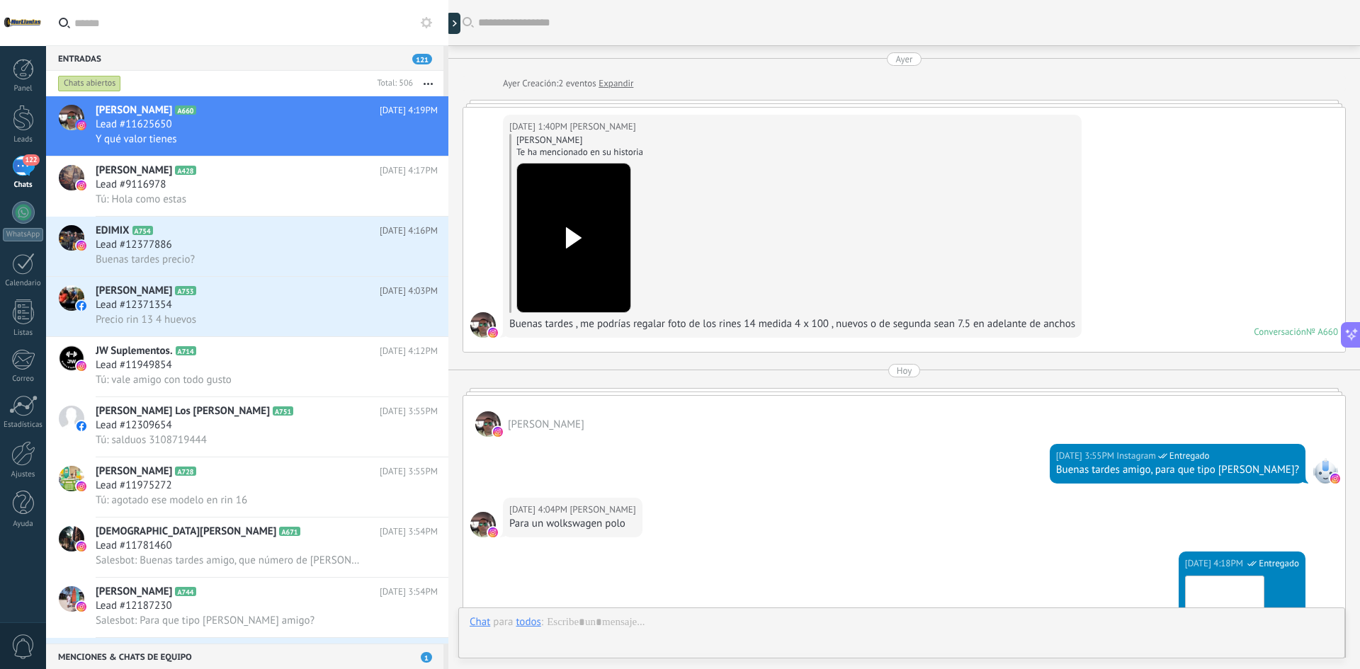
scroll to position [1018, 0]
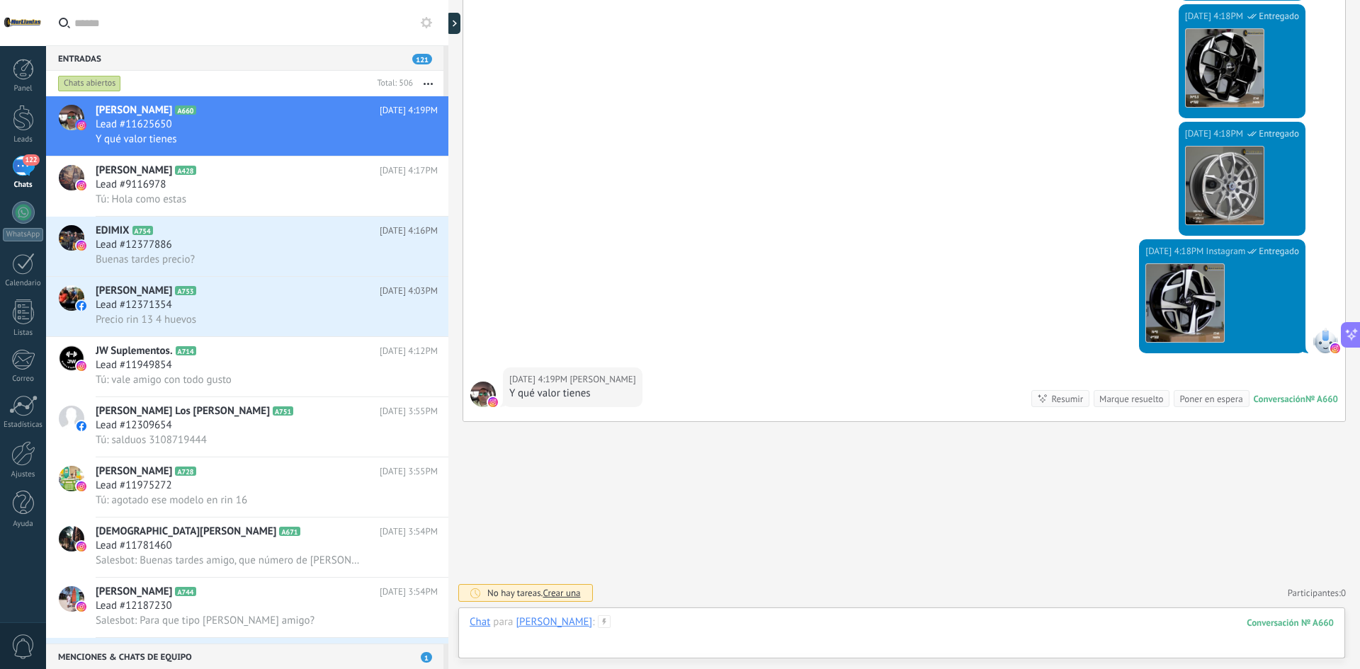
click at [790, 617] on div at bounding box center [902, 637] width 864 height 43
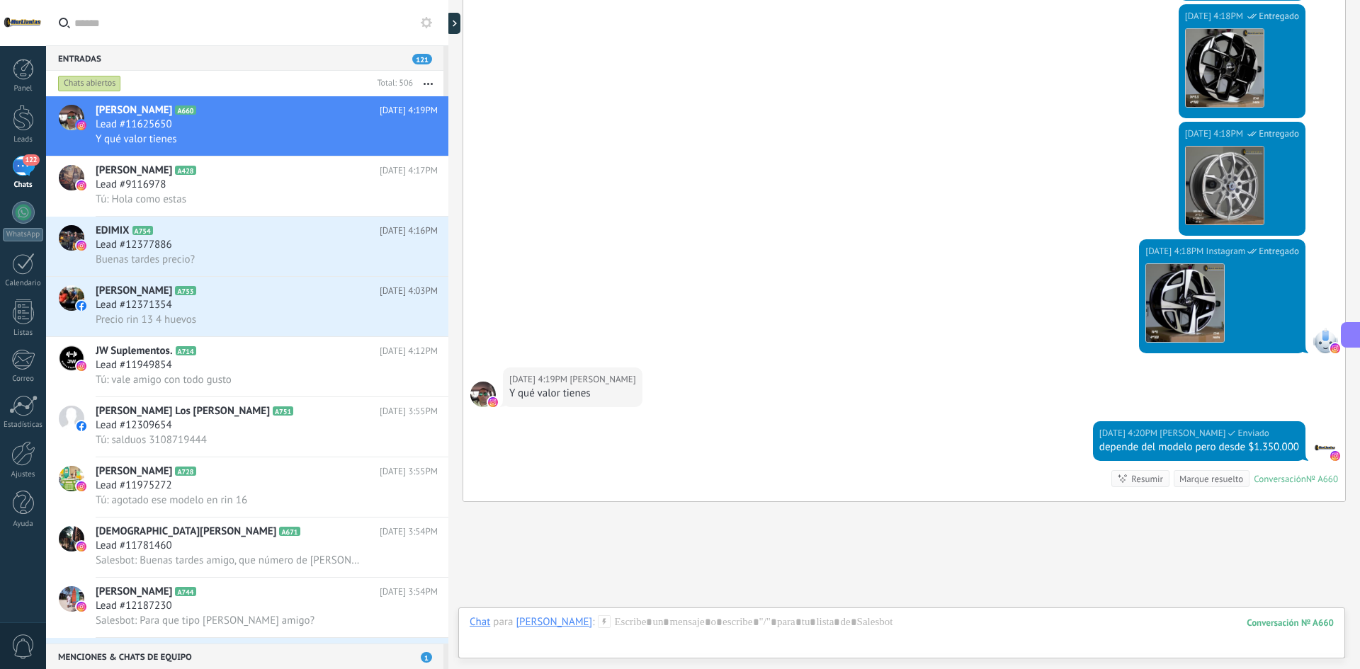
scroll to position [1098, 0]
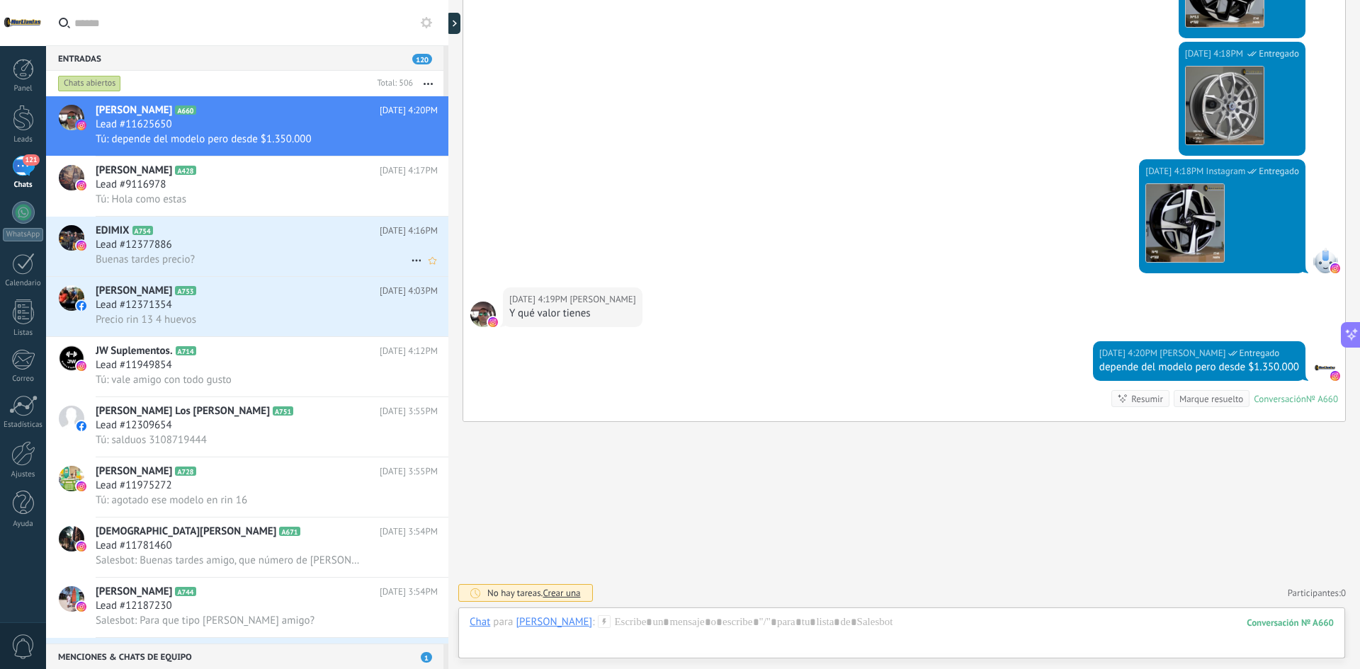
click at [219, 237] on h2 "EDIMIX A754" at bounding box center [238, 231] width 284 height 14
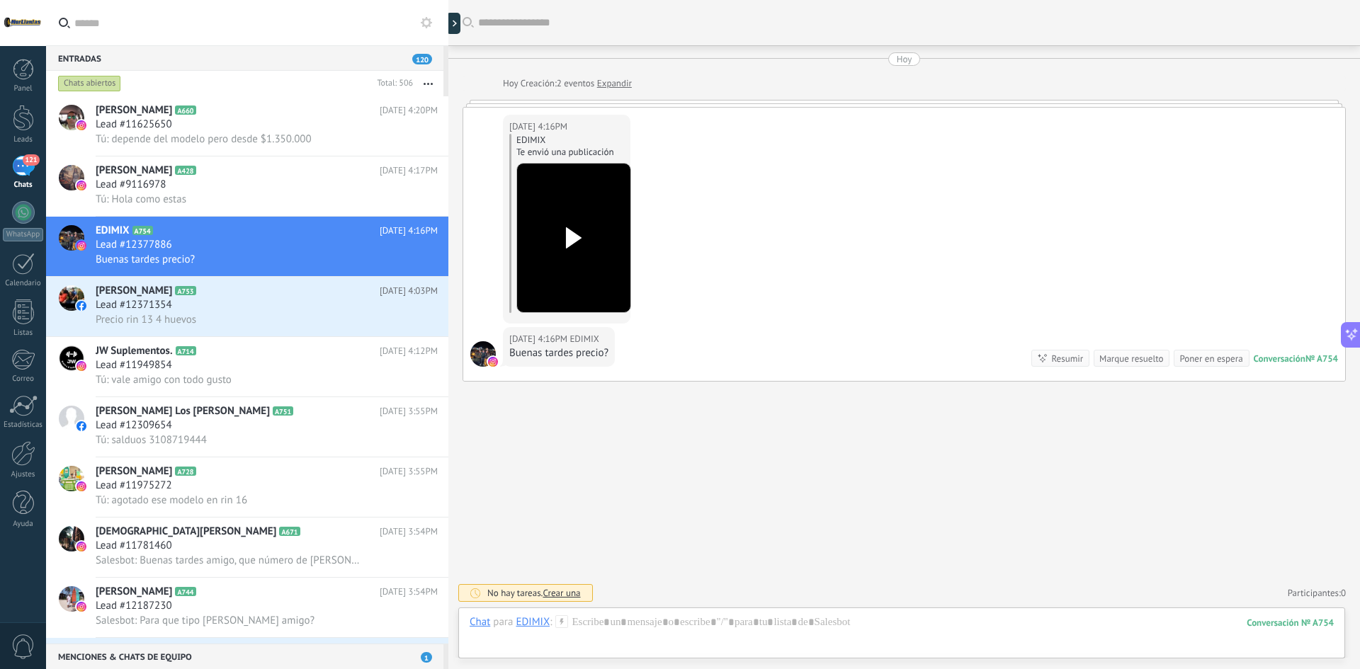
click at [582, 239] on icon at bounding box center [574, 237] width 30 height 21
click at [709, 620] on div at bounding box center [902, 637] width 864 height 43
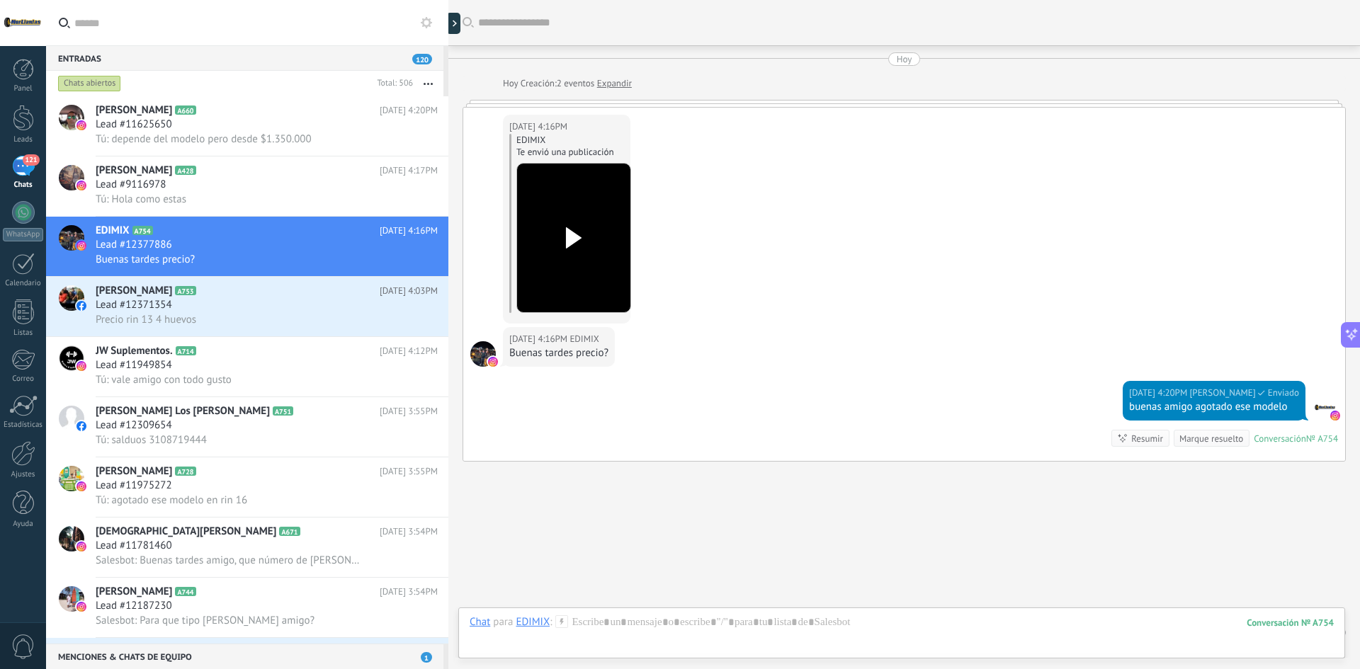
scroll to position [40, 0]
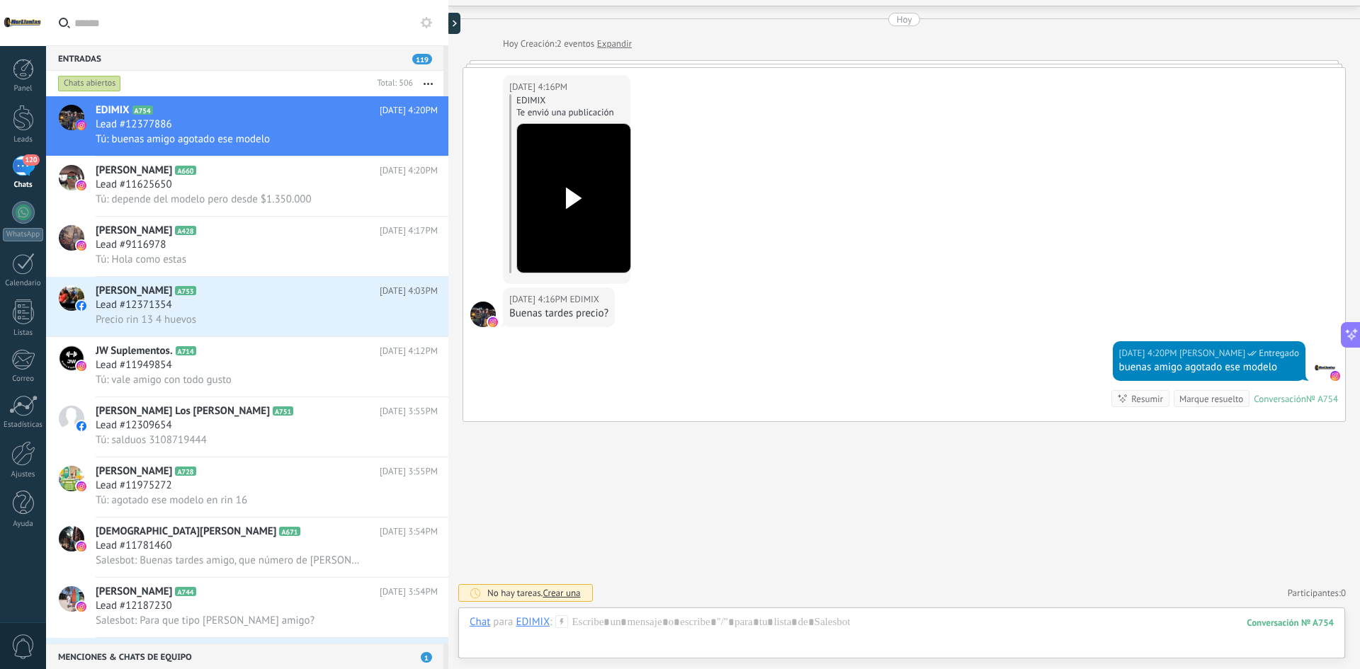
click at [720, 610] on div "Chat Correo Nota Tarea Chat para EDIMIX : 754 Enviar Cancelar Rastrear clics en…" at bounding box center [901, 633] width 887 height 51
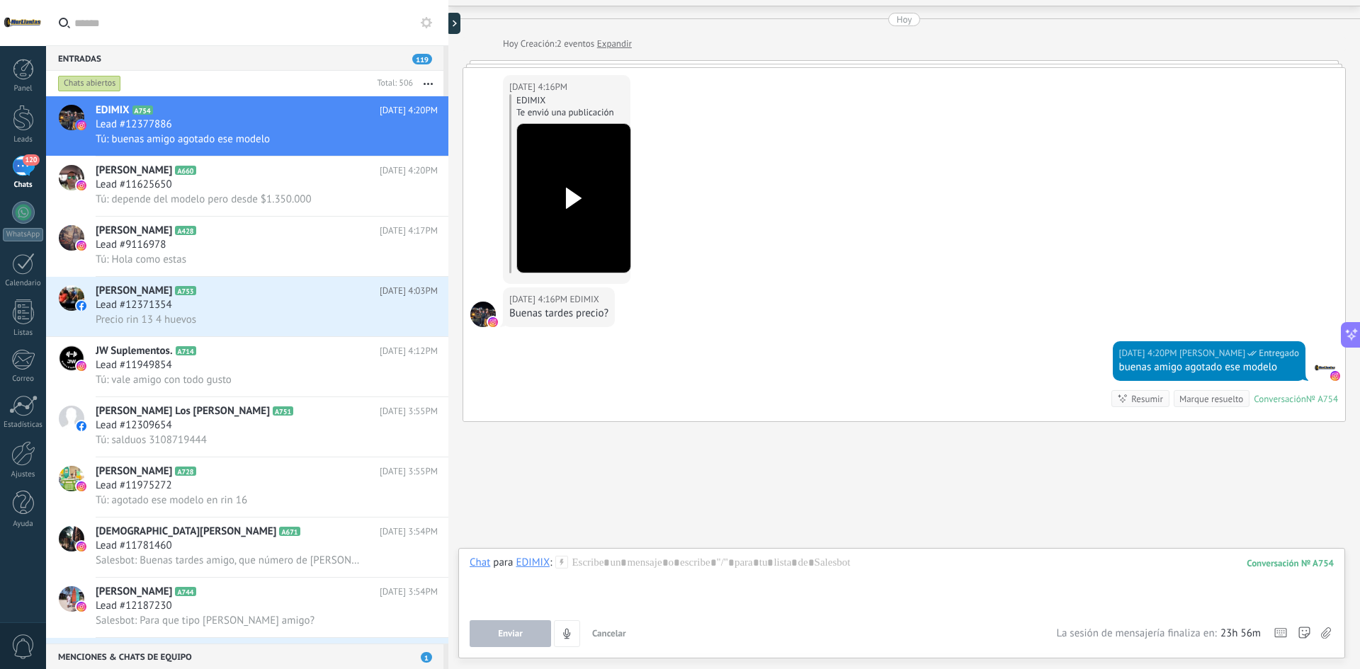
click at [720, 613] on div "Chat para EDIMIX : 754 Enviar Cancelar Rastrear clics en links ? Reducir links …" at bounding box center [902, 601] width 864 height 91
click at [715, 548] on div "Chat Correo Nota Tarea Chat para EDIMIX : 754 Enviar Cancelar Rastrear clics en…" at bounding box center [901, 603] width 887 height 111
click at [717, 565] on div at bounding box center [902, 583] width 864 height 54
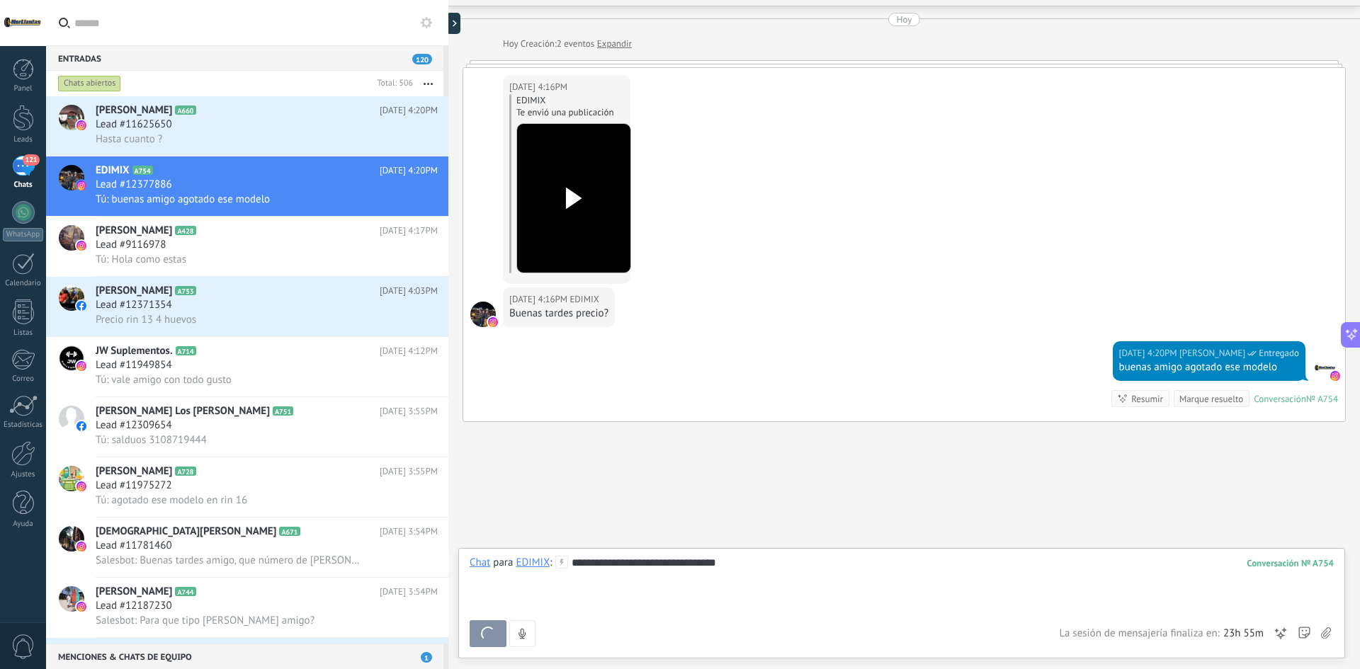
scroll to position [83, 0]
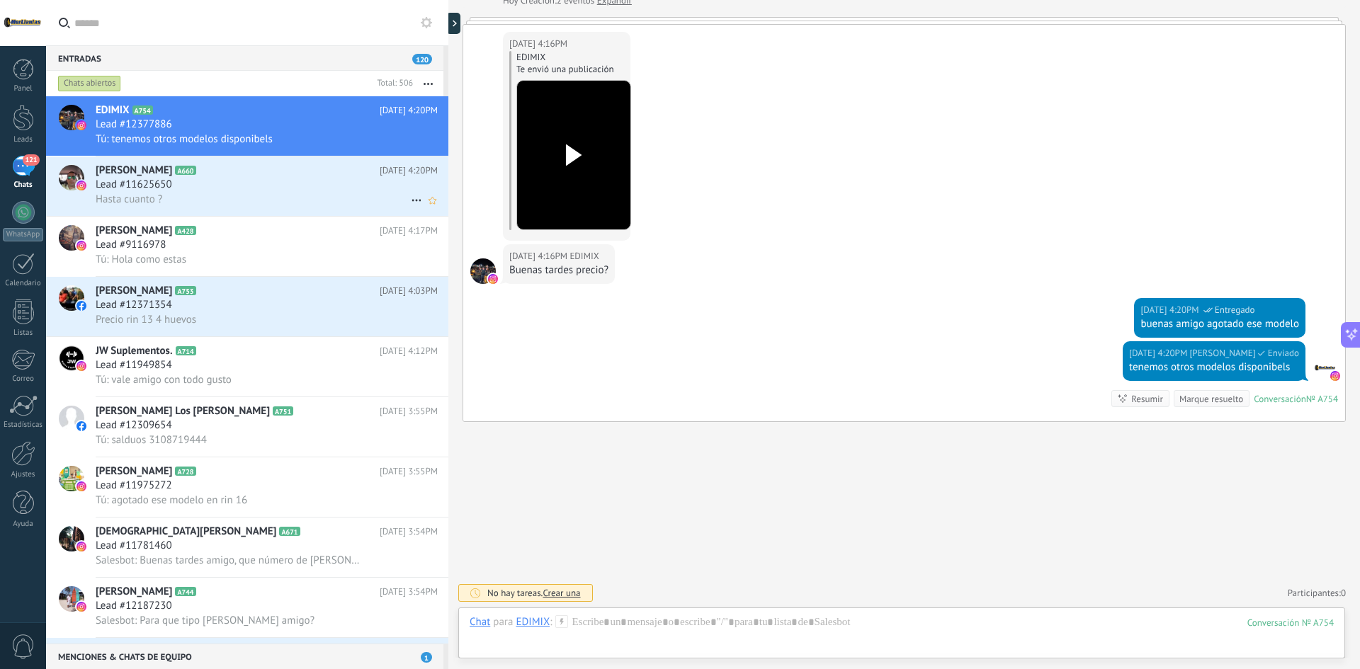
click at [249, 197] on div "Hasta cuanto ?" at bounding box center [267, 199] width 342 height 15
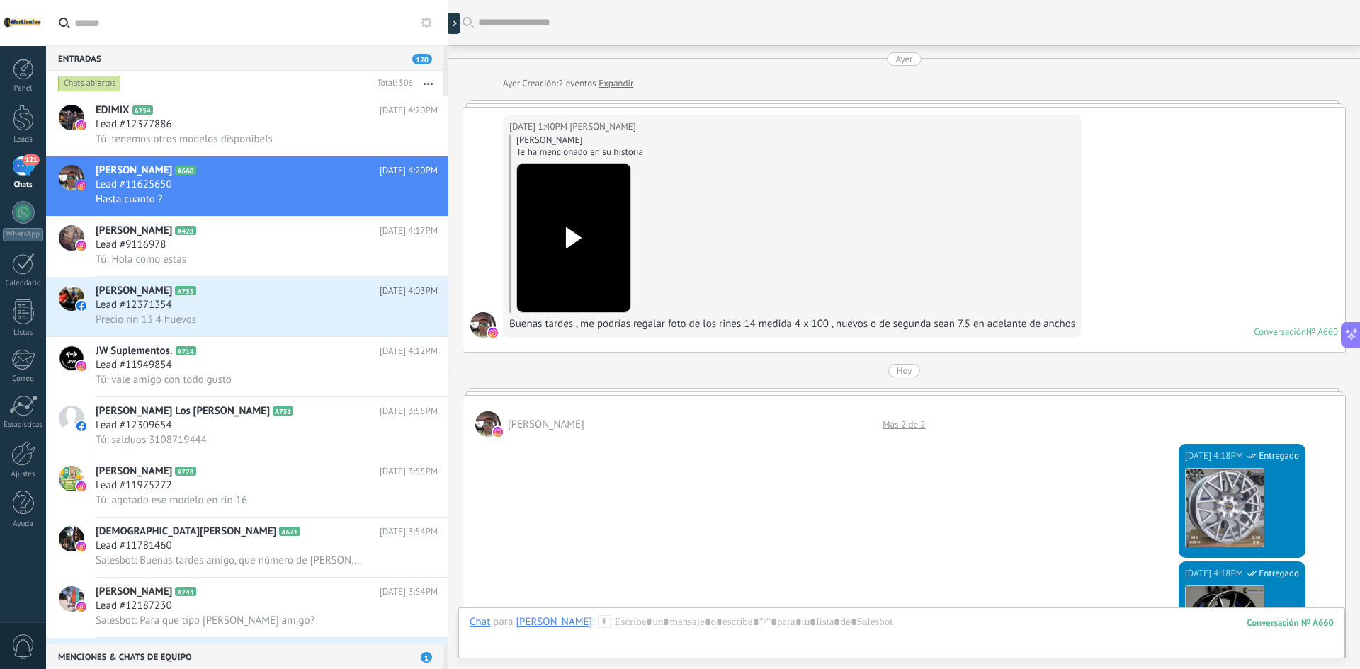
scroll to position [1018, 0]
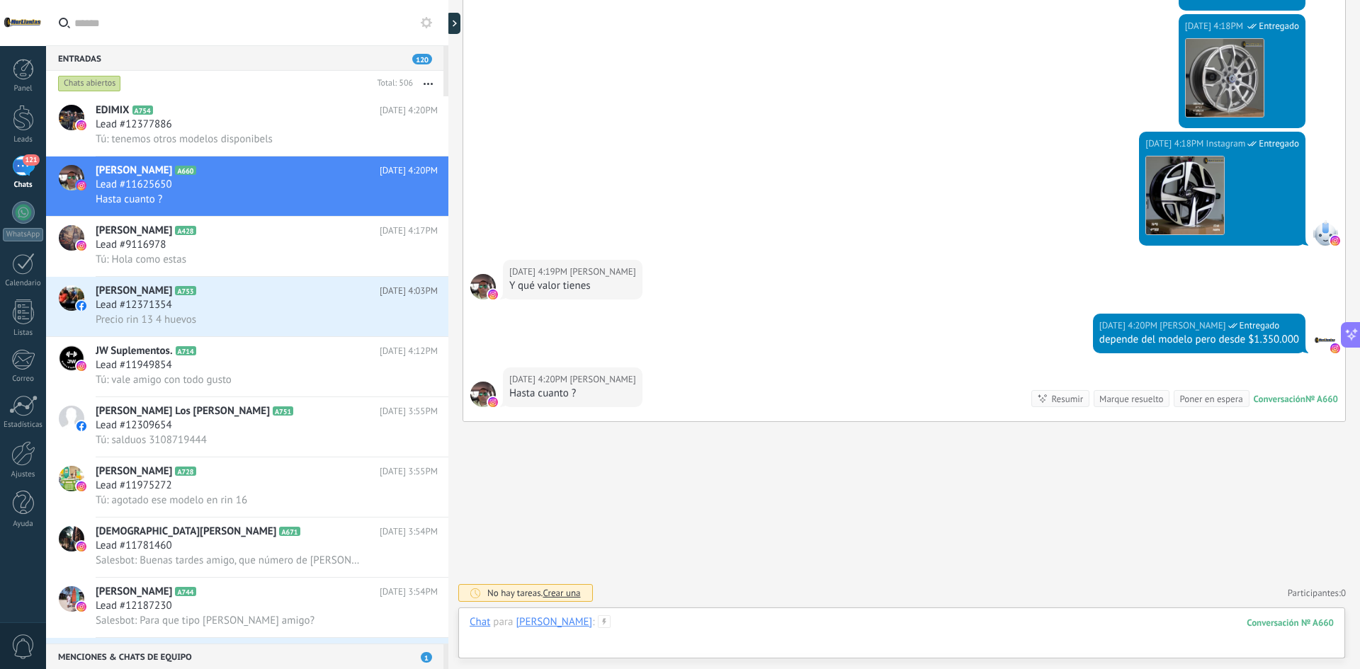
click at [877, 622] on div at bounding box center [902, 637] width 864 height 43
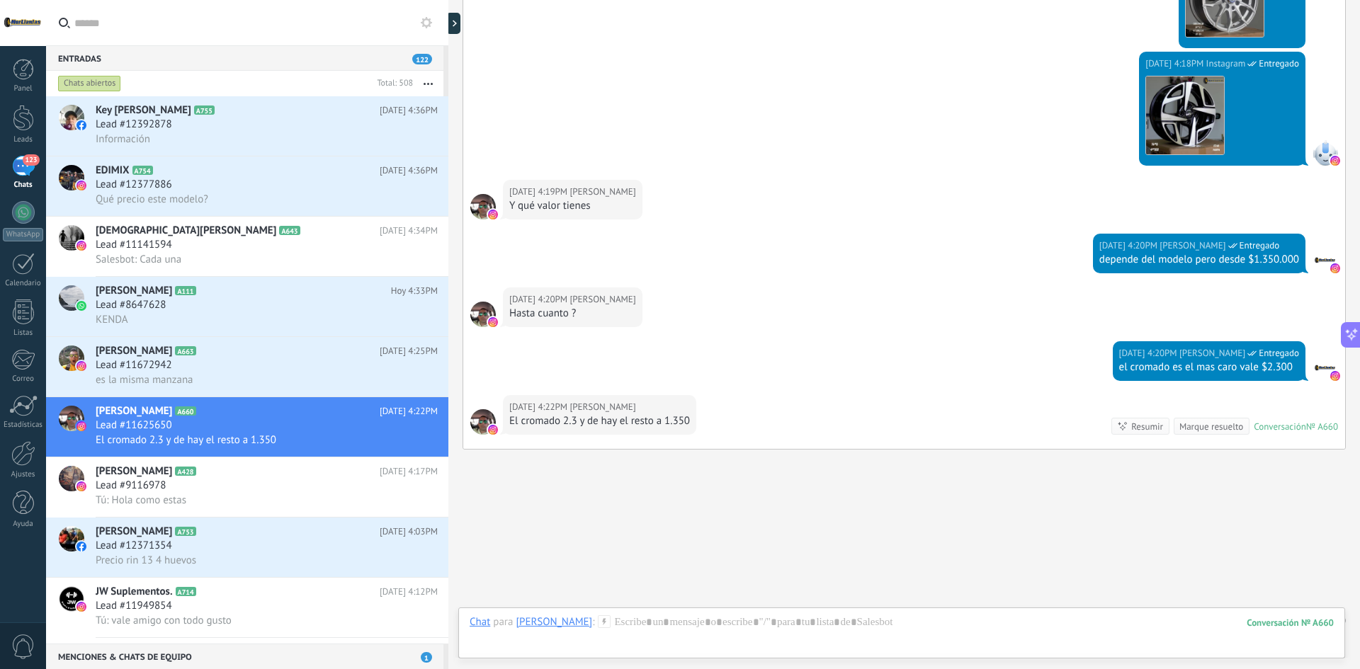
scroll to position [1126, 0]
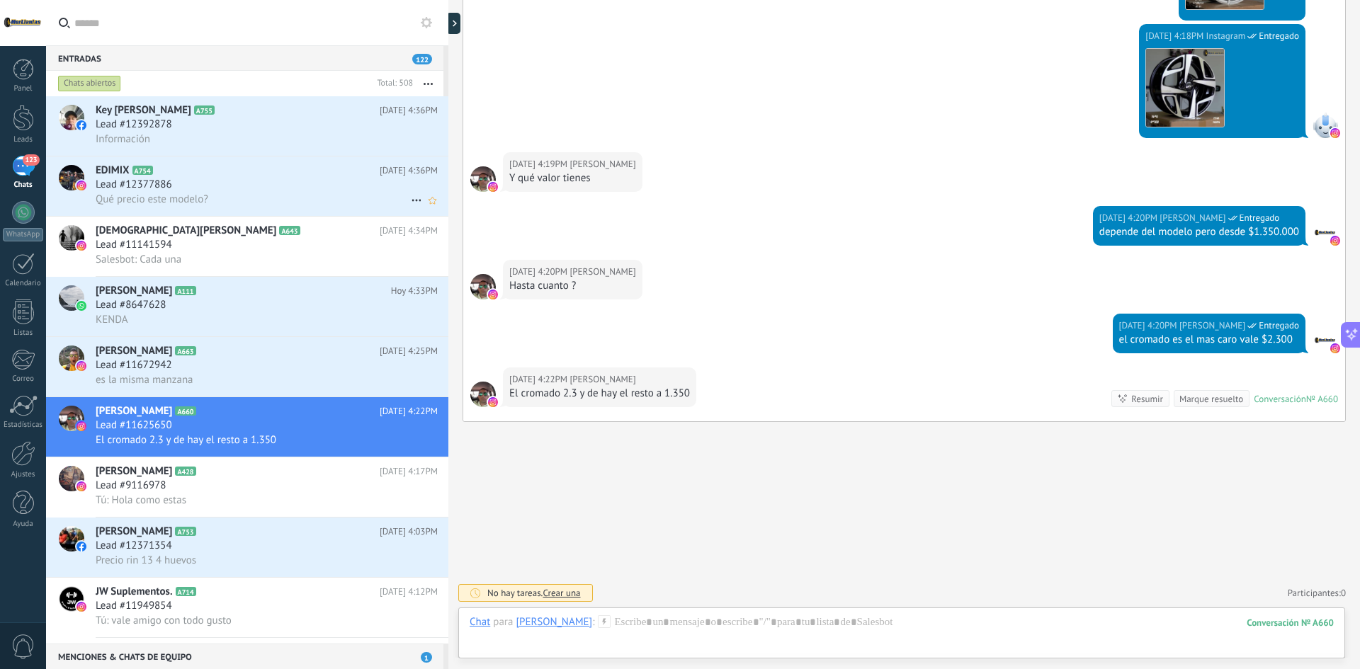
click at [315, 202] on div "Qué precio este modelo?" at bounding box center [267, 199] width 342 height 15
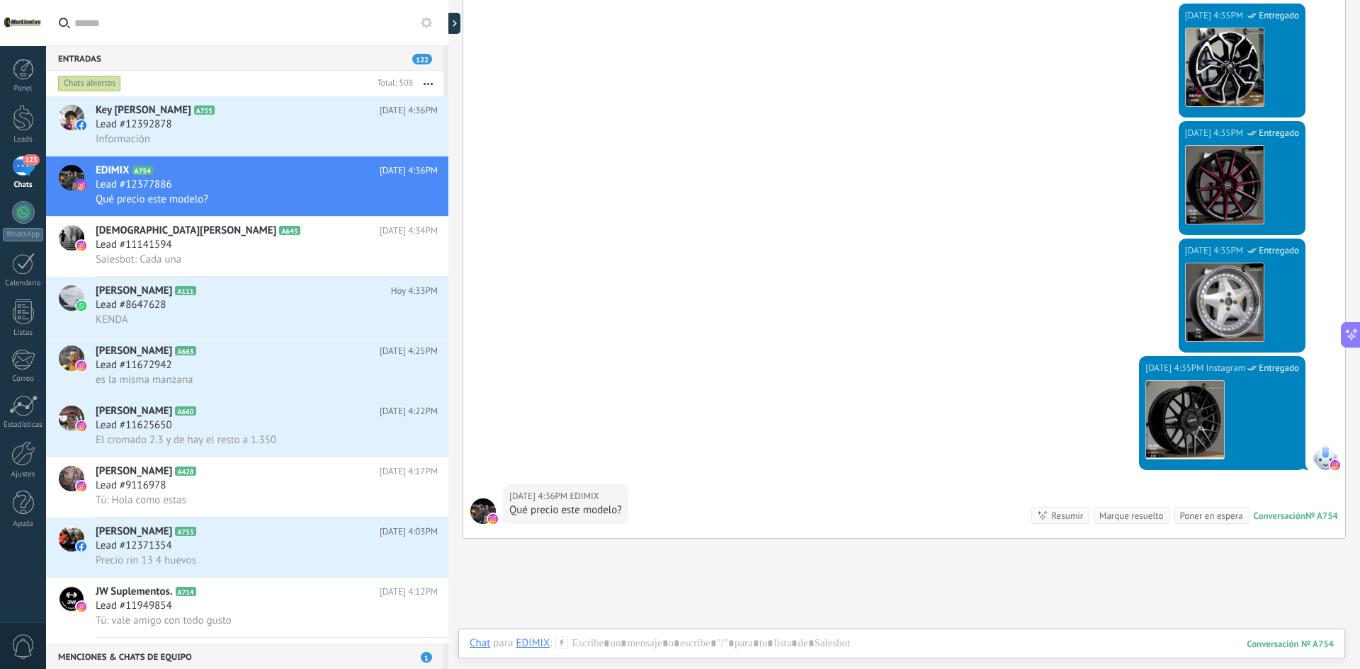
scroll to position [962, 0]
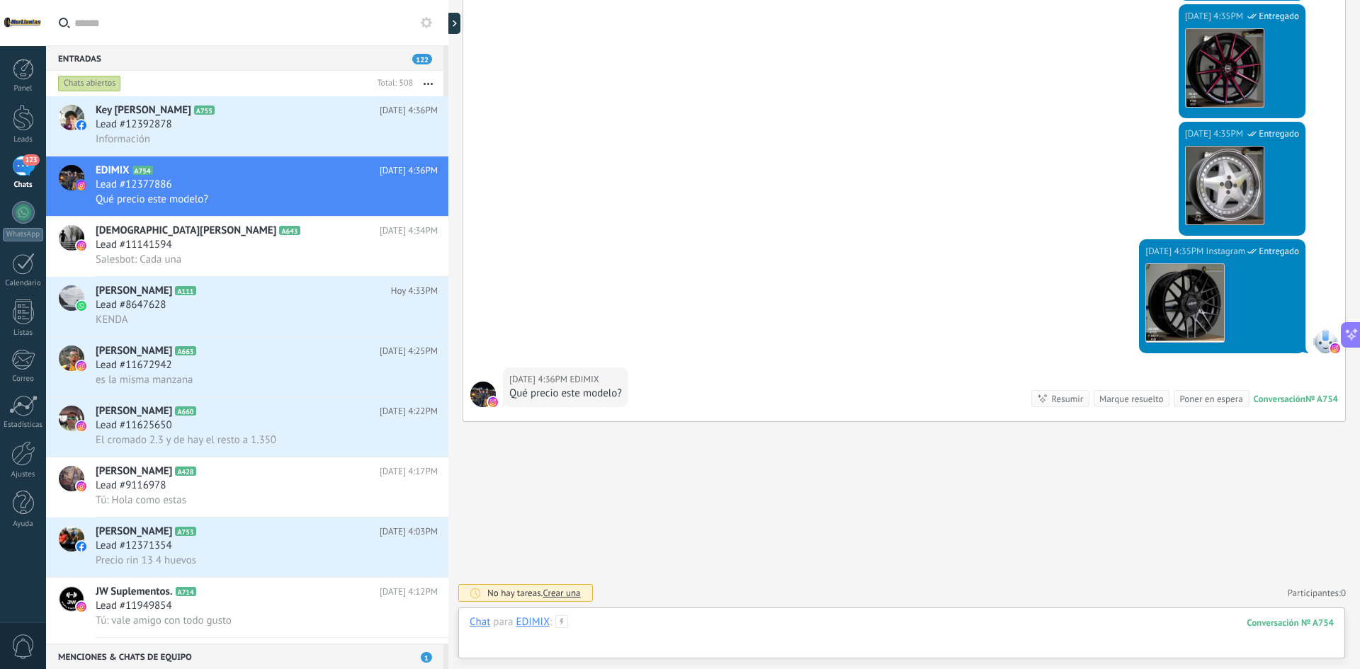
click at [721, 627] on div at bounding box center [902, 637] width 864 height 43
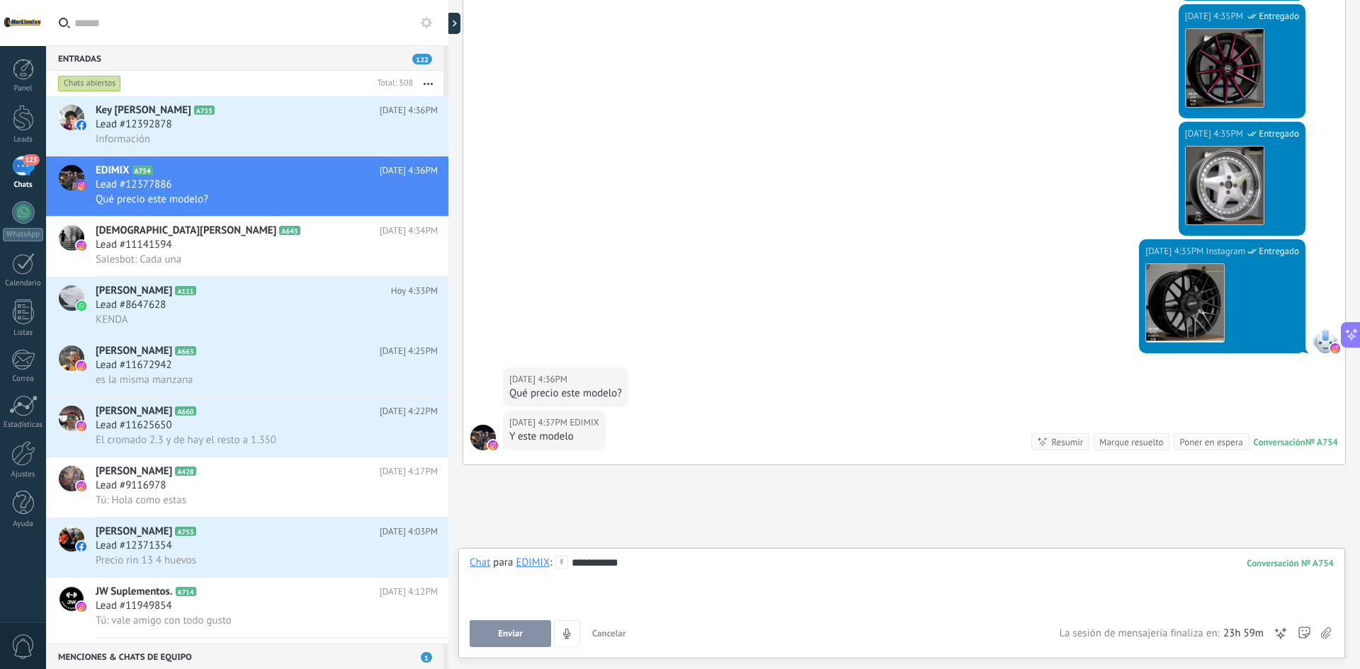
scroll to position [1005, 0]
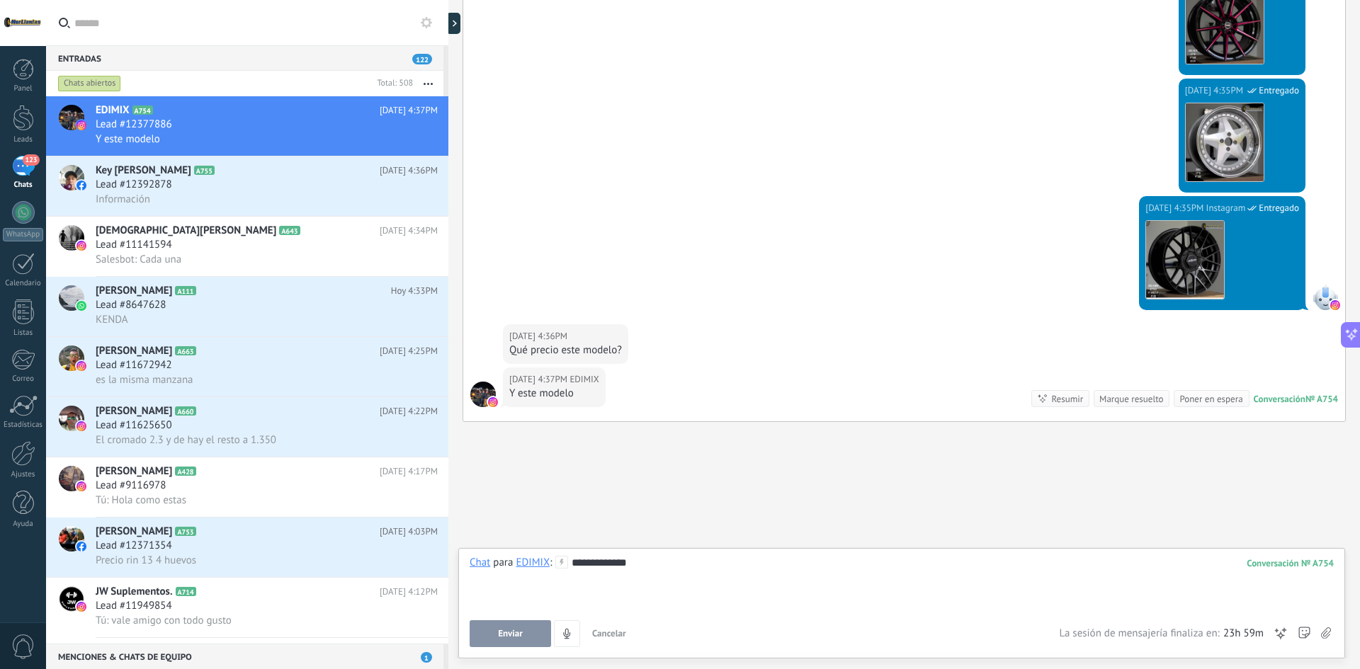
click at [566, 387] on div "Y este modelo" at bounding box center [554, 394] width 90 height 14
click at [579, 388] on div "Y este modelo" at bounding box center [554, 394] width 90 height 14
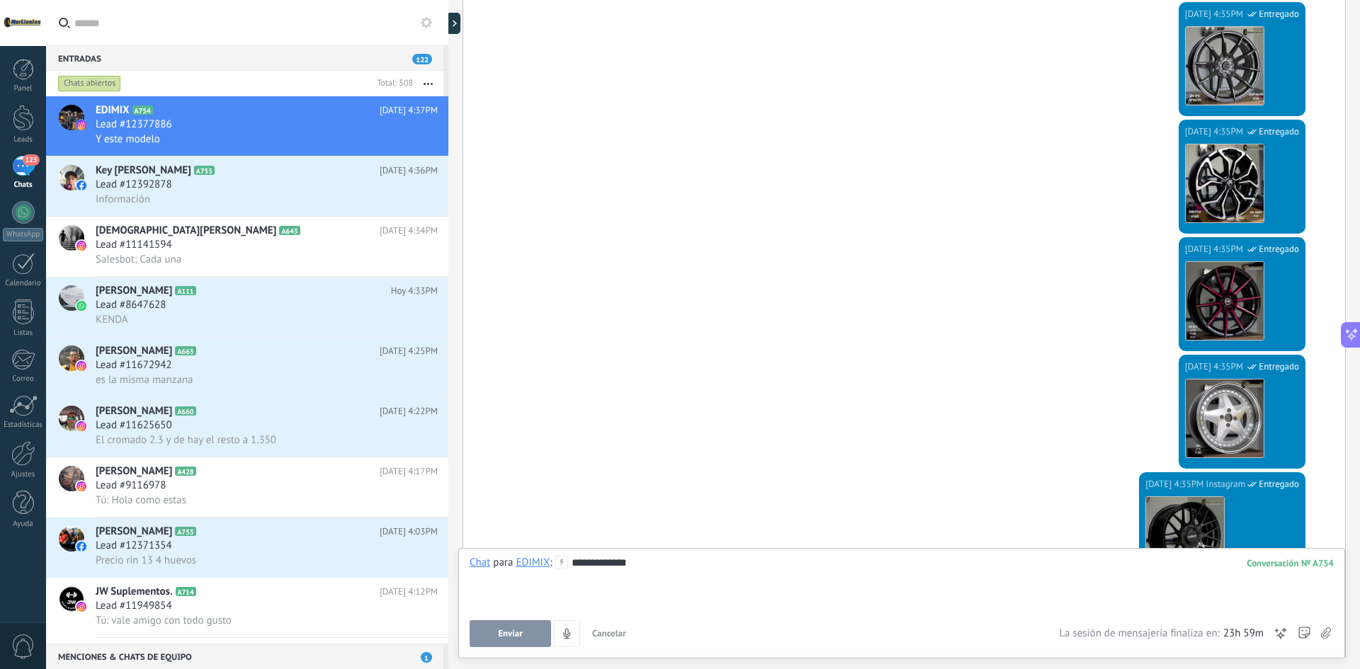
scroll to position [964, 0]
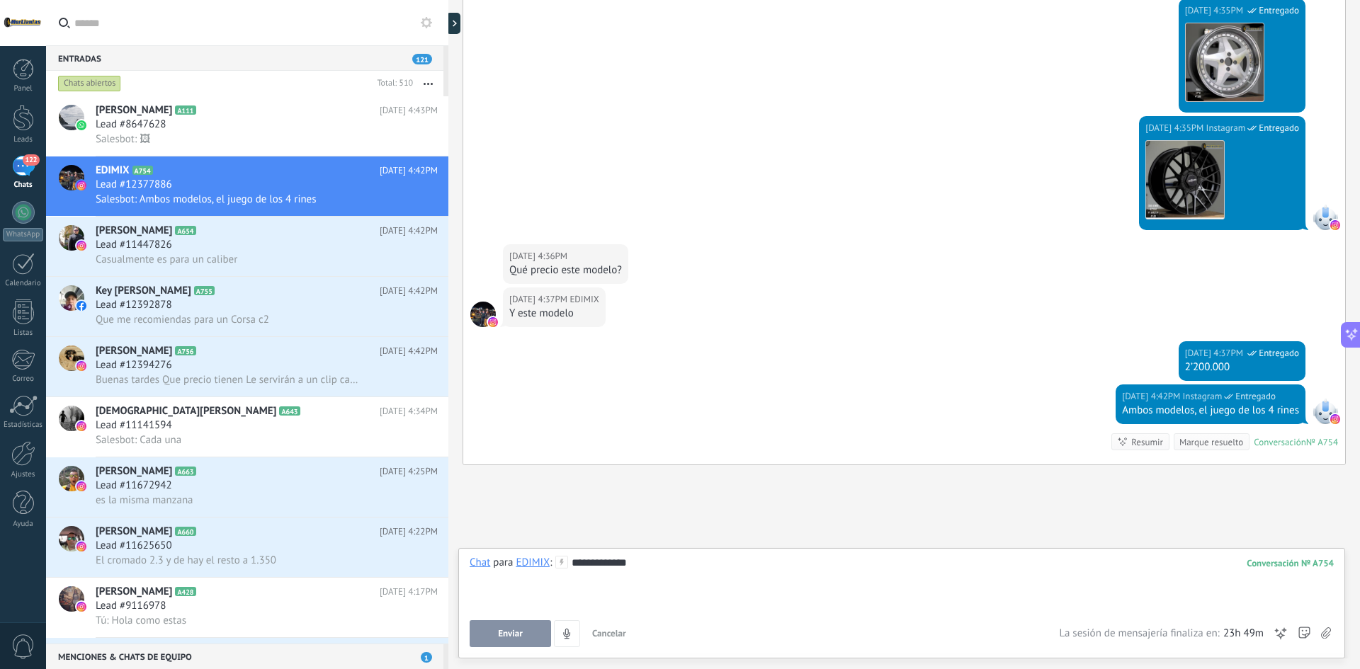
scroll to position [1128, 0]
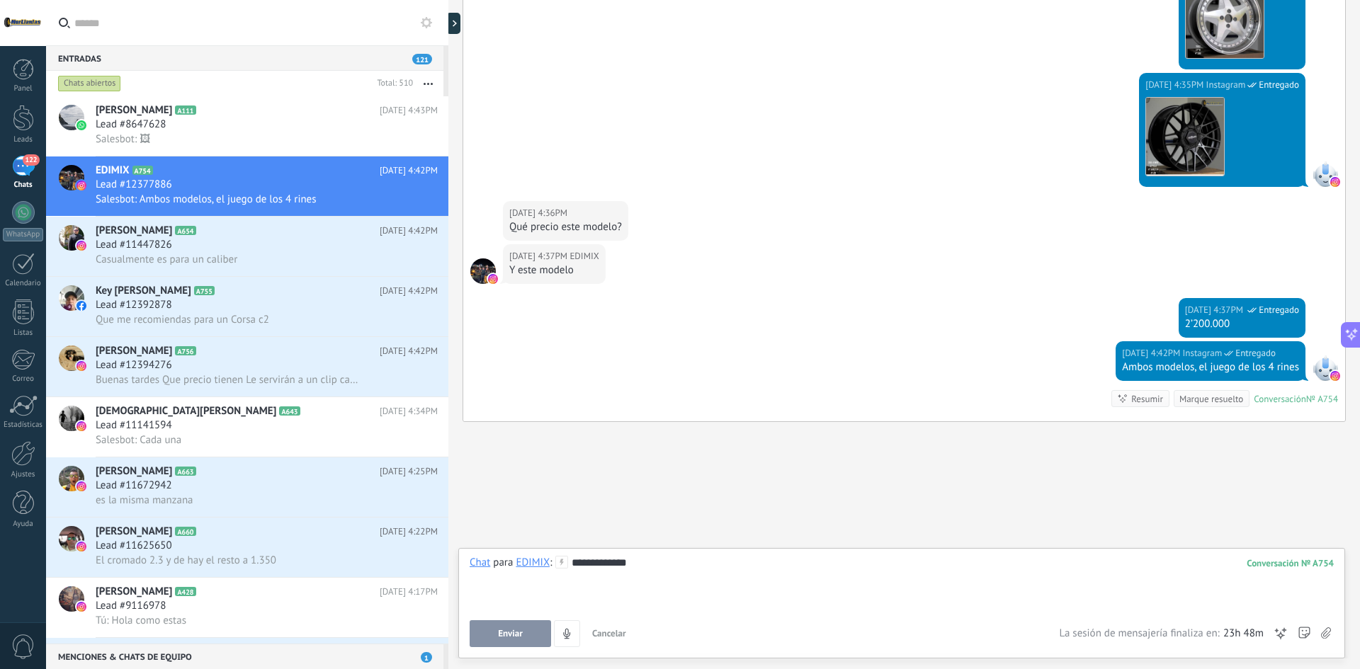
click at [743, 567] on div "**********" at bounding box center [902, 583] width 864 height 54
drag, startPoint x: 637, startPoint y: 572, endPoint x: 596, endPoint y: 570, distance: 40.4
click at [596, 570] on div at bounding box center [902, 577] width 864 height 14
drag, startPoint x: 574, startPoint y: 566, endPoint x: 679, endPoint y: 566, distance: 105.6
click at [664, 566] on div "**********" at bounding box center [902, 583] width 864 height 54
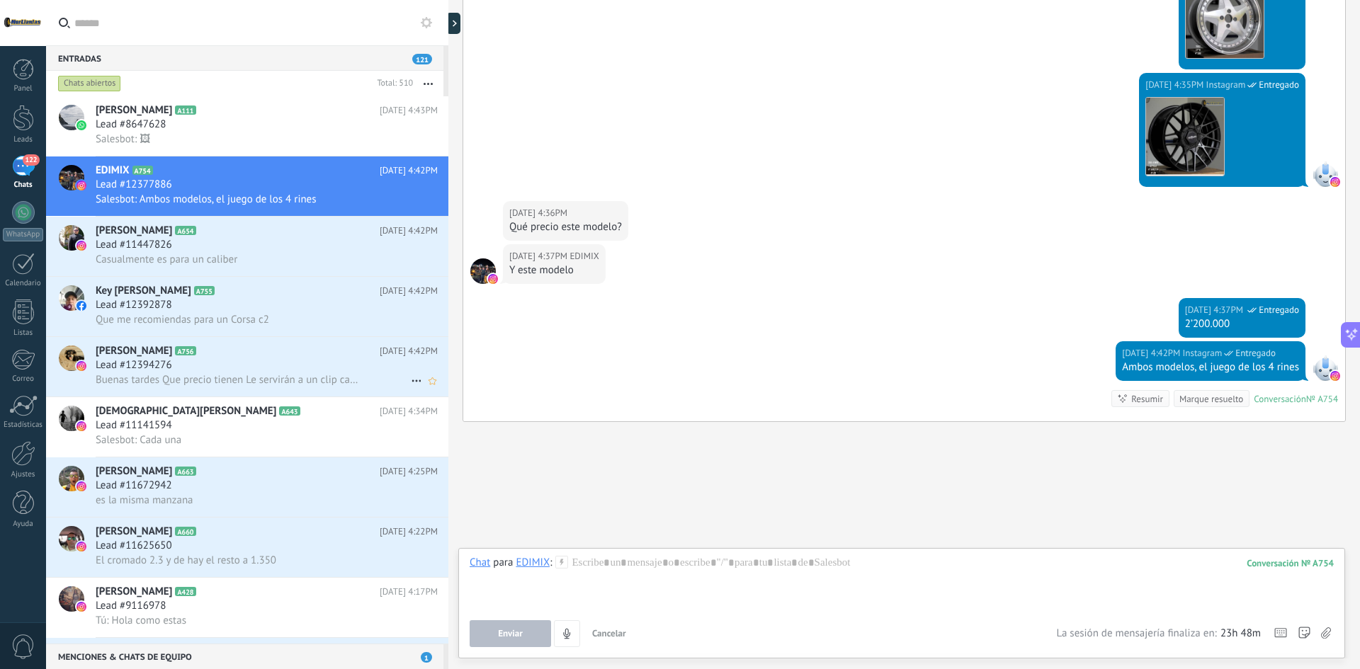
click at [205, 370] on div "Lead #12394276" at bounding box center [267, 365] width 342 height 14
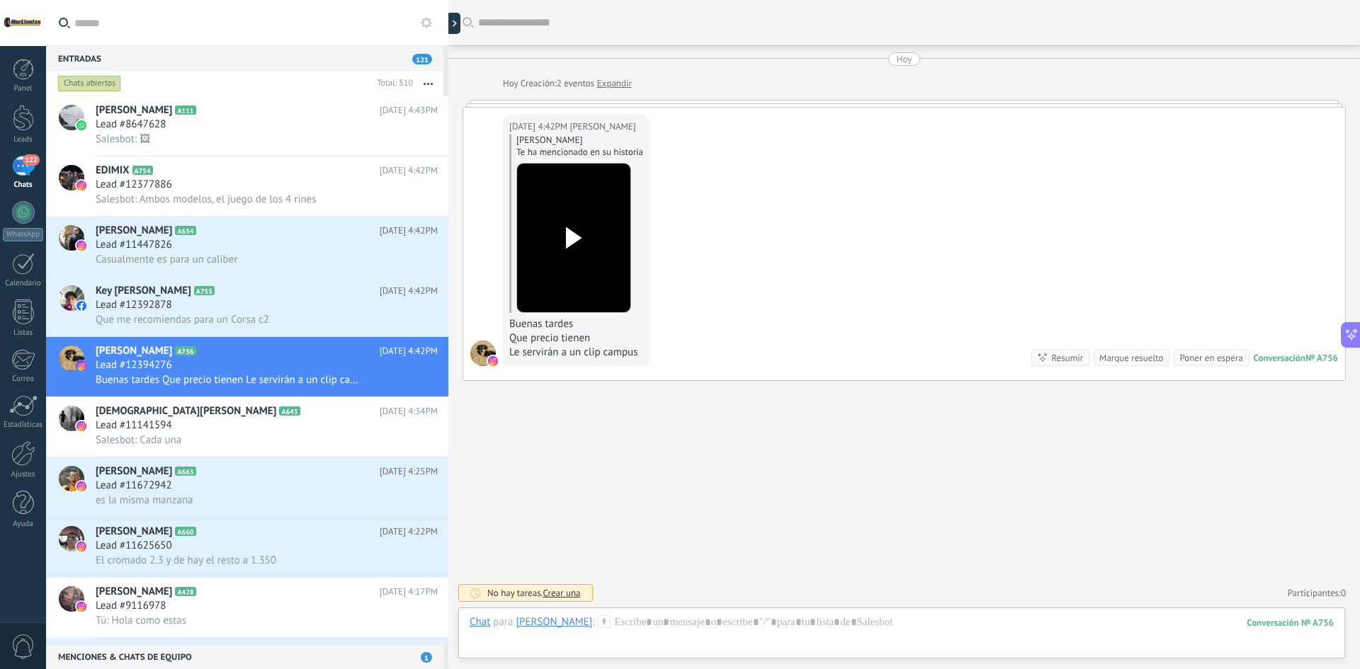
click at [572, 242] on use at bounding box center [574, 237] width 16 height 21
click at [705, 626] on div at bounding box center [902, 637] width 864 height 43
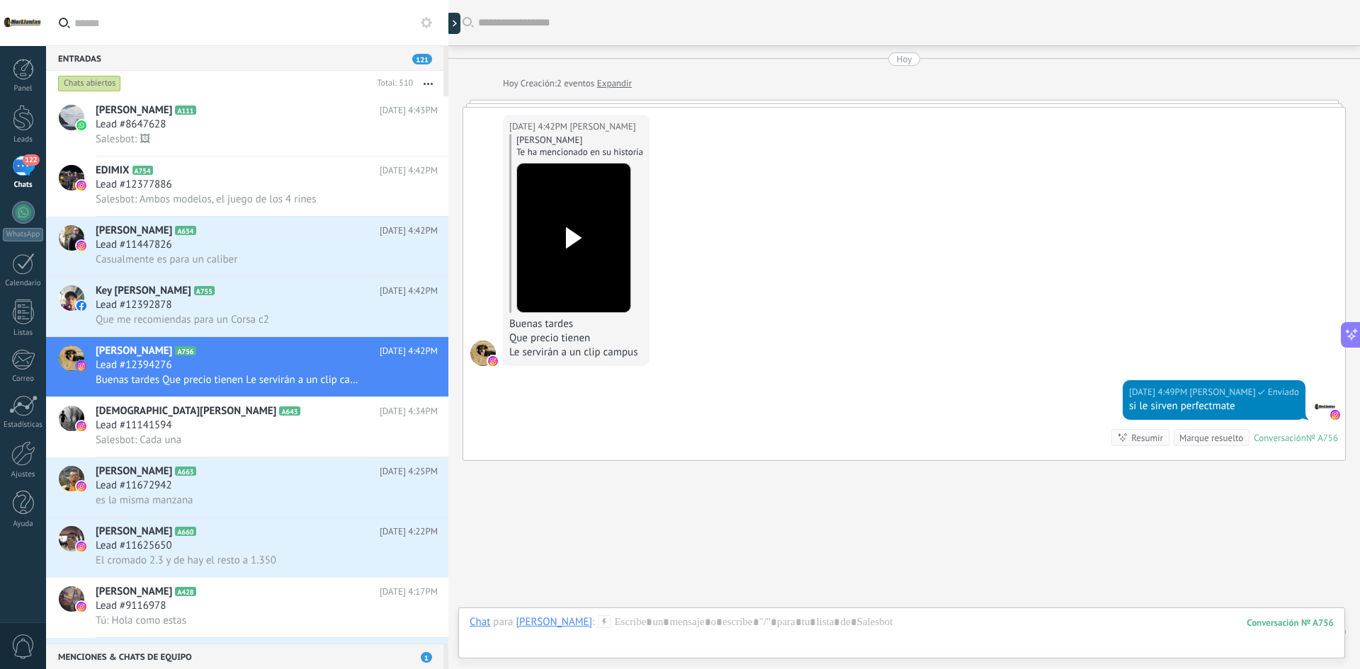
scroll to position [39, 0]
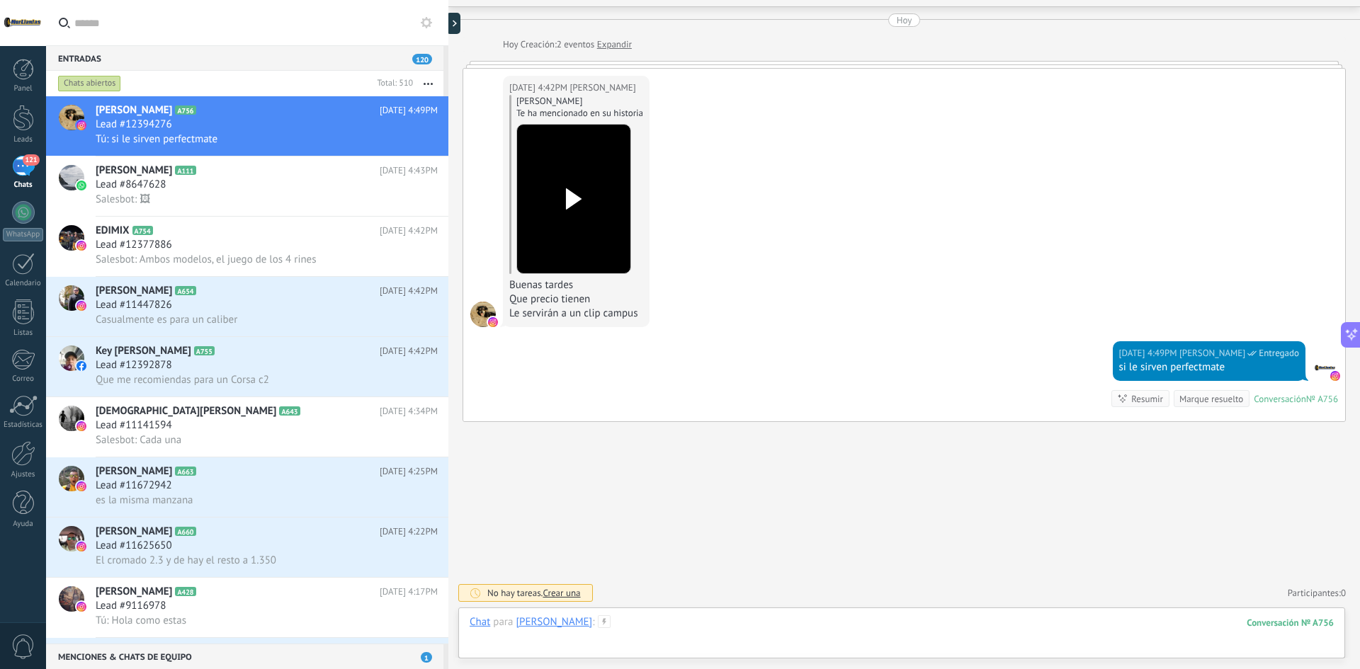
click at [674, 637] on div at bounding box center [902, 637] width 864 height 43
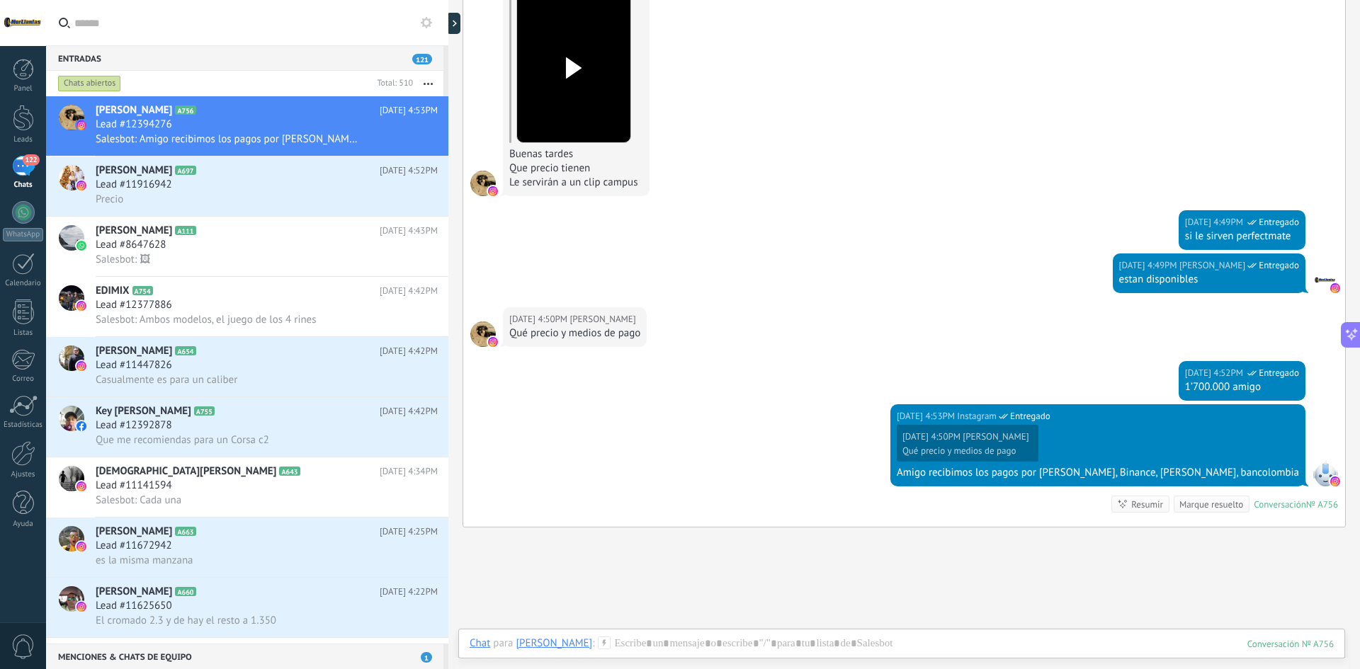
scroll to position [276, 0]
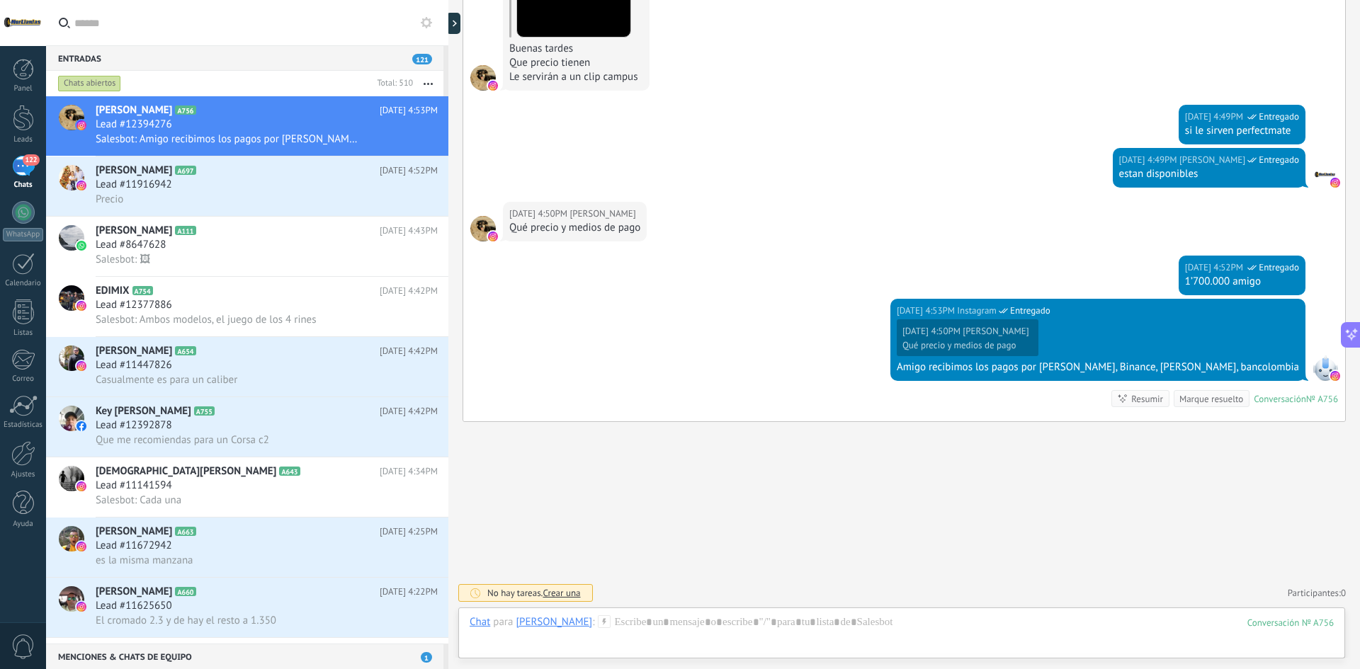
click at [946, 609] on div "Chat Correo Nota Tarea Chat para antonio : 756 Enviar Cancelar Rastrear clics e…" at bounding box center [901, 633] width 887 height 51
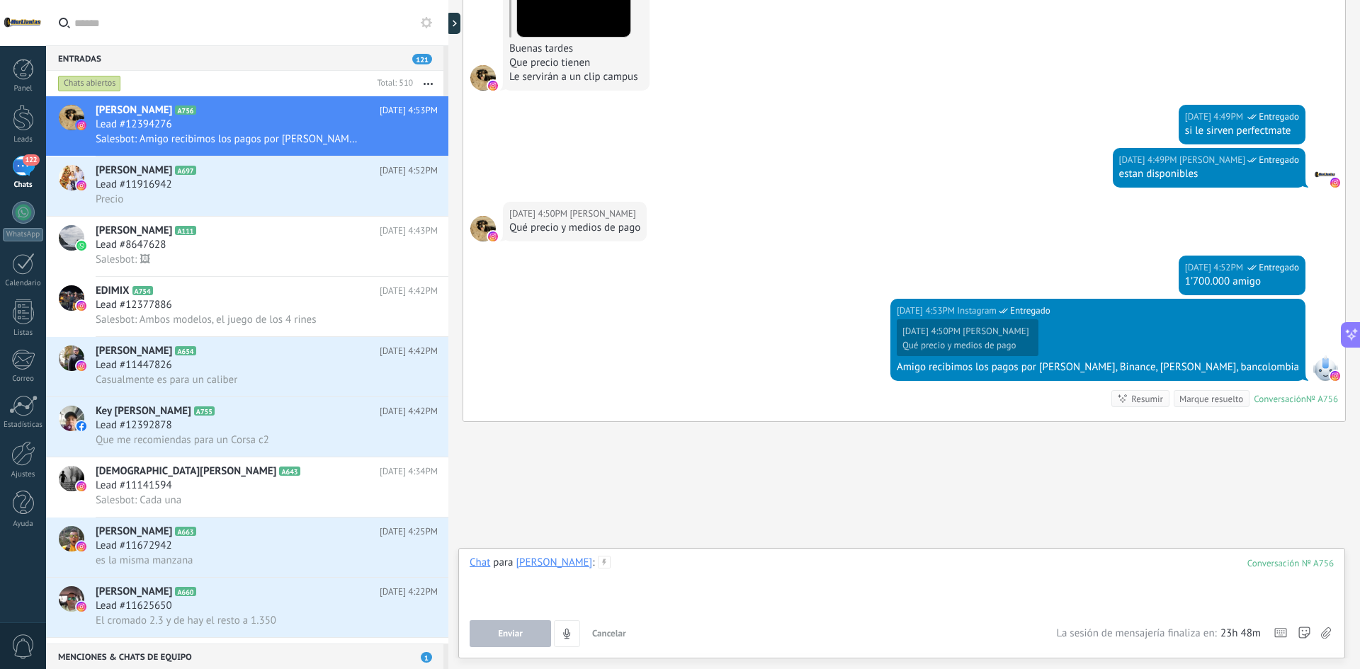
click at [849, 577] on div at bounding box center [902, 583] width 864 height 54
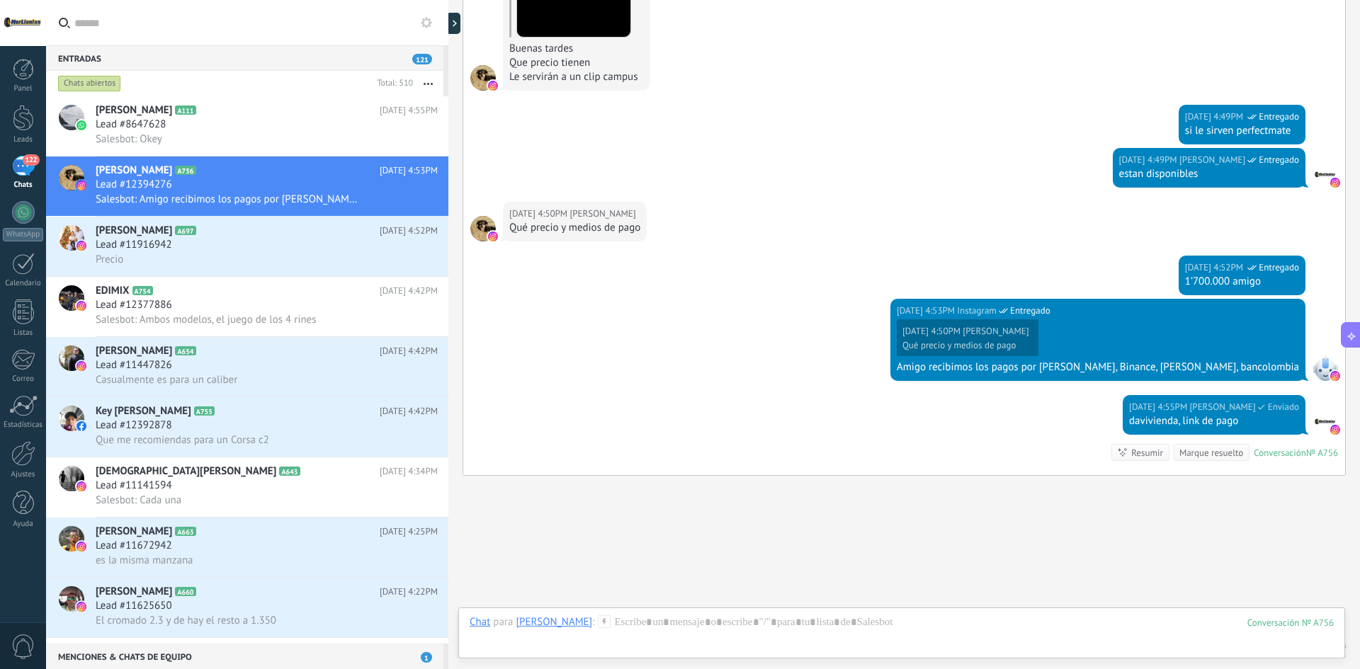
scroll to position [329, 0]
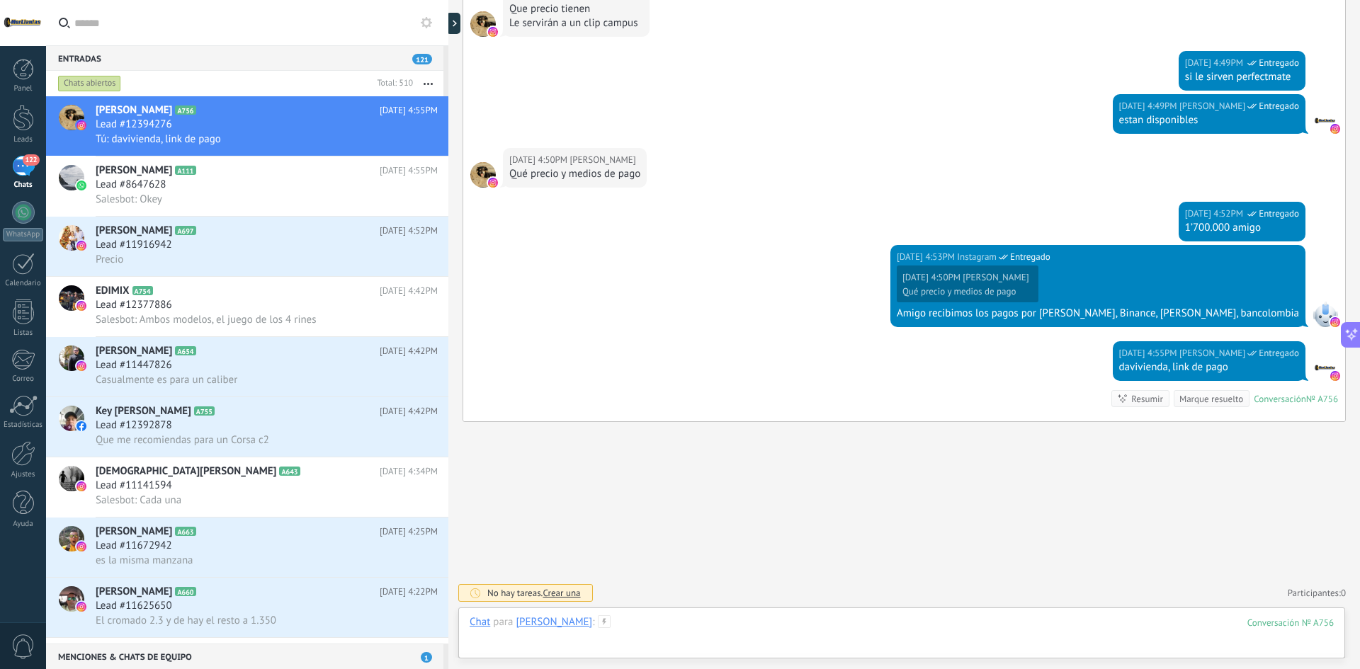
click at [655, 632] on div at bounding box center [902, 637] width 864 height 43
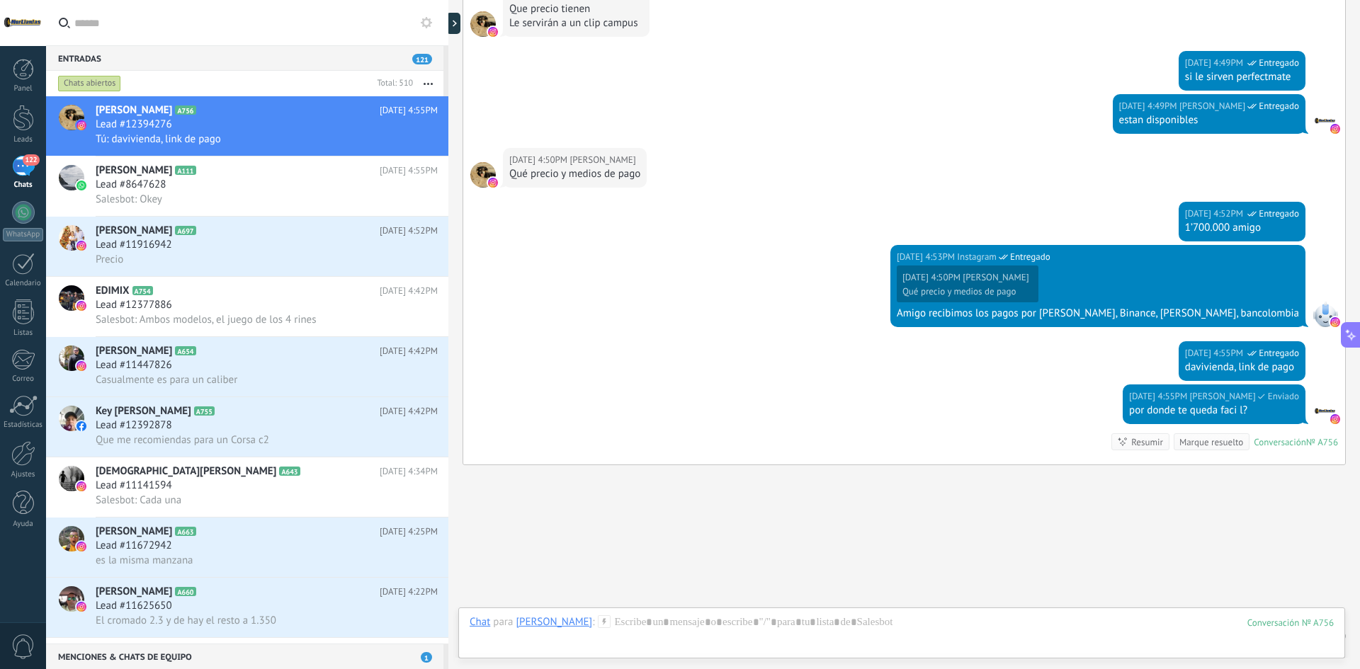
scroll to position [373, 0]
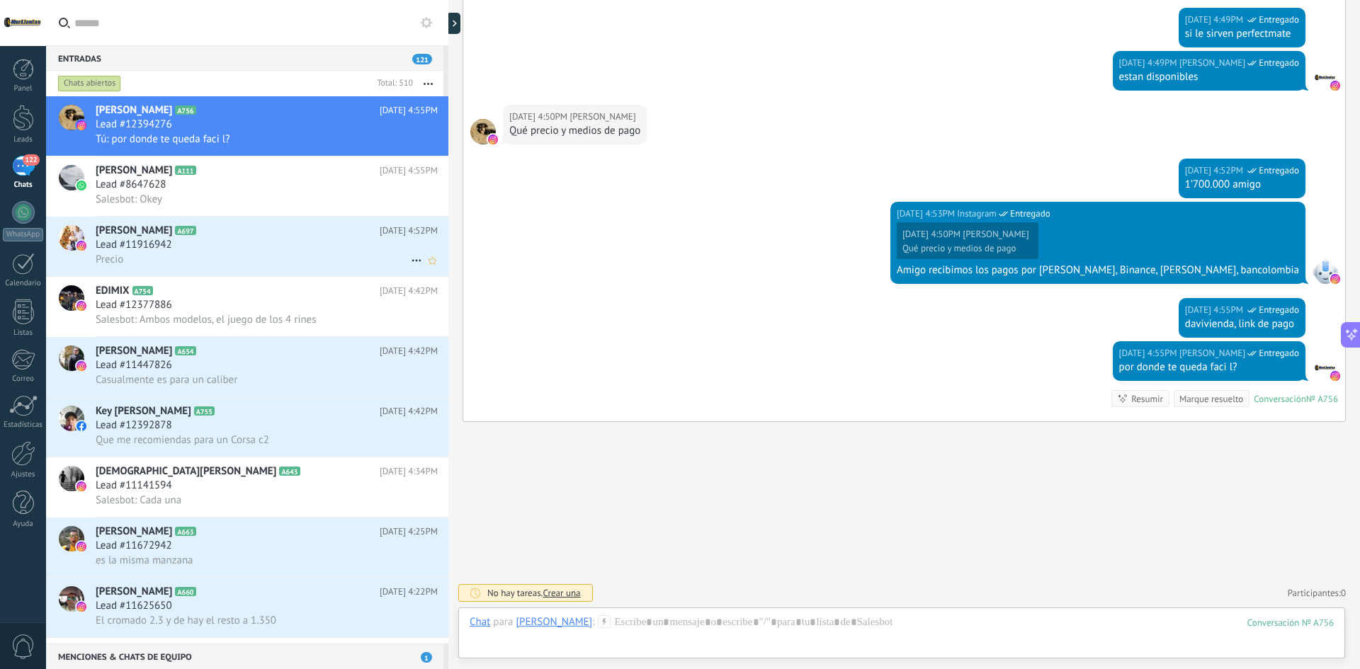
click at [252, 221] on div "Darwin Labarca A697 Hoy 4:52PM Lead #11916942 Precio" at bounding box center [272, 247] width 353 height 60
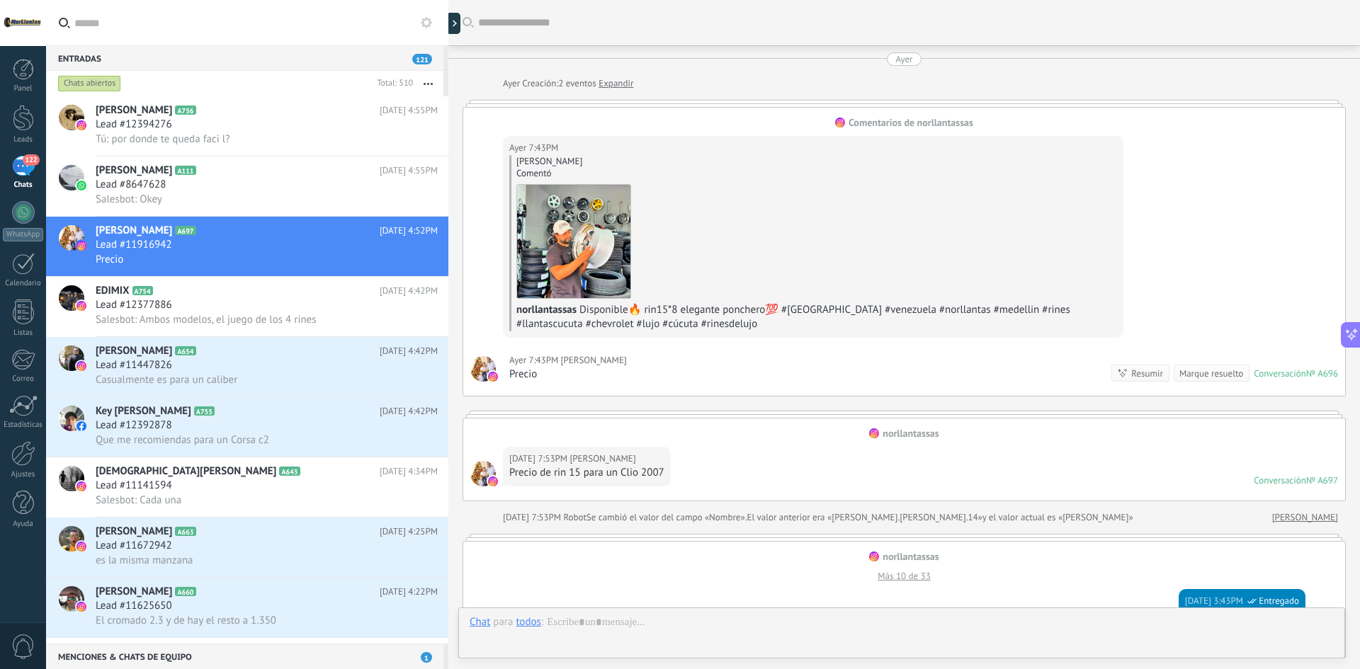
scroll to position [1291, 0]
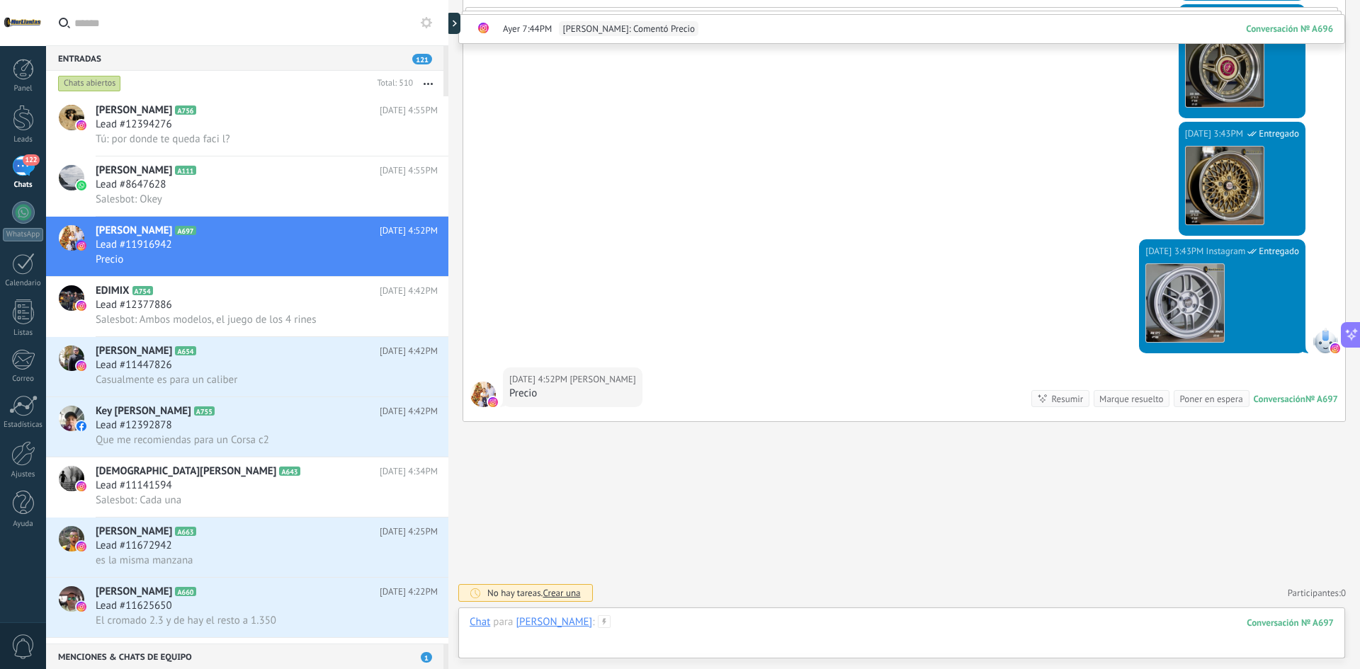
click at [721, 627] on div at bounding box center [902, 637] width 864 height 43
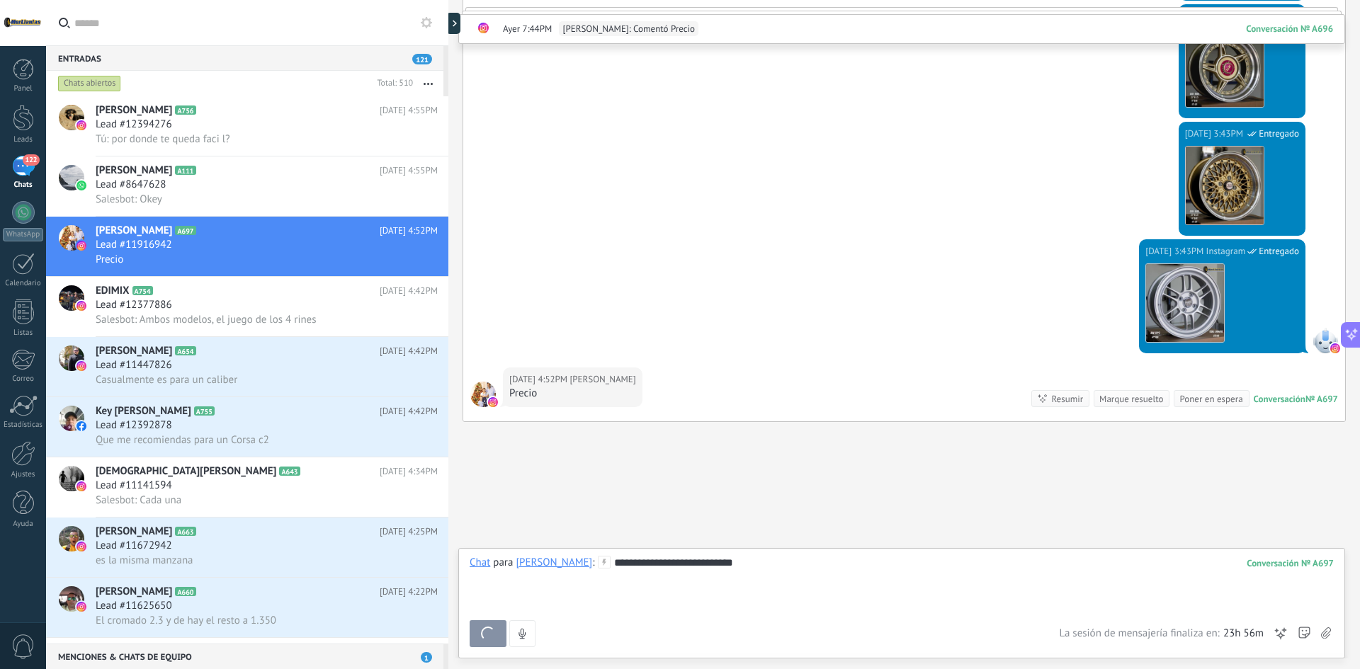
click at [789, 572] on div "**********" at bounding box center [902, 583] width 864 height 54
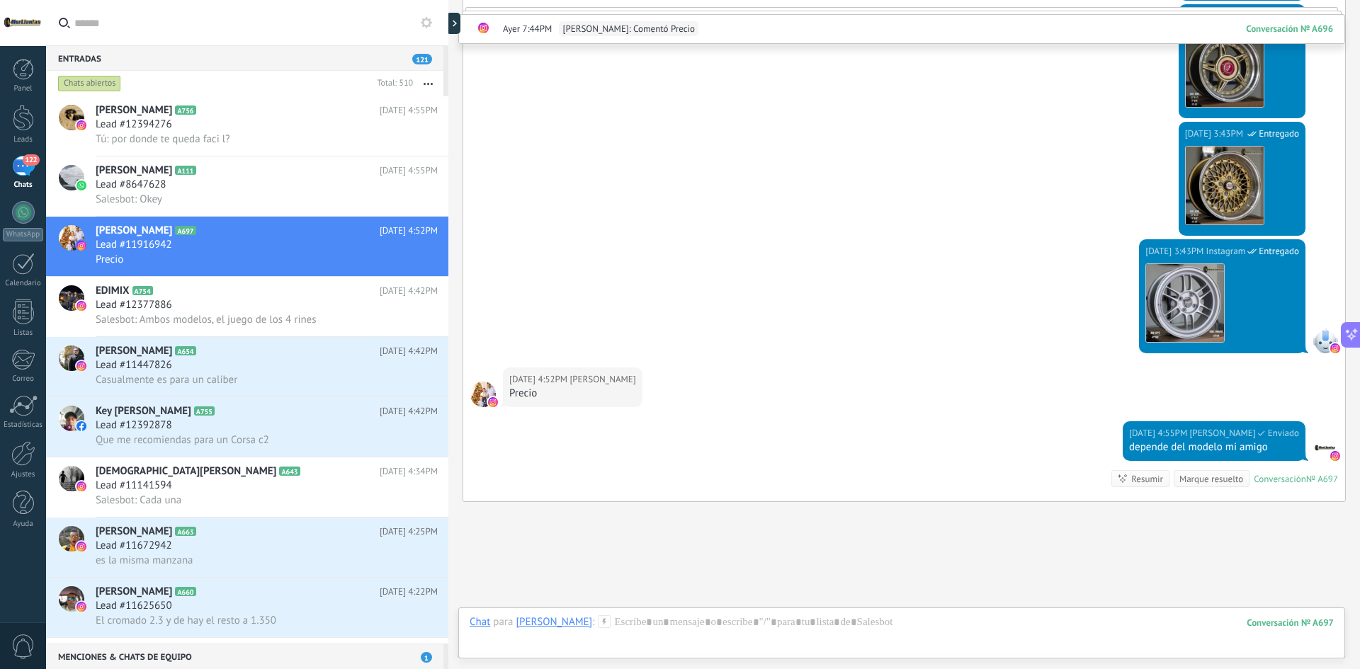
scroll to position [1371, 0]
